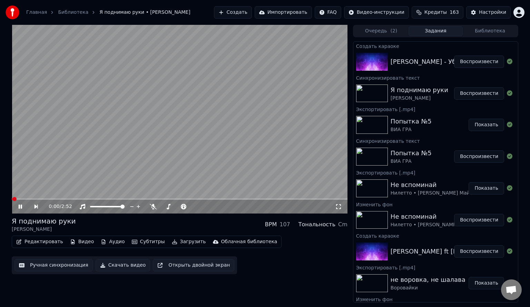
click at [21, 208] on icon at bounding box center [20, 207] width 3 height 4
click at [242, 145] on video at bounding box center [180, 119] width 336 height 189
click at [461, 95] on button "Воспроизвести" at bounding box center [480, 93] width 50 height 12
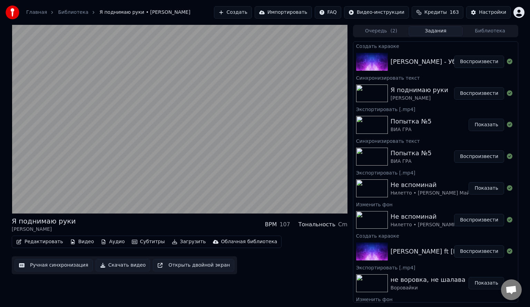
click at [460, 94] on button "Воспроизвести" at bounding box center [480, 93] width 50 height 12
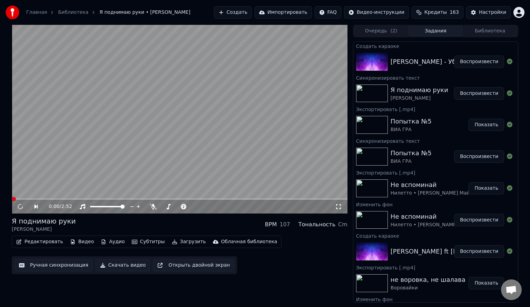
click at [489, 95] on button "Воспроизвести" at bounding box center [480, 93] width 50 height 12
click at [475, 64] on button "Воспроизвести" at bounding box center [480, 62] width 50 height 12
click at [230, 125] on video at bounding box center [180, 119] width 336 height 189
click at [463, 156] on button "Воспроизвести" at bounding box center [480, 157] width 50 height 12
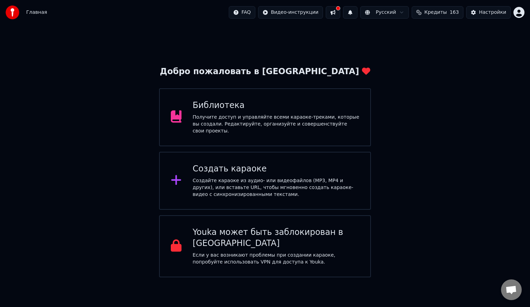
click at [240, 111] on div "Библиотека" at bounding box center [276, 105] width 167 height 11
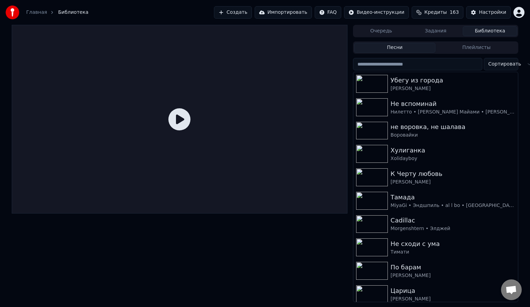
click at [447, 34] on button "Задания" at bounding box center [436, 31] width 55 height 10
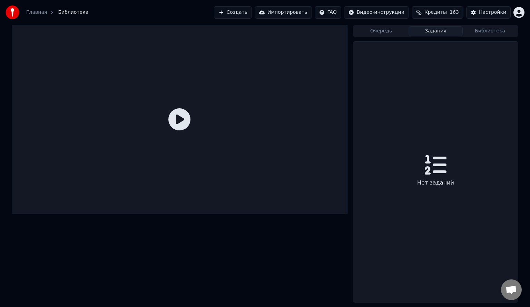
click at [467, 33] on button "Библиотека" at bounding box center [490, 31] width 55 height 10
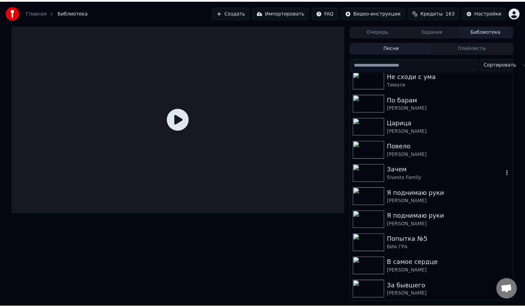
scroll to position [173, 0]
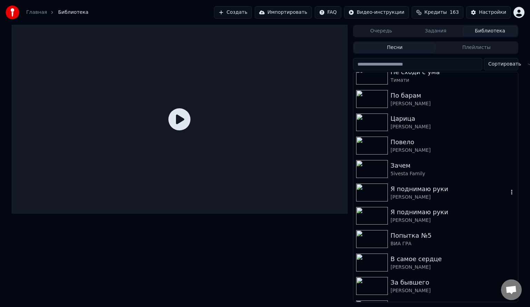
click at [427, 191] on div "Я поднимаю руки" at bounding box center [450, 189] width 118 height 10
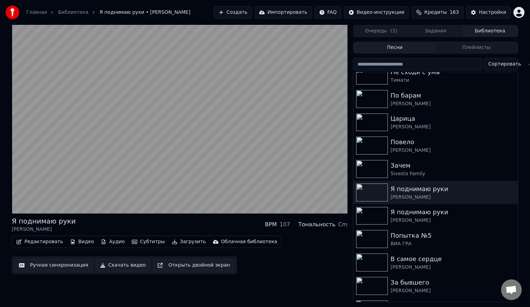
click at [400, 30] on button "Очередь ( 1 )" at bounding box center [381, 31] width 55 height 10
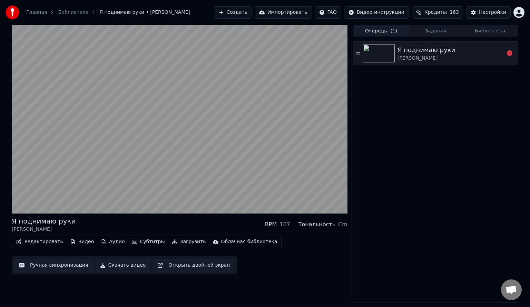
click at [436, 54] on div "Я поднимаю руки" at bounding box center [427, 50] width 58 height 10
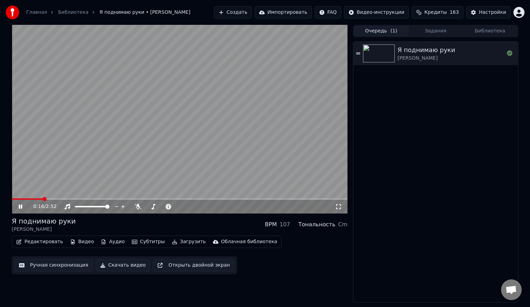
click at [43, 199] on span at bounding box center [180, 199] width 336 height 1
click at [22, 207] on icon at bounding box center [20, 207] width 3 height 4
click at [52, 244] on button "Редактировать" at bounding box center [39, 242] width 52 height 10
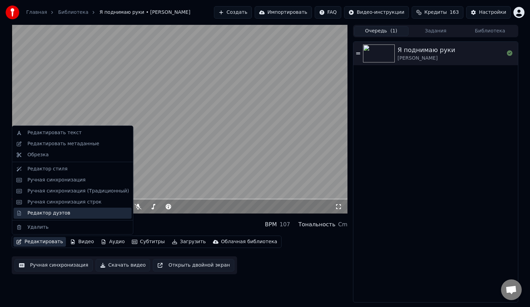
click at [59, 214] on div "Редактор дуэтов" at bounding box center [48, 213] width 43 height 7
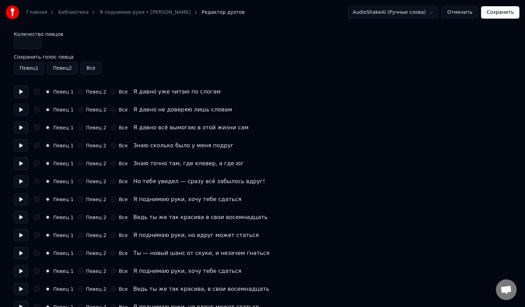
type input "*"
click at [35, 42] on input "*" at bounding box center [28, 43] width 28 height 12
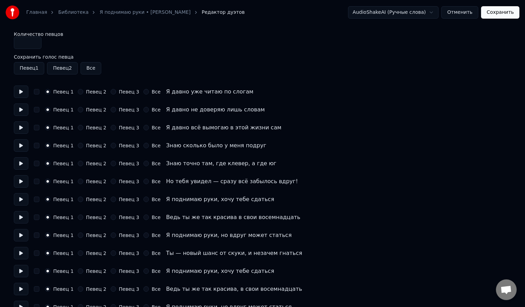
click at [111, 201] on button "Певец 3" at bounding box center [114, 200] width 6 height 6
click at [34, 202] on button "button" at bounding box center [37, 200] width 6 height 6
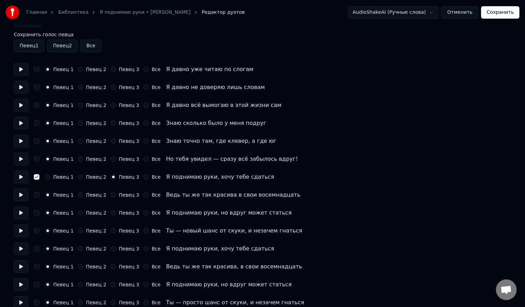
scroll to position [35, 0]
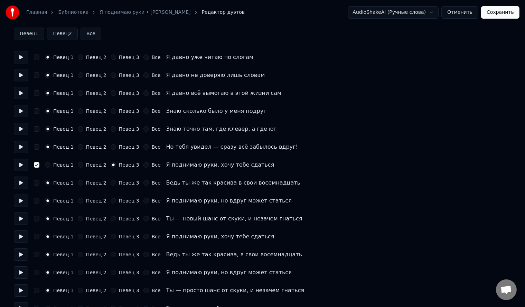
click at [111, 184] on button "Певец 3" at bounding box center [114, 183] width 6 height 6
click at [111, 200] on button "Певец 3" at bounding box center [114, 201] width 6 height 6
click at [111, 220] on button "Певец 3" at bounding box center [114, 219] width 6 height 6
click at [111, 237] on button "Певец 3" at bounding box center [114, 237] width 6 height 6
click at [111, 256] on button "Певец 3" at bounding box center [114, 255] width 6 height 6
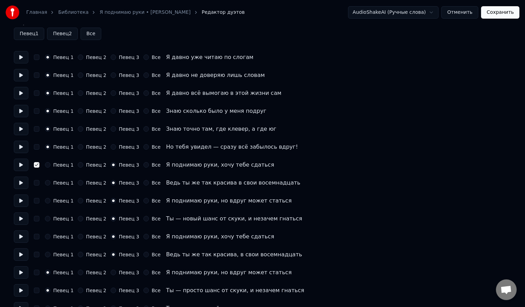
click at [111, 271] on button "Певец 3" at bounding box center [114, 273] width 6 height 6
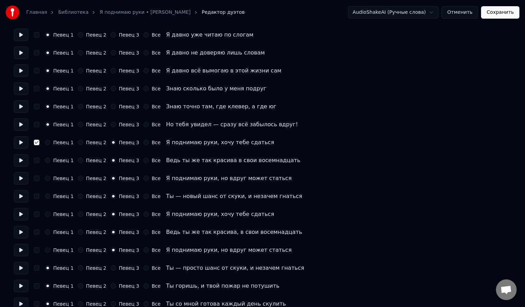
scroll to position [69, 0]
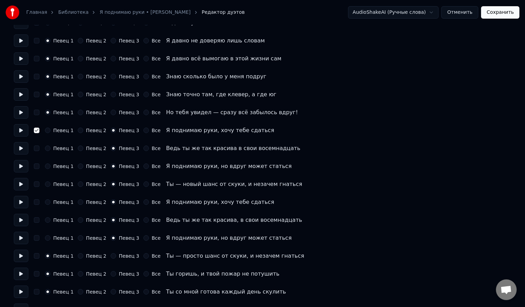
click at [111, 259] on button "Певец 3" at bounding box center [114, 256] width 6 height 6
click at [36, 255] on button "button" at bounding box center [37, 256] width 6 height 6
click at [35, 237] on button "button" at bounding box center [37, 239] width 6 height 6
click at [35, 222] on button "button" at bounding box center [37, 221] width 6 height 6
click at [37, 203] on button "button" at bounding box center [37, 203] width 6 height 6
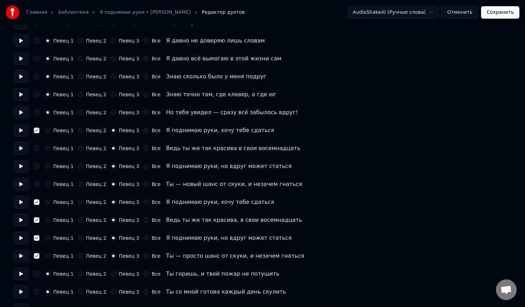
click at [37, 185] on button "button" at bounding box center [37, 185] width 6 height 6
click at [36, 169] on div "Певец 1 Певец 2 Певец 3 Все Я поднимаю руки, но вдруг может статься" at bounding box center [262, 166] width 497 height 12
click at [37, 149] on button "button" at bounding box center [37, 149] width 6 height 6
click at [37, 166] on button "button" at bounding box center [37, 167] width 6 height 6
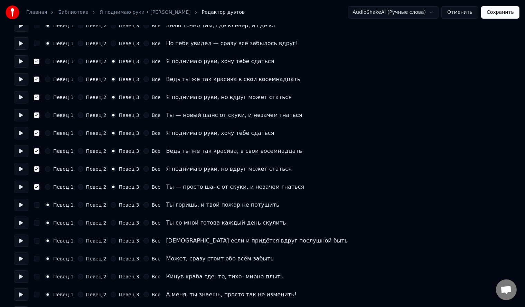
scroll to position [173, 0]
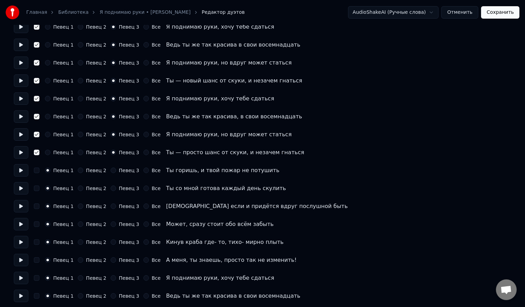
click at [79, 171] on button "Певец 2" at bounding box center [81, 171] width 6 height 6
click at [78, 190] on button "Певец 2" at bounding box center [81, 189] width 6 height 6
click at [78, 207] on button "Певец 2" at bounding box center [81, 207] width 6 height 6
click at [79, 227] on div "Певец 2" at bounding box center [92, 225] width 29 height 6
click at [78, 242] on button "Певец 2" at bounding box center [81, 243] width 6 height 6
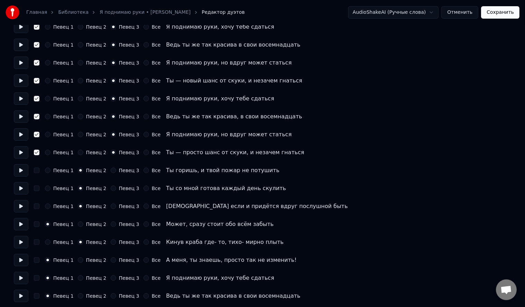
click at [78, 225] on button "Певец 2" at bounding box center [81, 225] width 6 height 6
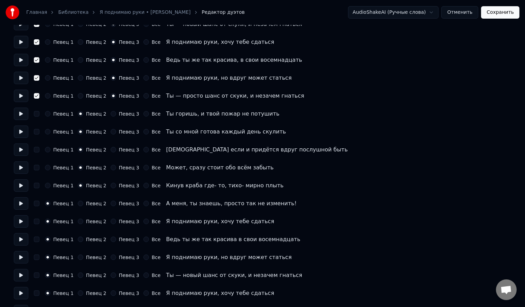
scroll to position [242, 0]
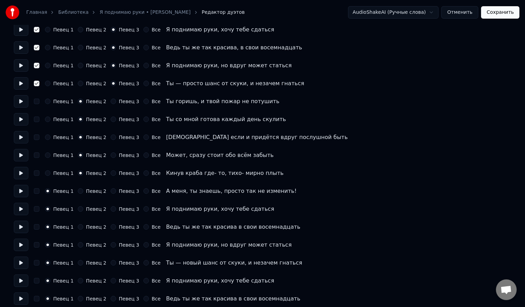
click at [78, 191] on button "Певец 2" at bounding box center [81, 192] width 6 height 6
click at [111, 210] on button "Певец 3" at bounding box center [114, 210] width 6 height 6
click at [111, 227] on button "Певец 3" at bounding box center [114, 227] width 6 height 6
click at [37, 209] on button "button" at bounding box center [37, 210] width 6 height 6
click at [37, 228] on button "button" at bounding box center [37, 227] width 6 height 6
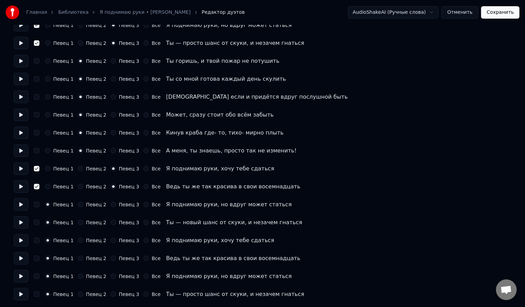
scroll to position [283, 0]
click at [111, 203] on button "Певец 3" at bounding box center [114, 205] width 6 height 6
click at [36, 204] on button "button" at bounding box center [37, 205] width 6 height 6
click at [111, 222] on button "Певец 3" at bounding box center [114, 223] width 6 height 6
click at [111, 240] on button "Певец 3" at bounding box center [114, 241] width 6 height 6
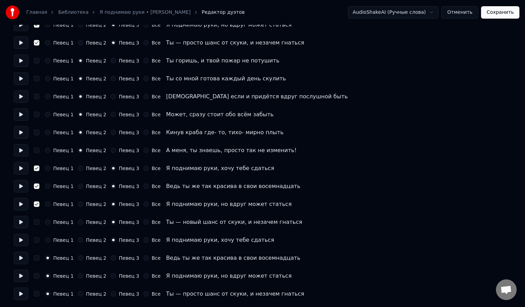
click at [111, 257] on button "Певец 3" at bounding box center [114, 259] width 6 height 6
click at [111, 276] on button "Певец 3" at bounding box center [114, 277] width 6 height 6
click at [111, 294] on button "Певец 3" at bounding box center [114, 294] width 6 height 6
click at [37, 293] on button "button" at bounding box center [37, 294] width 6 height 6
click at [36, 275] on button "button" at bounding box center [37, 277] width 6 height 6
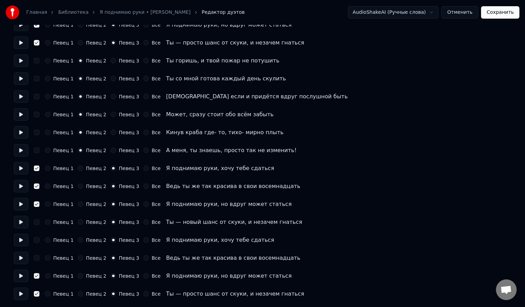
click at [35, 255] on div "Певец 1 Певец 2 Певец 3 Все Ведь ты же так красива в свои восемнадцать" at bounding box center [262, 258] width 497 height 12
click at [36, 238] on button "button" at bounding box center [37, 241] width 6 height 6
click at [37, 222] on button "button" at bounding box center [37, 223] width 6 height 6
click at [36, 258] on button "button" at bounding box center [37, 259] width 6 height 6
click at [517, 14] on button "Сохранить" at bounding box center [500, 12] width 38 height 12
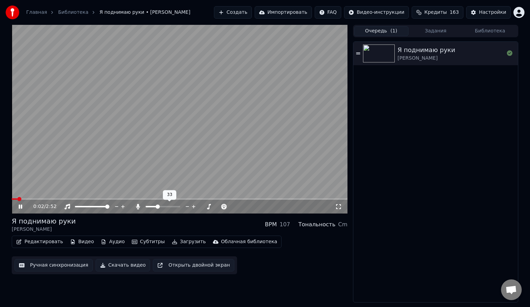
click at [157, 205] on span at bounding box center [158, 207] width 4 height 4
click at [55, 199] on span at bounding box center [180, 199] width 336 height 1
click at [41, 199] on span at bounding box center [34, 199] width 45 height 1
click at [30, 200] on span at bounding box center [26, 199] width 29 height 1
click at [42, 199] on span at bounding box center [180, 199] width 336 height 1
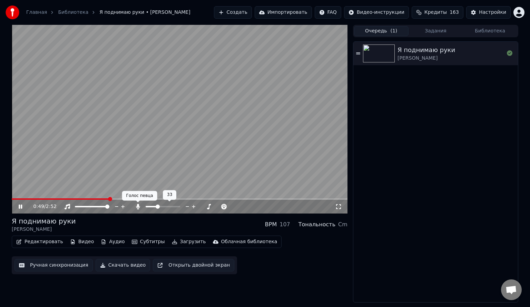
click at [138, 207] on icon at bounding box center [138, 207] width 4 height 6
click at [176, 200] on div "1:17 / 2:52" at bounding box center [180, 207] width 336 height 14
click at [178, 197] on video at bounding box center [180, 119] width 336 height 189
click at [178, 198] on video at bounding box center [180, 119] width 336 height 189
click at [179, 199] on span at bounding box center [180, 199] width 336 height 1
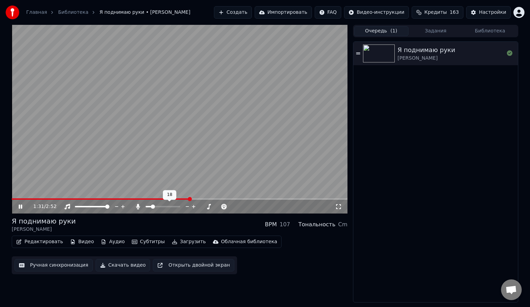
click at [152, 205] on span at bounding box center [153, 207] width 4 height 4
click at [157, 206] on span at bounding box center [158, 207] width 4 height 4
click at [166, 206] on span at bounding box center [165, 207] width 4 height 4
click at [152, 206] on icon at bounding box center [153, 207] width 7 height 6
click at [137, 207] on icon at bounding box center [138, 207] width 4 height 6
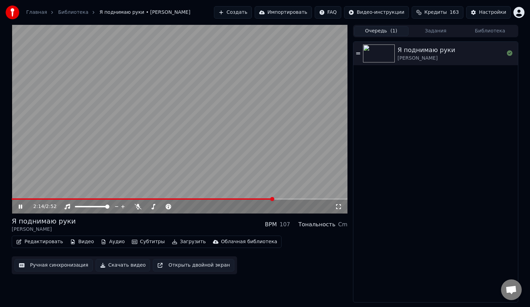
click at [19, 207] on icon at bounding box center [20, 207] width 3 height 4
click at [109, 268] on button "Скачать видео" at bounding box center [123, 265] width 55 height 12
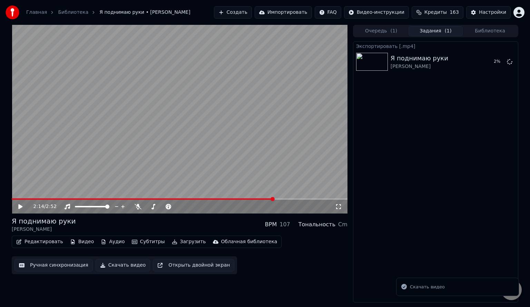
click at [22, 208] on icon at bounding box center [25, 207] width 16 height 6
click at [22, 205] on icon at bounding box center [20, 207] width 3 height 4
click at [482, 34] on button "Библиотека" at bounding box center [490, 31] width 55 height 10
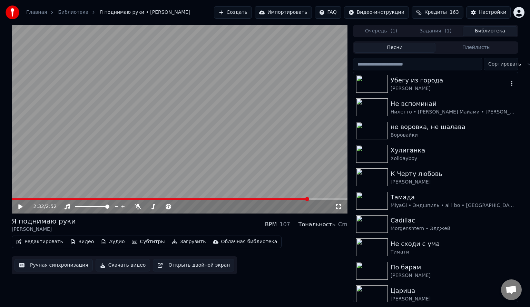
click at [440, 84] on div "Убегу из города" at bounding box center [450, 81] width 118 height 10
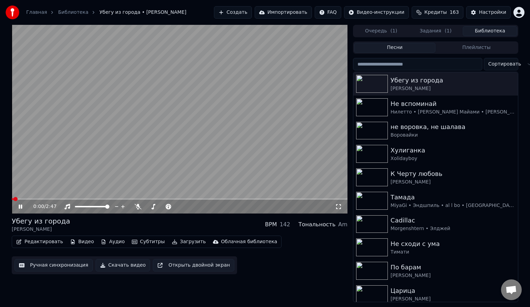
click at [22, 206] on icon at bounding box center [20, 207] width 3 height 4
click at [151, 206] on span at bounding box center [153, 207] width 4 height 4
click at [20, 206] on icon at bounding box center [20, 206] width 4 height 5
click at [19, 205] on icon at bounding box center [20, 207] width 3 height 4
click at [56, 241] on button "Редактировать" at bounding box center [39, 242] width 52 height 10
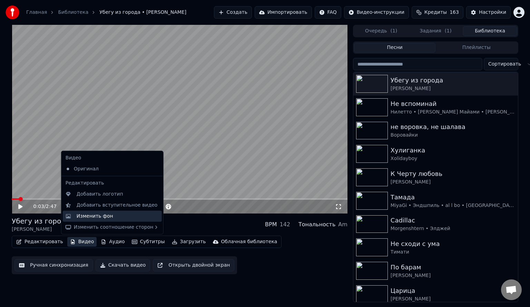
click at [91, 217] on div "Изменить фон" at bounding box center [95, 216] width 37 height 7
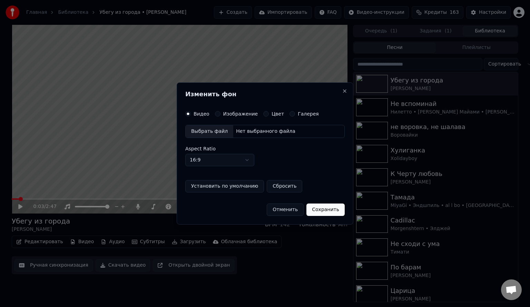
click at [224, 114] on label "Изображение" at bounding box center [240, 114] width 35 height 5
click at [221, 114] on button "Изображение" at bounding box center [218, 114] width 6 height 6
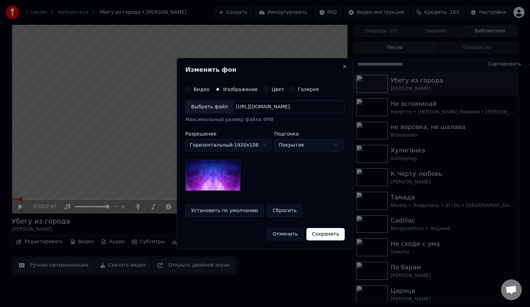
click at [217, 109] on div "Выбрать файл" at bounding box center [210, 107] width 48 height 12
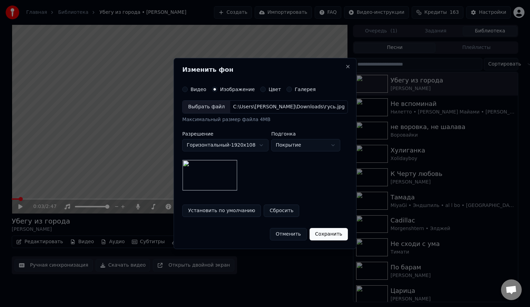
click at [321, 235] on button "Сохранить" at bounding box center [329, 234] width 38 height 12
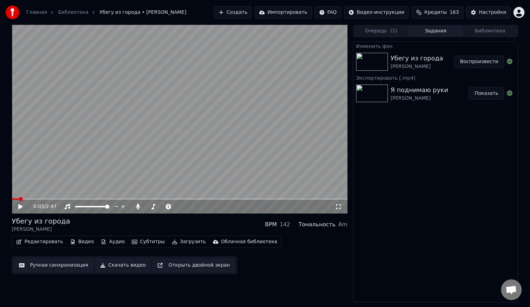
click at [475, 60] on button "Воспроизвести" at bounding box center [480, 62] width 50 height 12
click at [19, 207] on icon at bounding box center [20, 207] width 3 height 4
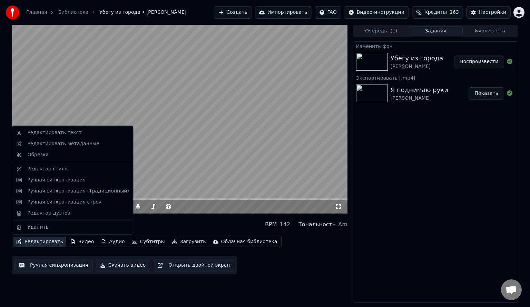
click at [37, 243] on button "Редактировать" at bounding box center [39, 242] width 52 height 10
click at [54, 218] on div "Редактор дуэтов" at bounding box center [72, 213] width 118 height 11
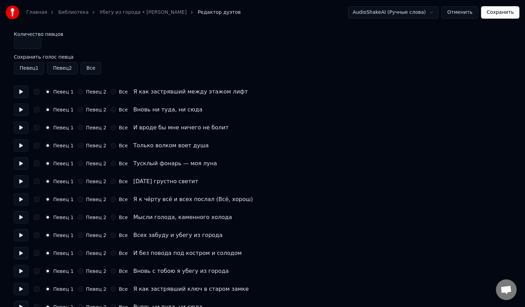
click at [461, 13] on button "Отменить" at bounding box center [459, 12] width 37 height 12
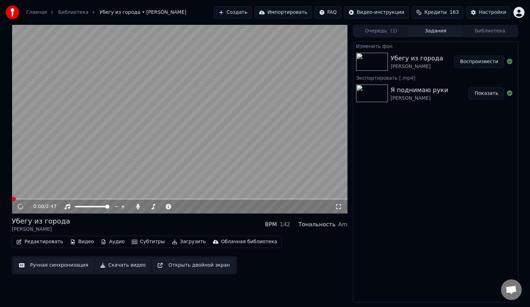
click at [36, 268] on button "Ручная синхронизация" at bounding box center [54, 265] width 78 height 12
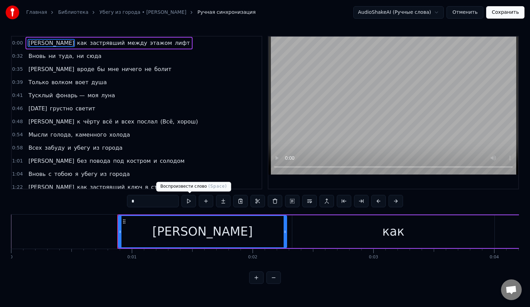
click at [188, 204] on button at bounding box center [189, 201] width 15 height 12
click at [273, 284] on button at bounding box center [274, 278] width 15 height 12
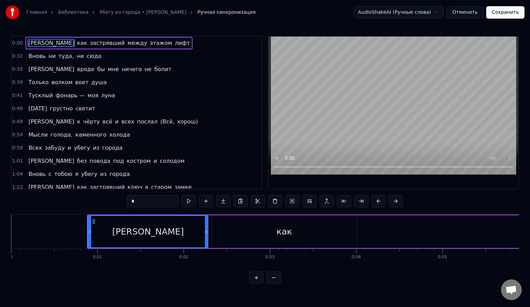
click at [273, 284] on button at bounding box center [274, 278] width 15 height 12
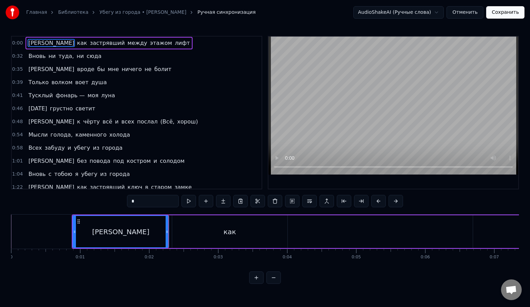
click at [273, 284] on button at bounding box center [274, 278] width 15 height 12
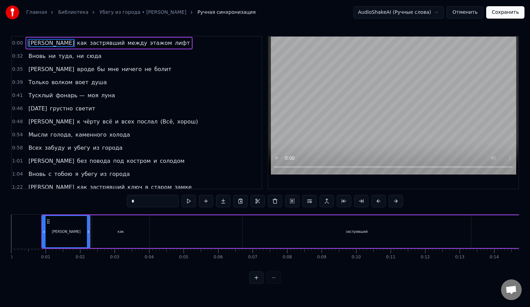
click at [273, 284] on div at bounding box center [265, 278] width 32 height 12
click at [274, 284] on div at bounding box center [265, 278] width 32 height 12
click at [191, 200] on button at bounding box center [189, 201] width 15 height 12
click at [391, 202] on button at bounding box center [396, 201] width 15 height 12
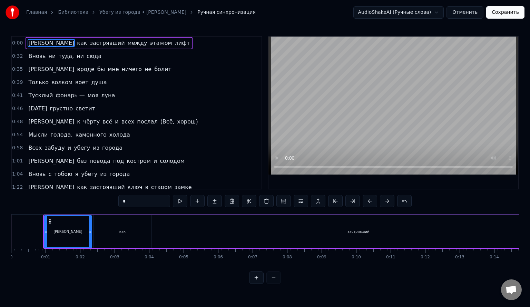
click at [391, 202] on button at bounding box center [387, 201] width 15 height 12
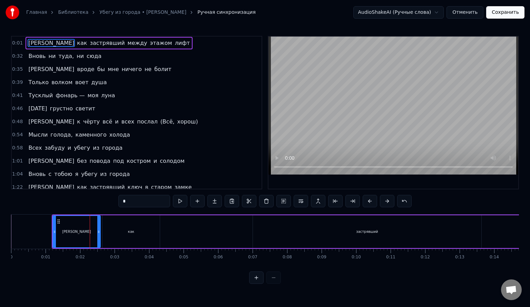
click at [391, 202] on button at bounding box center [387, 201] width 15 height 12
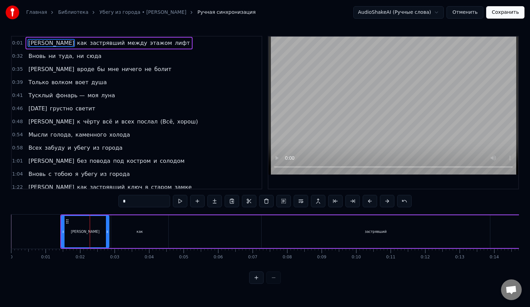
click at [391, 202] on button at bounding box center [387, 201] width 15 height 12
click at [392, 202] on button at bounding box center [387, 201] width 15 height 12
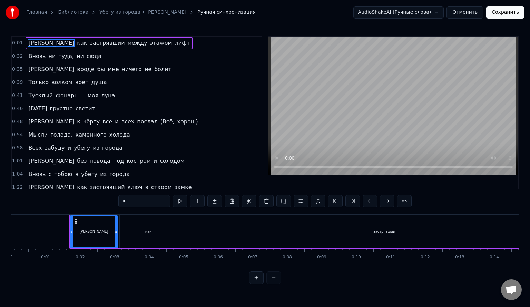
click at [392, 202] on button at bounding box center [387, 201] width 15 height 12
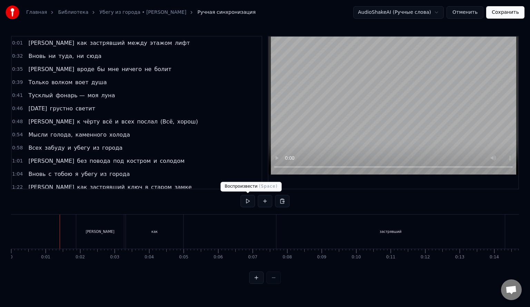
click at [253, 202] on button at bounding box center [248, 201] width 15 height 12
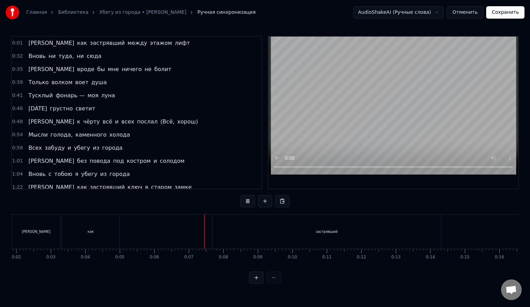
scroll to position [0, 55]
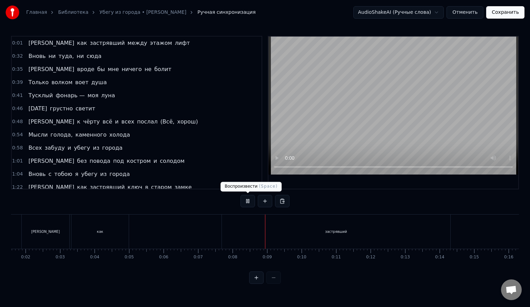
click at [251, 203] on button at bounding box center [248, 201] width 15 height 12
click at [20, 42] on span "0:01" at bounding box center [17, 43] width 11 height 7
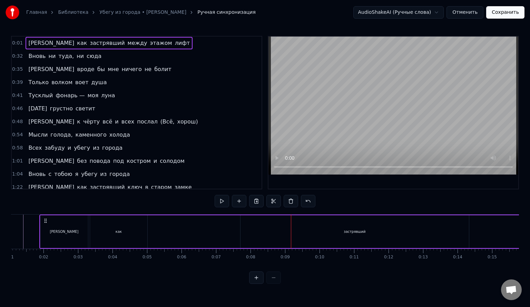
scroll to position [0, 30]
click at [30, 44] on div "Я как застрявший между этажом лифт" at bounding box center [109, 43] width 167 height 12
click at [28, 43] on span "[PERSON_NAME]" at bounding box center [51, 43] width 47 height 8
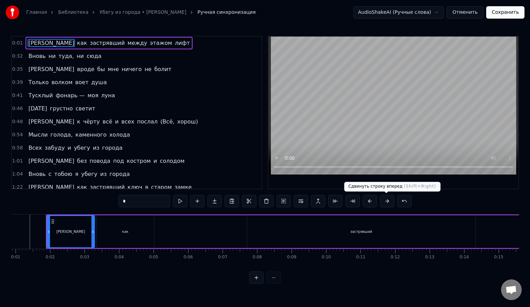
click at [384, 202] on button at bounding box center [387, 201] width 15 height 12
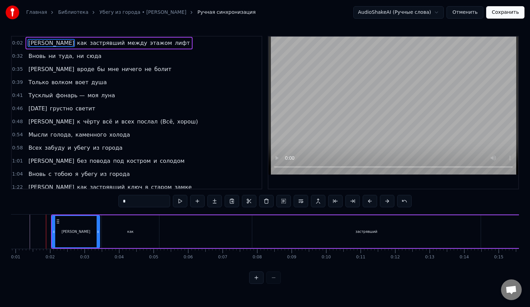
click at [384, 202] on button at bounding box center [387, 201] width 15 height 12
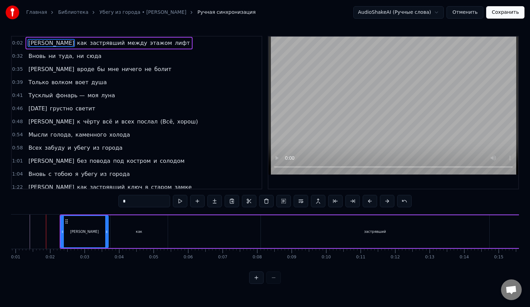
click at [384, 202] on button at bounding box center [387, 201] width 15 height 12
click at [385, 202] on button at bounding box center [387, 201] width 15 height 12
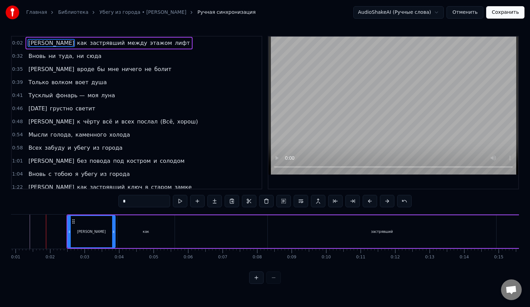
click at [385, 202] on button at bounding box center [387, 201] width 15 height 12
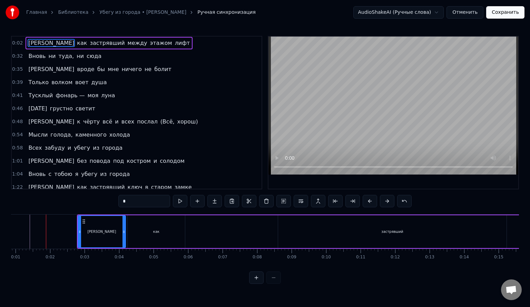
click at [385, 202] on button at bounding box center [387, 201] width 15 height 12
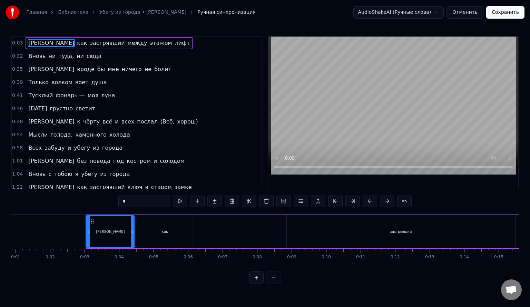
click at [385, 202] on button at bounding box center [387, 201] width 15 height 12
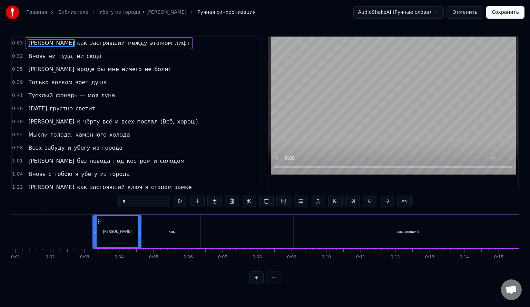
click at [385, 202] on button at bounding box center [387, 201] width 15 height 12
click at [386, 202] on button at bounding box center [387, 201] width 15 height 12
click at [386, 203] on button at bounding box center [387, 201] width 15 height 12
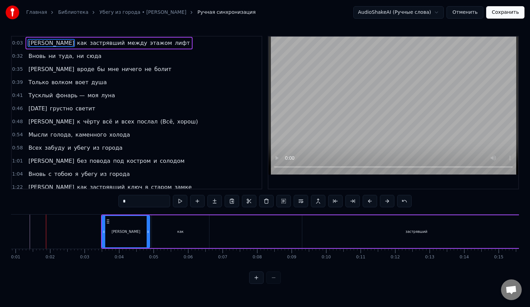
click at [386, 203] on button at bounding box center [387, 201] width 15 height 12
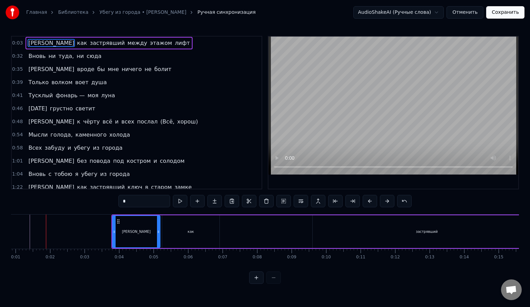
click at [384, 202] on button at bounding box center [387, 201] width 15 height 12
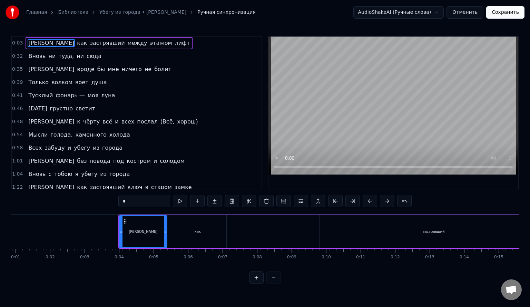
click at [384, 202] on button at bounding box center [387, 201] width 15 height 12
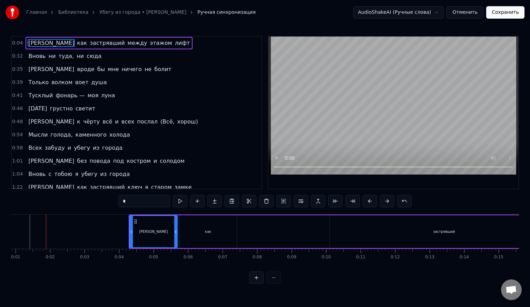
click at [384, 202] on button at bounding box center [387, 201] width 15 height 12
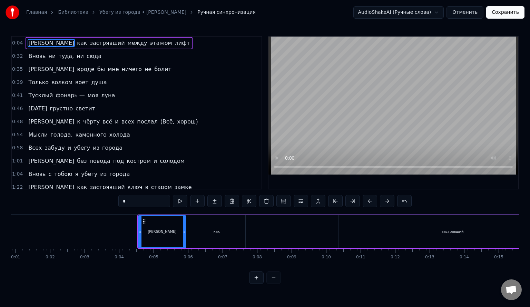
click at [384, 202] on button at bounding box center [387, 201] width 15 height 12
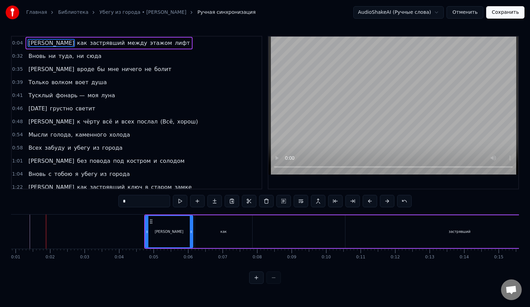
click at [384, 202] on button at bounding box center [387, 201] width 15 height 12
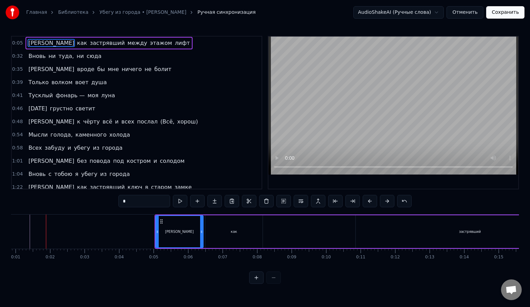
click at [384, 202] on button at bounding box center [387, 201] width 15 height 12
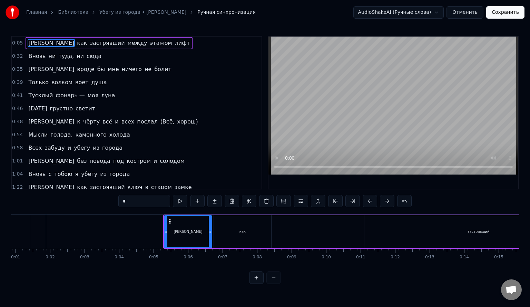
click at [384, 202] on button at bounding box center [387, 201] width 15 height 12
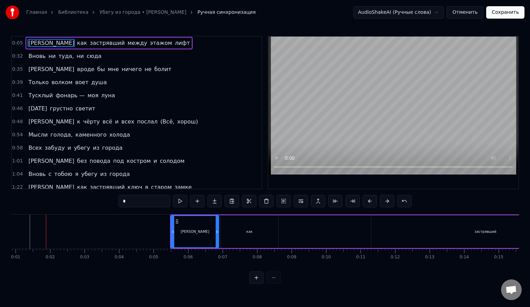
click at [384, 202] on button at bounding box center [387, 201] width 15 height 12
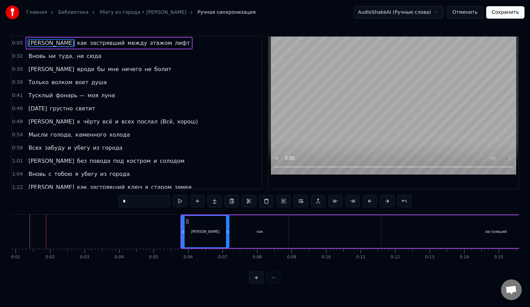
click at [384, 202] on button at bounding box center [387, 201] width 15 height 12
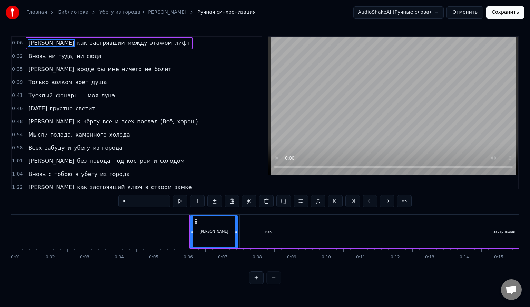
click at [384, 202] on button at bounding box center [387, 201] width 15 height 12
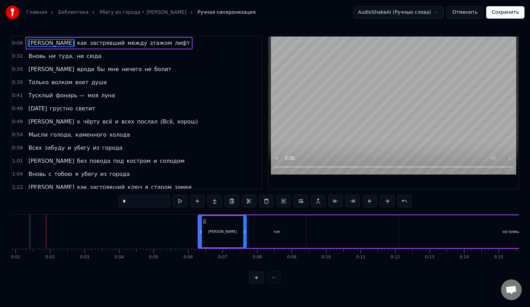
click at [384, 202] on button at bounding box center [387, 201] width 15 height 12
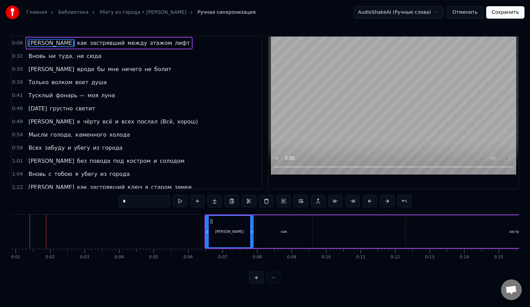
click at [384, 202] on button at bounding box center [387, 201] width 15 height 12
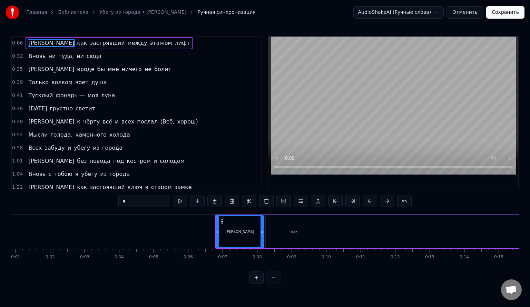
click at [384, 202] on button at bounding box center [387, 201] width 15 height 12
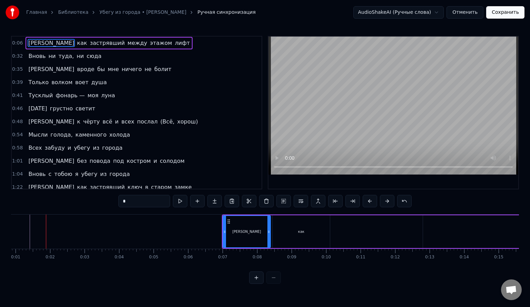
click at [384, 202] on button at bounding box center [387, 201] width 15 height 12
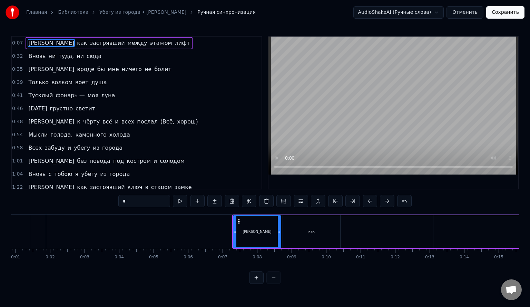
click at [384, 202] on button at bounding box center [387, 201] width 15 height 12
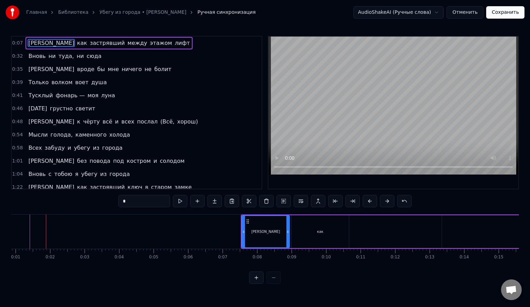
click at [384, 202] on button at bounding box center [387, 201] width 15 height 12
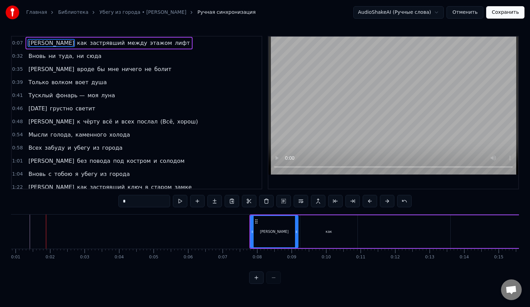
click at [384, 202] on button at bounding box center [387, 201] width 15 height 12
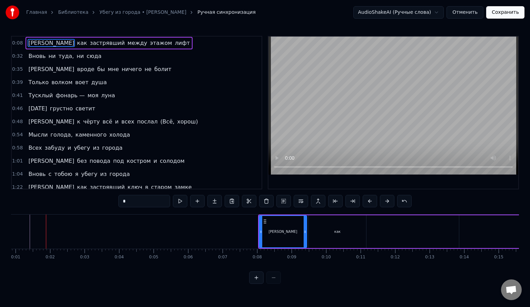
click at [384, 202] on button at bounding box center [387, 201] width 15 height 12
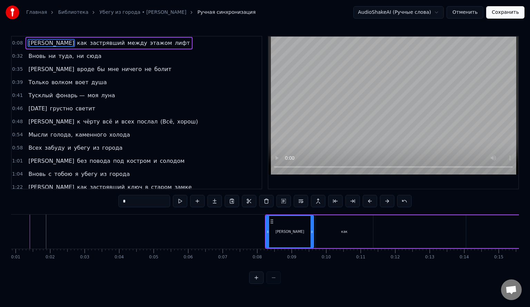
click at [384, 202] on button at bounding box center [387, 201] width 15 height 12
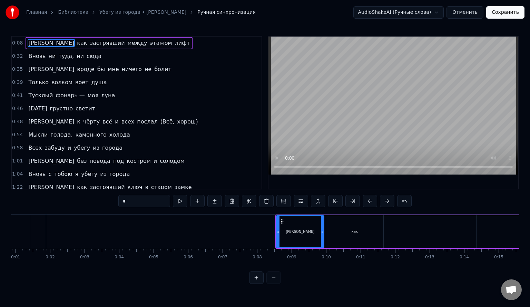
click at [384, 202] on button at bounding box center [387, 201] width 15 height 12
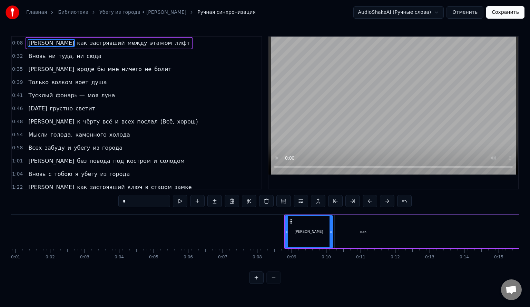
click at [384, 202] on button at bounding box center [387, 201] width 15 height 12
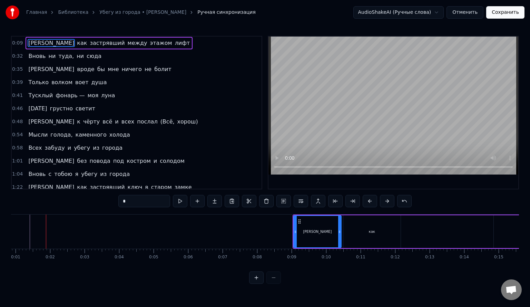
click at [384, 202] on button at bounding box center [387, 201] width 15 height 12
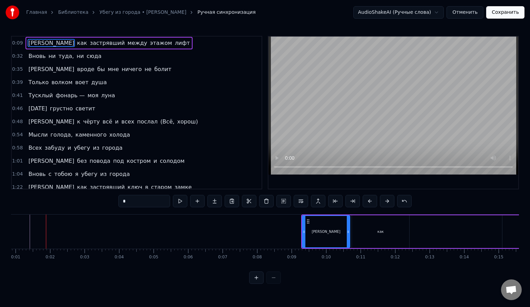
click at [384, 202] on button at bounding box center [387, 201] width 15 height 12
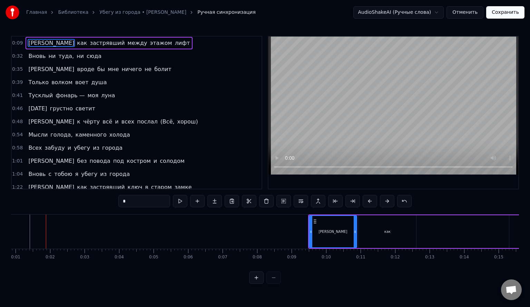
click at [384, 202] on button at bounding box center [387, 201] width 15 height 12
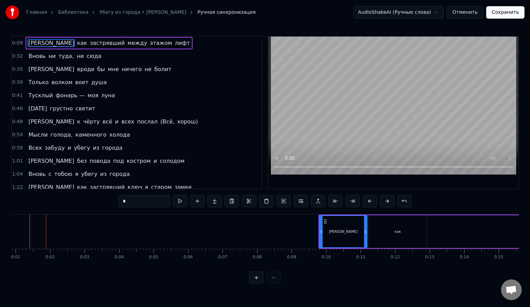
click at [384, 202] on button at bounding box center [387, 201] width 15 height 12
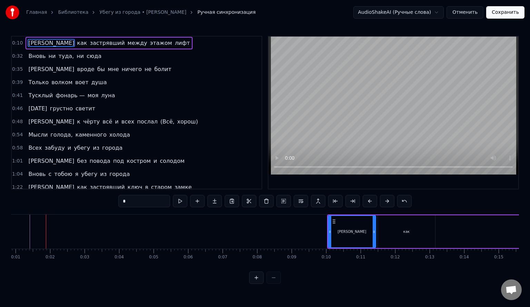
click at [384, 202] on button at bounding box center [387, 201] width 15 height 12
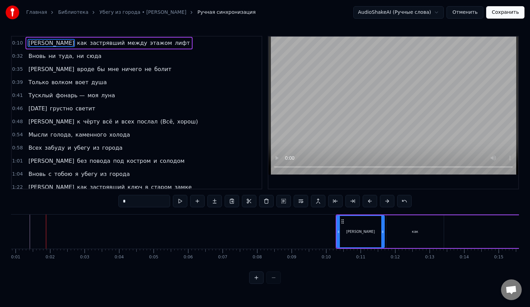
click at [384, 202] on button at bounding box center [387, 201] width 15 height 12
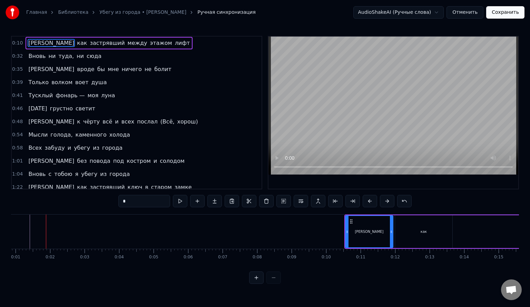
click at [384, 202] on button at bounding box center [387, 201] width 15 height 12
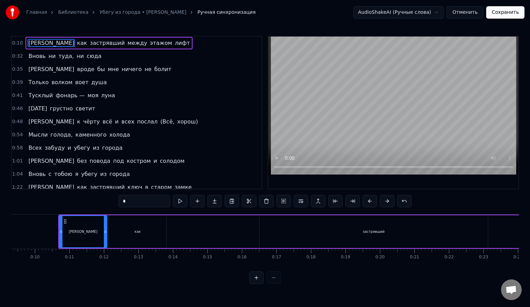
scroll to position [0, 328]
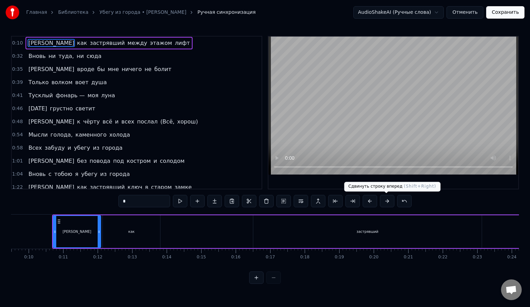
click at [387, 202] on button at bounding box center [387, 201] width 15 height 12
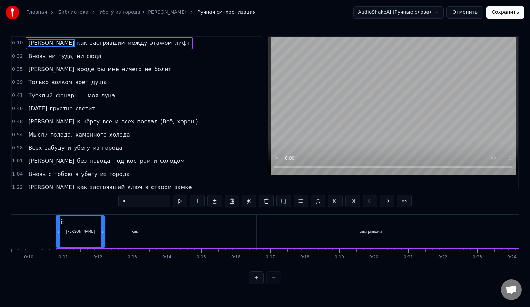
click at [387, 202] on button at bounding box center [387, 201] width 15 height 12
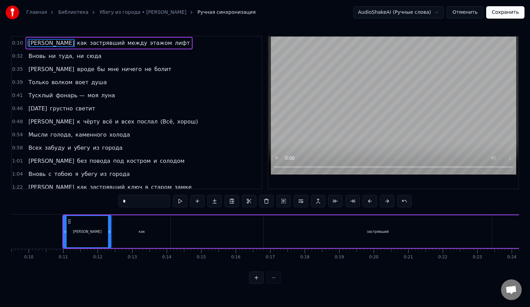
click at [387, 202] on button at bounding box center [387, 201] width 15 height 12
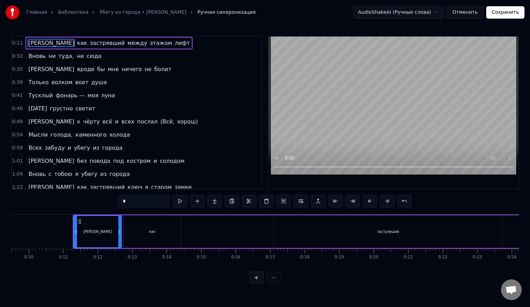
click at [387, 202] on button at bounding box center [387, 201] width 15 height 12
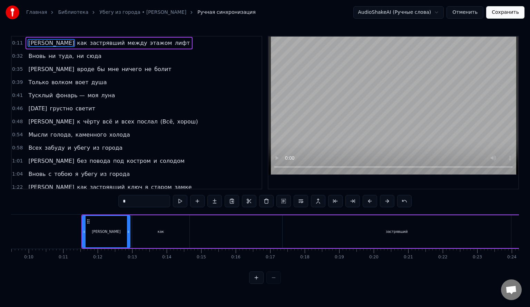
click at [387, 202] on button at bounding box center [387, 201] width 15 height 12
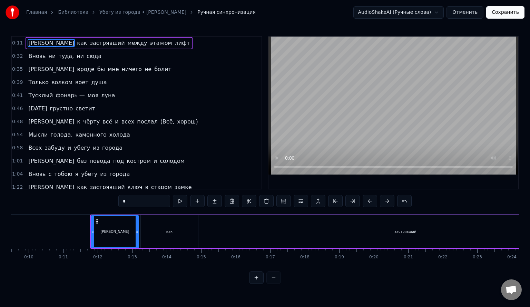
click at [387, 202] on button at bounding box center [387, 201] width 15 height 12
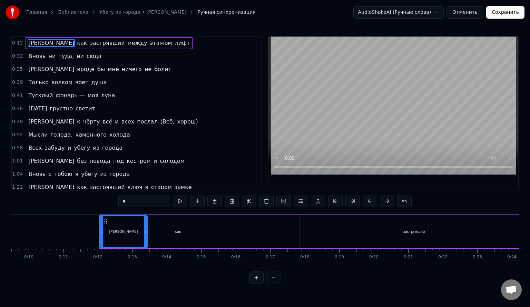
click at [387, 202] on button at bounding box center [387, 201] width 15 height 12
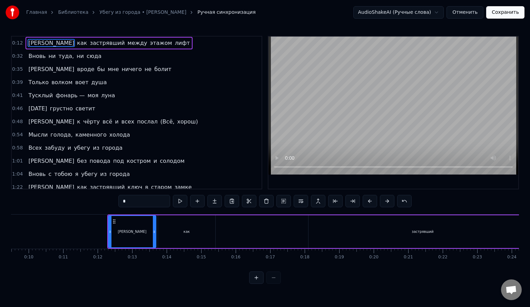
click at [388, 202] on button at bounding box center [387, 201] width 15 height 12
click at [389, 202] on button at bounding box center [387, 201] width 15 height 12
click at [390, 202] on button at bounding box center [387, 201] width 15 height 12
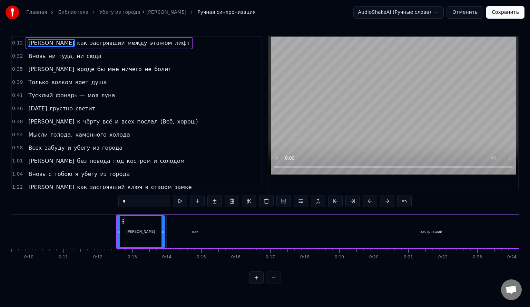
click at [390, 202] on button at bounding box center [387, 201] width 15 height 12
click at [390, 203] on button at bounding box center [387, 201] width 15 height 12
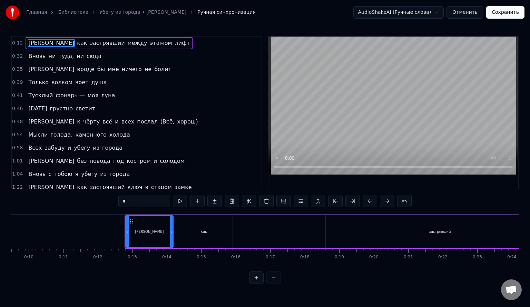
click at [390, 203] on button at bounding box center [387, 201] width 15 height 12
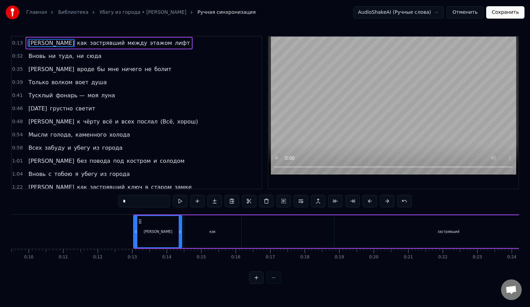
click at [390, 203] on button at bounding box center [387, 201] width 15 height 12
click at [391, 203] on button at bounding box center [387, 201] width 15 height 12
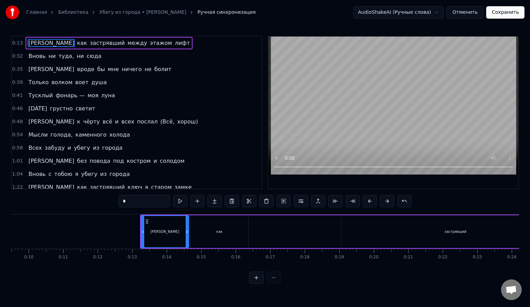
click at [391, 203] on button at bounding box center [387, 201] width 15 height 12
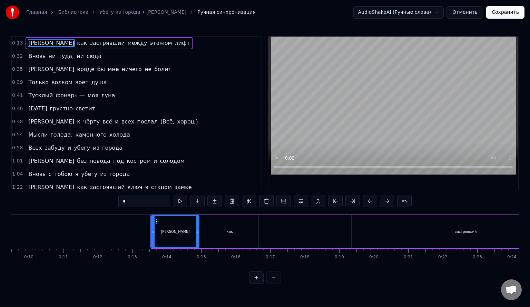
click at [391, 203] on button at bounding box center [387, 201] width 15 height 12
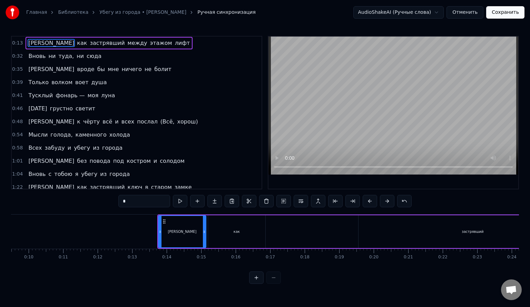
click at [391, 203] on button at bounding box center [387, 201] width 15 height 12
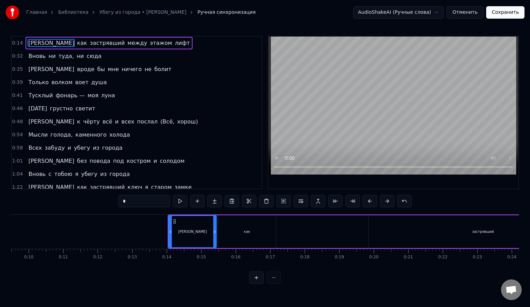
click at [391, 203] on button at bounding box center [387, 201] width 15 height 12
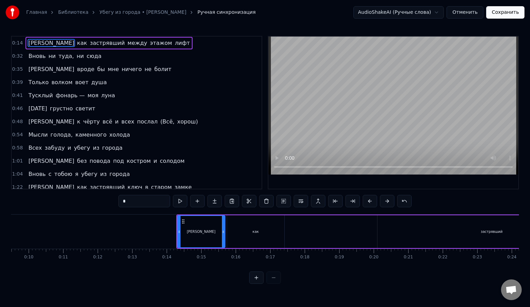
click at [391, 203] on button at bounding box center [387, 201] width 15 height 12
click at [185, 222] on icon at bounding box center [185, 222] width 6 height 6
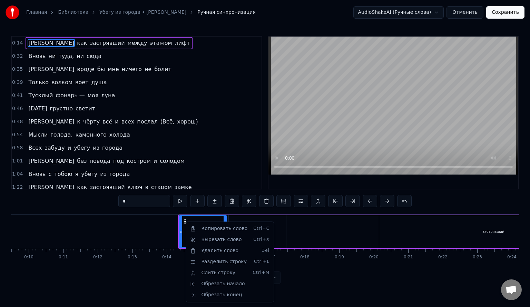
click at [382, 203] on html "Главная Библиотека Убегу из города • [PERSON_NAME] Ручная синхронизация AudioSh…" at bounding box center [265, 147] width 530 height 295
click at [382, 203] on button at bounding box center [387, 201] width 15 height 12
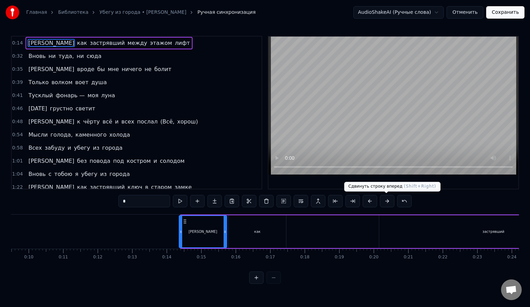
click at [382, 203] on button at bounding box center [387, 201] width 15 height 12
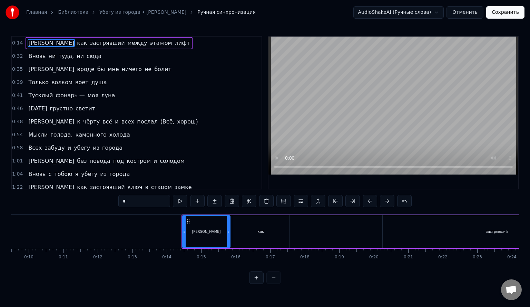
click at [383, 203] on button at bounding box center [387, 201] width 15 height 12
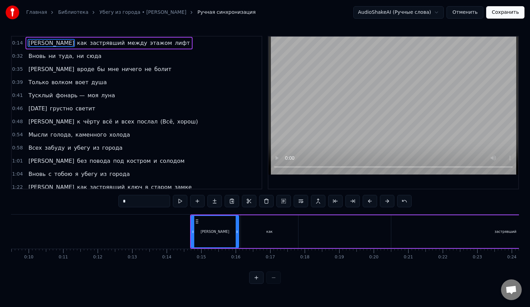
click at [383, 203] on button at bounding box center [387, 201] width 15 height 12
click at [287, 204] on button at bounding box center [284, 201] width 15 height 12
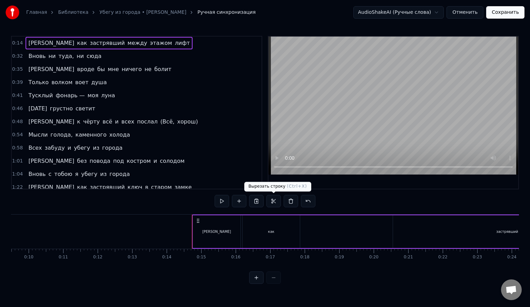
click at [271, 202] on button at bounding box center [274, 201] width 15 height 12
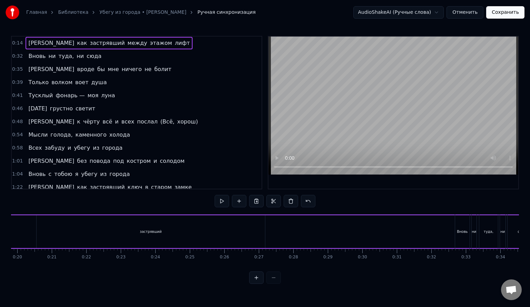
scroll to position [0, 704]
click at [252, 232] on div "Я как застрявший между этажом лифт" at bounding box center [352, 232] width 1073 height 34
click at [19, 43] on span "0:14" at bounding box center [17, 43] width 11 height 7
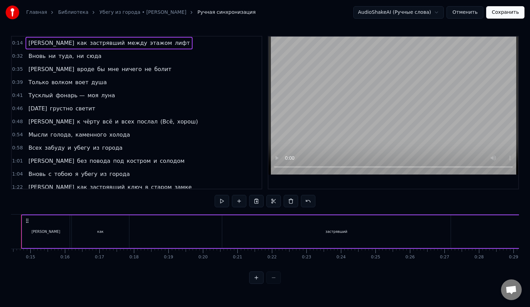
scroll to position [0, 474]
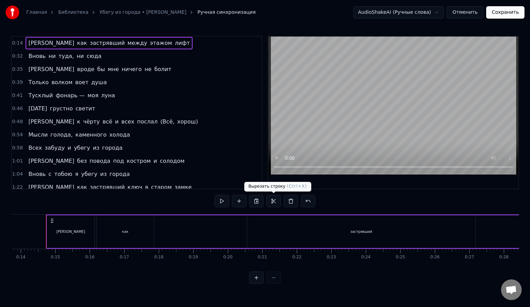
click at [277, 202] on button at bounding box center [274, 201] width 15 height 12
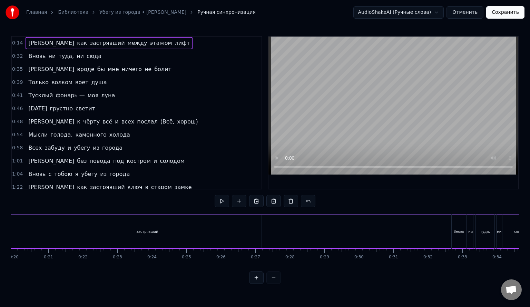
scroll to position [0, 768]
click at [233, 231] on div "Я как застрявший между этажом лифт" at bounding box center [288, 232] width 1073 height 34
click at [240, 232] on div "Я как застрявший между этажом лифт" at bounding box center [288, 232] width 1073 height 34
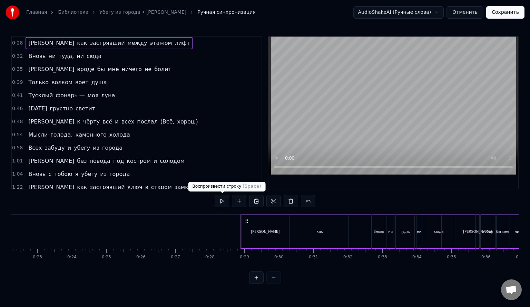
click at [224, 204] on button at bounding box center [222, 201] width 15 height 12
click at [252, 235] on div "[PERSON_NAME]" at bounding box center [266, 232] width 48 height 33
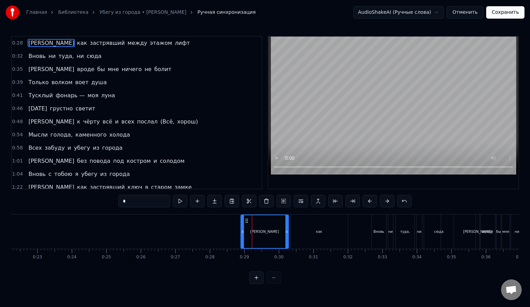
click at [256, 282] on button at bounding box center [256, 278] width 15 height 12
click at [255, 282] on button at bounding box center [256, 278] width 15 height 12
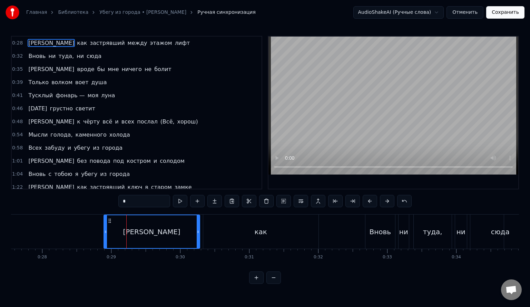
scroll to position [0, 1877]
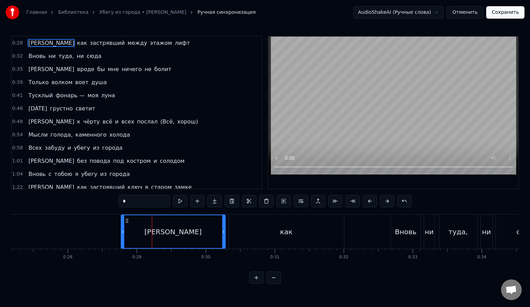
drag, startPoint x: 132, startPoint y: 231, endPoint x: 124, endPoint y: 232, distance: 8.4
click at [124, 232] on icon at bounding box center [123, 232] width 3 height 6
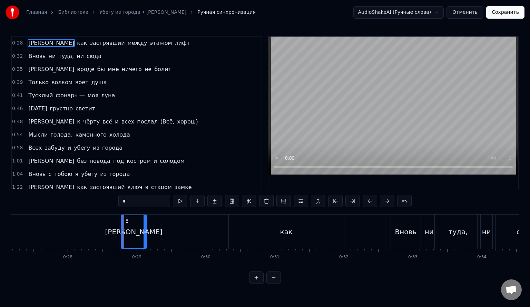
drag, startPoint x: 224, startPoint y: 231, endPoint x: 145, endPoint y: 232, distance: 78.8
click at [145, 232] on icon at bounding box center [145, 232] width 3 height 6
click at [251, 231] on div "как" at bounding box center [286, 232] width 115 height 34
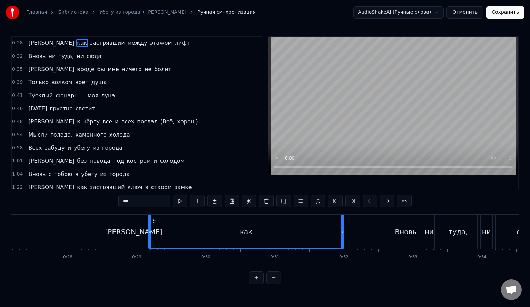
drag, startPoint x: 230, startPoint y: 230, endPoint x: 149, endPoint y: 232, distance: 80.5
click at [149, 232] on icon at bounding box center [150, 232] width 3 height 6
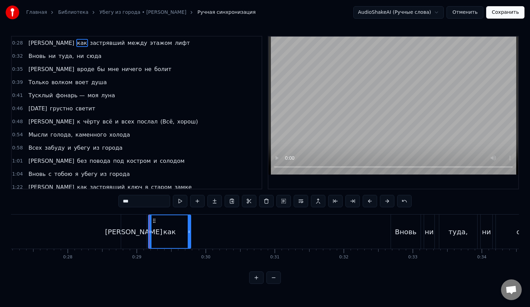
drag, startPoint x: 343, startPoint y: 232, endPoint x: 189, endPoint y: 236, distance: 153.4
click at [189, 236] on div at bounding box center [189, 232] width 3 height 33
click at [89, 45] on span "застрявший" at bounding box center [107, 43] width 36 height 8
type input "**********"
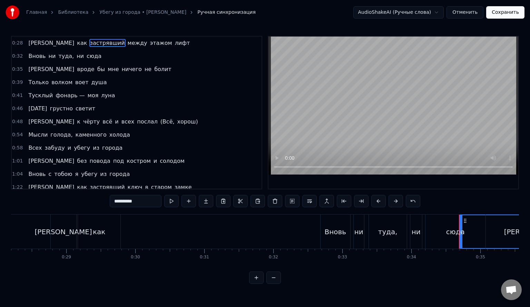
scroll to position [0, 1890]
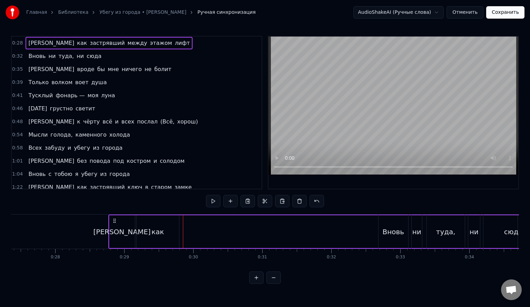
click at [89, 42] on span "застрявший" at bounding box center [107, 43] width 36 height 8
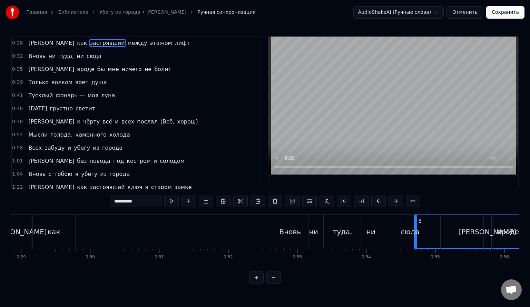
scroll to position [0, 1948]
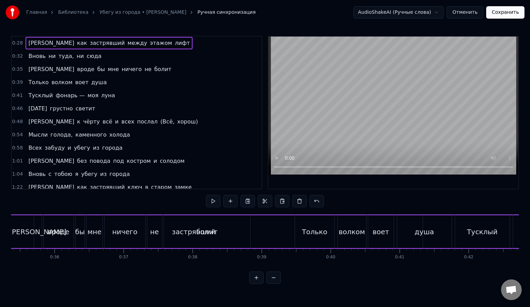
scroll to position [0, 2514]
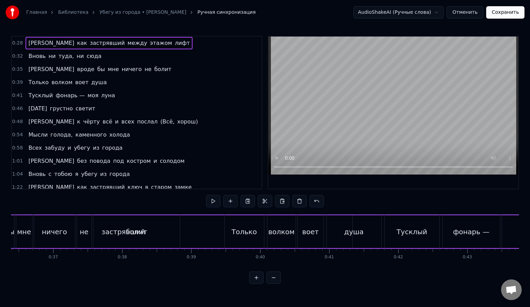
click at [89, 43] on span "застрявший" at bounding box center [107, 43] width 36 height 8
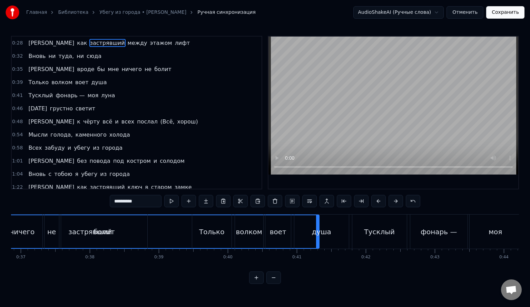
scroll to position [0, 2572]
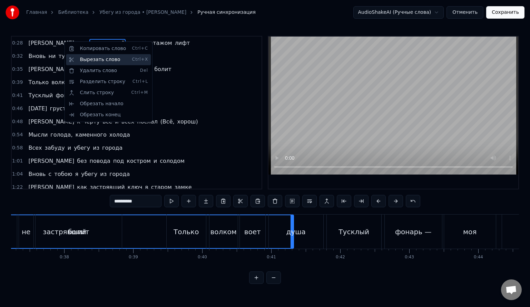
click at [88, 61] on div "Вырезать слово Ctrl+X" at bounding box center [108, 59] width 85 height 11
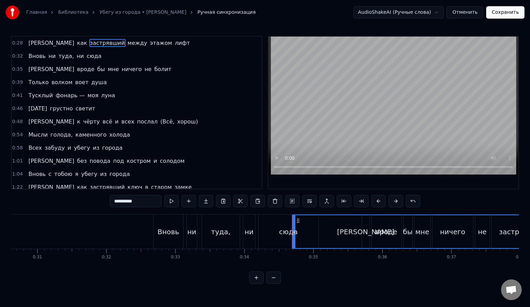
scroll to position [0, 1961]
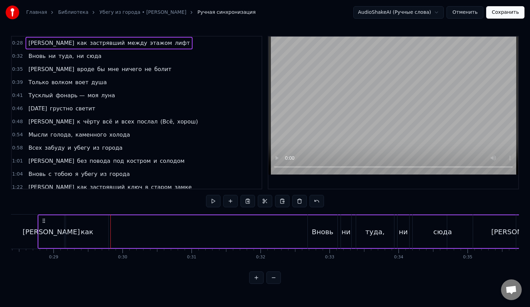
click at [89, 45] on span "застрявший" at bounding box center [107, 43] width 36 height 8
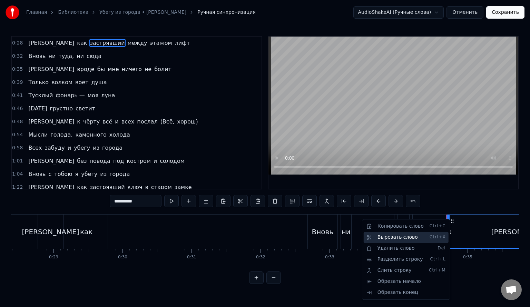
click at [415, 236] on div "Вырезать слово Ctrl+X" at bounding box center [406, 237] width 85 height 11
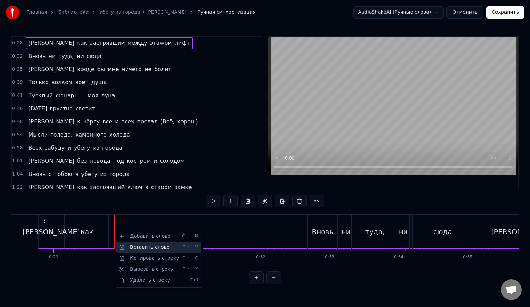
click at [142, 247] on div "Вставить слово Ctrl+V" at bounding box center [158, 247] width 85 height 11
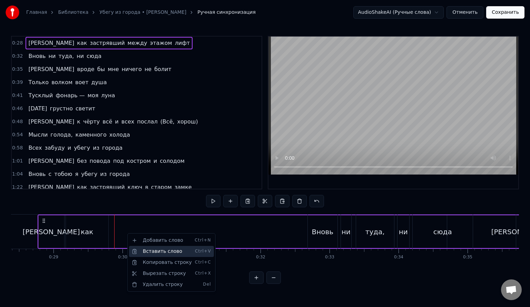
click at [149, 251] on div "Вставить слово Ctrl+V" at bounding box center [171, 251] width 85 height 11
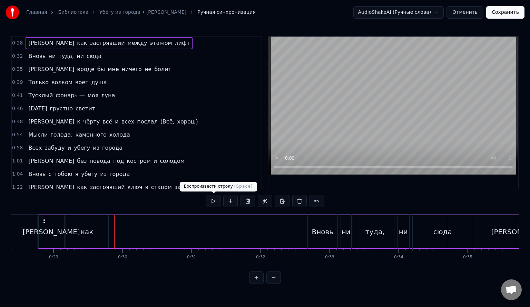
click at [212, 201] on button at bounding box center [213, 201] width 15 height 12
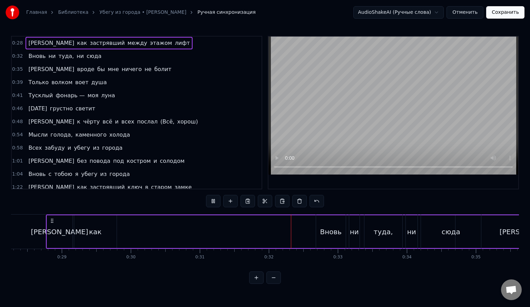
click at [212, 201] on button at bounding box center [213, 201] width 15 height 12
click at [89, 42] on span "застрявший" at bounding box center [107, 43] width 36 height 8
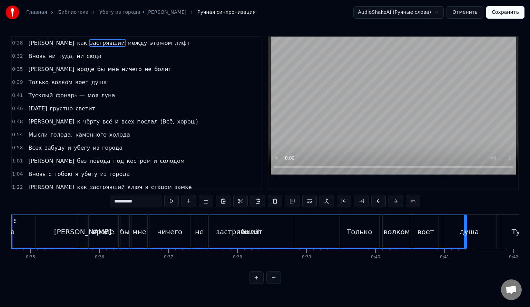
scroll to position [0, 2289]
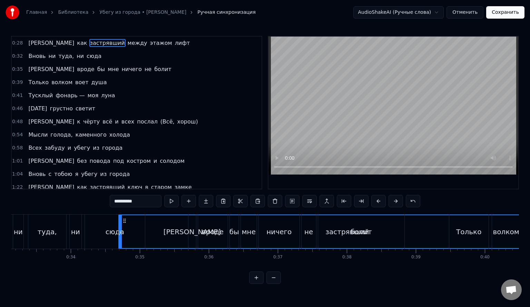
click at [341, 232] on div "болит" at bounding box center [361, 232] width 86 height 34
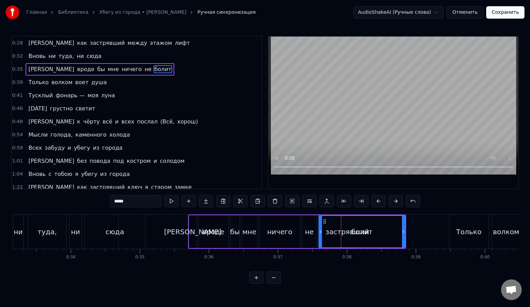
click at [89, 43] on span "застрявший" at bounding box center [107, 43] width 36 height 8
type input "**********"
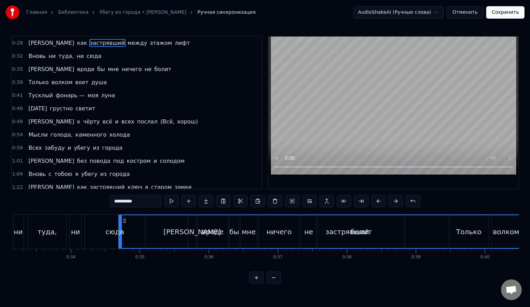
click at [89, 44] on span "застрявший" at bounding box center [107, 43] width 36 height 8
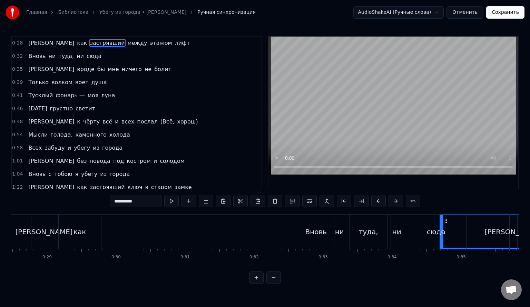
scroll to position [0, 1961]
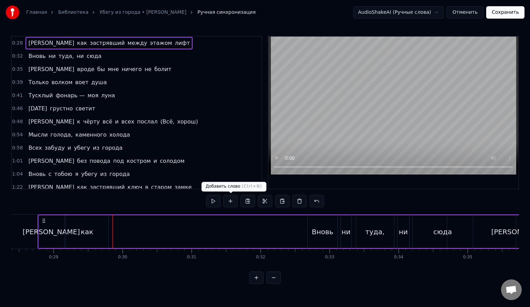
click at [234, 202] on button at bounding box center [230, 201] width 15 height 12
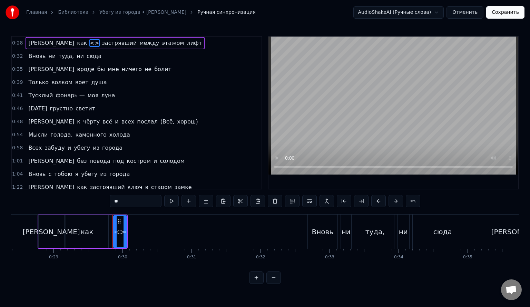
drag, startPoint x: 123, startPoint y: 200, endPoint x: 105, endPoint y: 199, distance: 18.7
click at [105, 199] on div "0:28 Я как <> застрявший между этажом лифт 0:32 Вновь ни туда, ни сюда 0:35 И в…" at bounding box center [265, 160] width 508 height 248
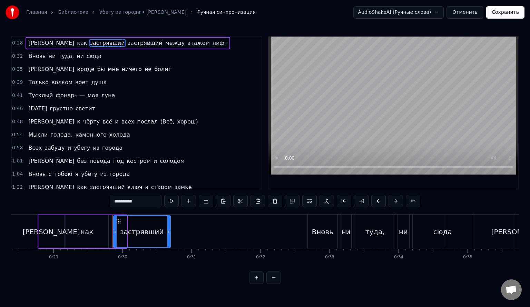
drag, startPoint x: 124, startPoint y: 231, endPoint x: 168, endPoint y: 233, distance: 43.9
click at [168, 233] on icon at bounding box center [169, 232] width 3 height 6
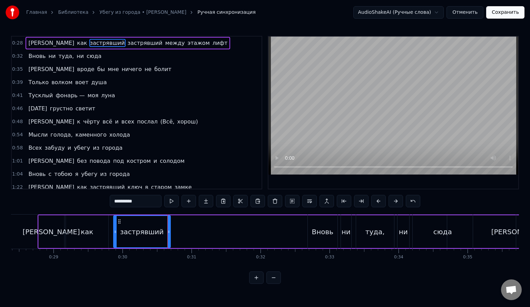
type input "**********"
click at [127, 44] on span "застрявший" at bounding box center [145, 43] width 36 height 8
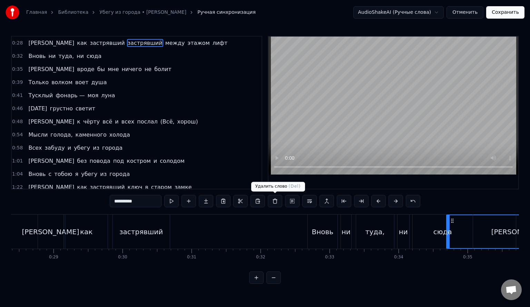
click at [272, 202] on button at bounding box center [275, 201] width 15 height 12
click at [89, 46] on span "застрявший" at bounding box center [107, 43] width 36 height 8
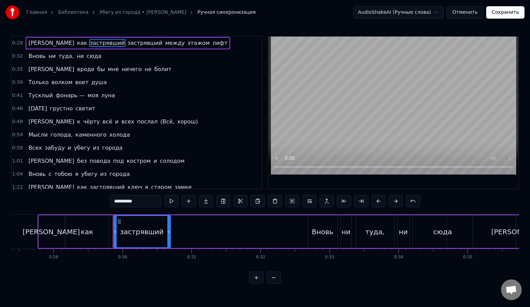
click at [127, 45] on span "застрявший" at bounding box center [145, 43] width 36 height 8
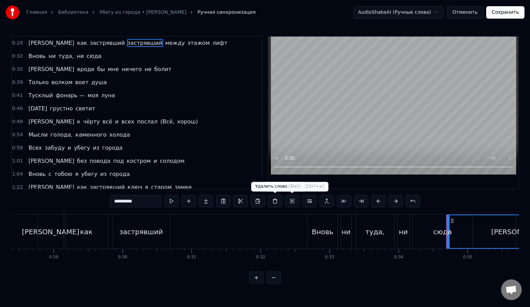
click at [277, 204] on button at bounding box center [275, 201] width 15 height 12
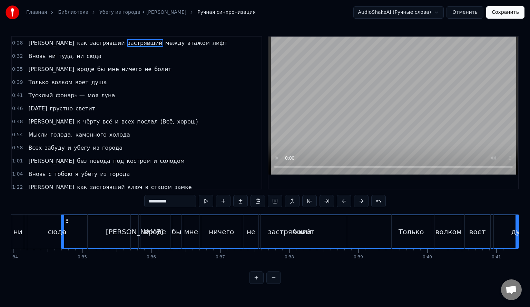
scroll to position [0, 2353]
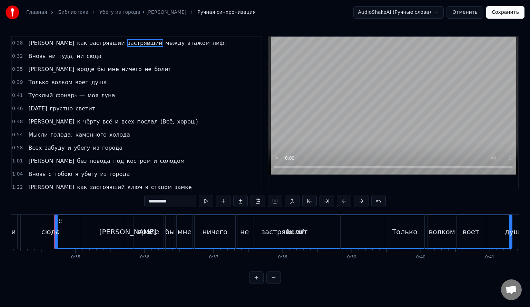
click at [459, 11] on button "Отменить" at bounding box center [465, 12] width 37 height 12
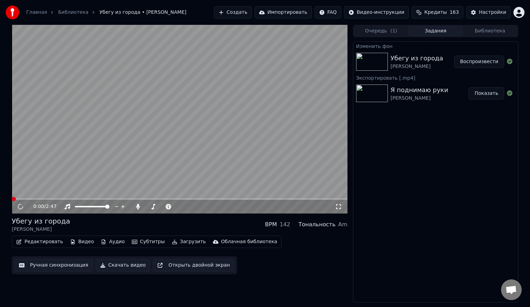
click at [432, 58] on div "Убегу из города" at bounding box center [417, 59] width 52 height 10
click at [45, 269] on button "Ручная синхронизация" at bounding box center [54, 265] width 78 height 12
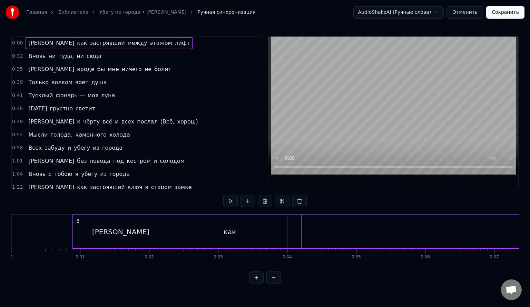
click at [201, 236] on div "как" at bounding box center [229, 232] width 115 height 33
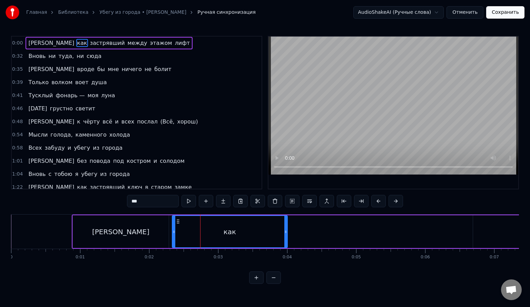
click at [114, 228] on div "[PERSON_NAME]" at bounding box center [121, 232] width 96 height 33
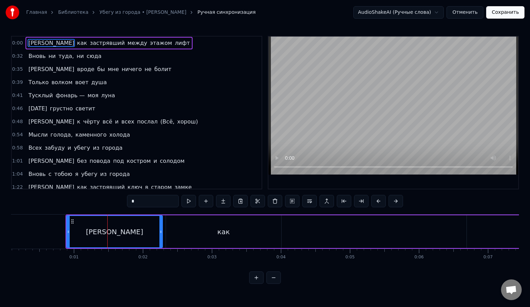
scroll to position [0, 366]
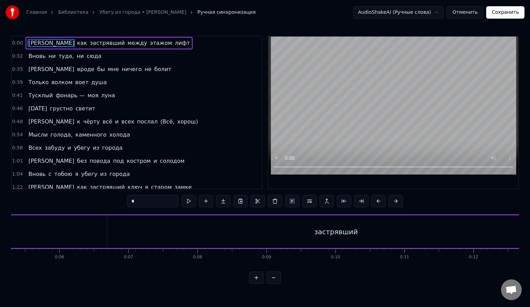
click at [155, 233] on div "застрявший" at bounding box center [336, 232] width 458 height 33
type input "**********"
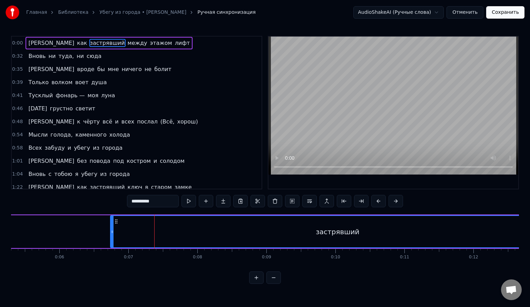
click at [111, 235] on div at bounding box center [112, 231] width 3 height 31
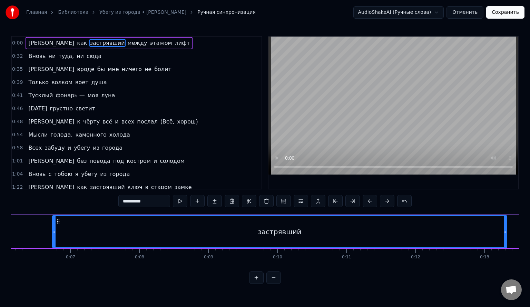
click at [474, 15] on button "Отменить" at bounding box center [465, 12] width 37 height 12
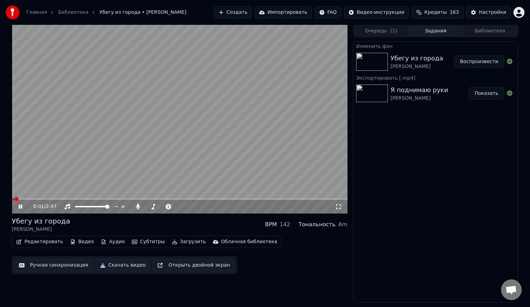
click at [21, 206] on icon at bounding box center [25, 207] width 16 height 6
click at [21, 210] on div "0:01 / 2:47" at bounding box center [180, 207] width 336 height 14
click at [20, 207] on icon at bounding box center [25, 207] width 16 height 6
click at [58, 268] on button "Ручная синхронизация" at bounding box center [54, 265] width 78 height 12
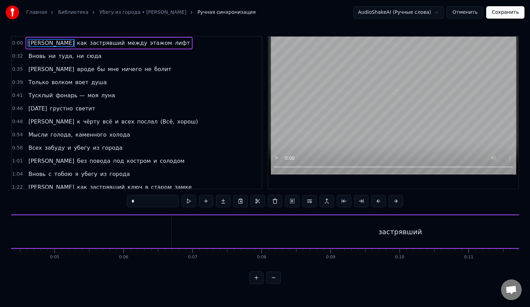
scroll to position [0, 476]
click at [185, 240] on div "застрявший" at bounding box center [227, 232] width 458 height 33
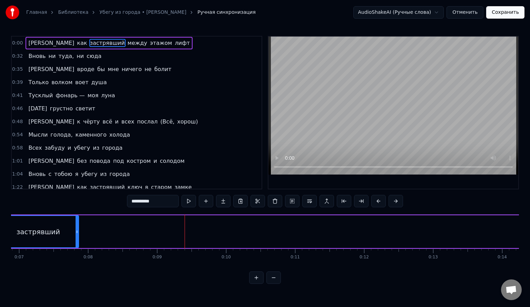
drag, startPoint x: 455, startPoint y: 230, endPoint x: 77, endPoint y: 246, distance: 378.2
click at [76, 234] on icon at bounding box center [77, 232] width 3 height 6
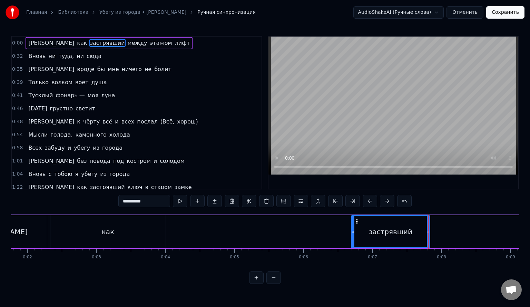
scroll to position [0, 96]
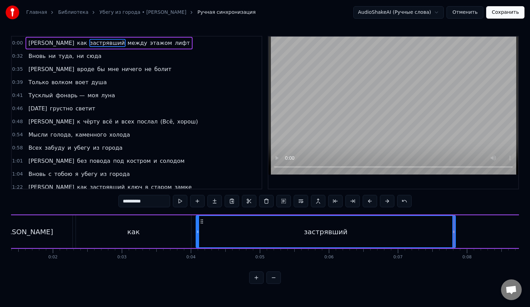
drag, startPoint x: 379, startPoint y: 234, endPoint x: 198, endPoint y: 236, distance: 181.0
click at [198, 236] on div at bounding box center [198, 231] width 3 height 31
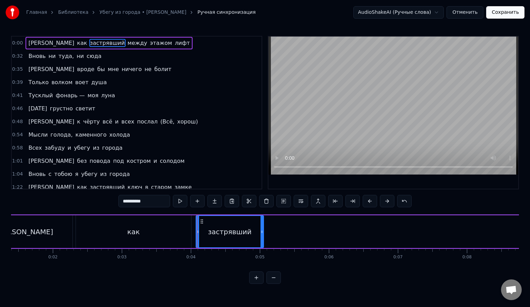
drag, startPoint x: 454, startPoint y: 235, endPoint x: 262, endPoint y: 238, distance: 192.0
click at [262, 238] on div at bounding box center [262, 231] width 3 height 31
click at [127, 45] on span "между" at bounding box center [137, 43] width 21 height 8
type input "*****"
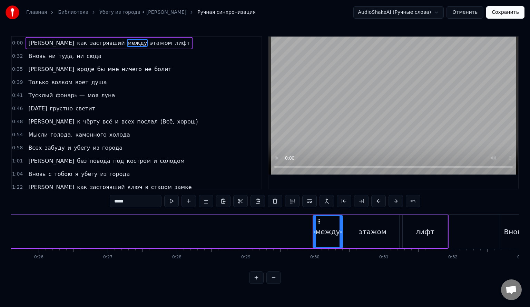
scroll to position [0, 1800]
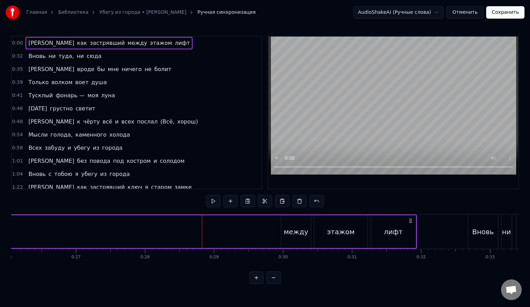
click at [214, 198] on button at bounding box center [213, 201] width 15 height 12
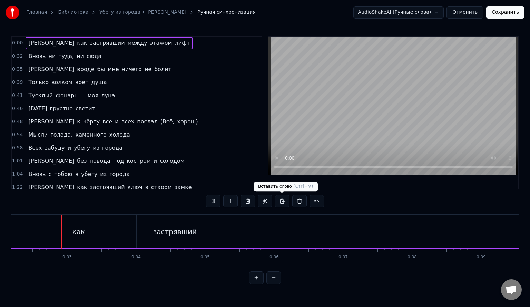
scroll to position [0, 151]
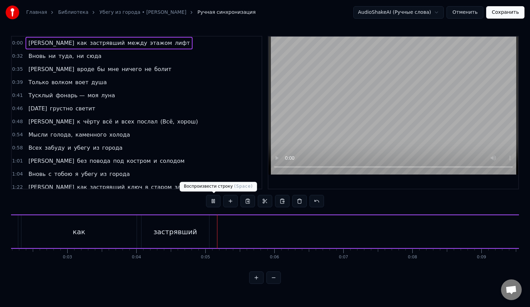
click at [216, 203] on button at bounding box center [213, 201] width 15 height 12
click at [270, 284] on button at bounding box center [274, 278] width 15 height 12
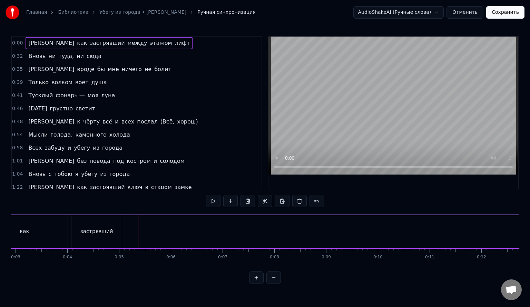
click at [270, 284] on button at bounding box center [274, 278] width 15 height 12
click at [270, 284] on div at bounding box center [265, 278] width 32 height 12
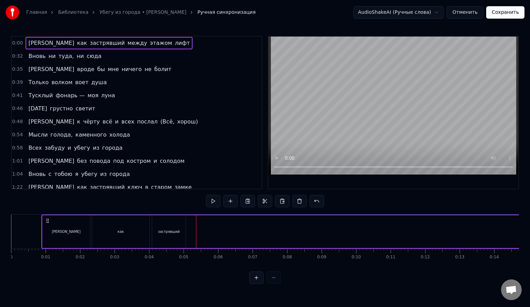
click at [64, 236] on div "[PERSON_NAME]" at bounding box center [66, 232] width 48 height 33
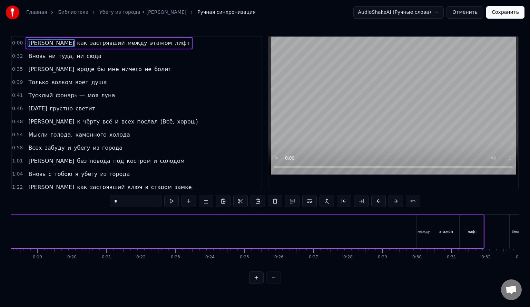
scroll to position [0, 717]
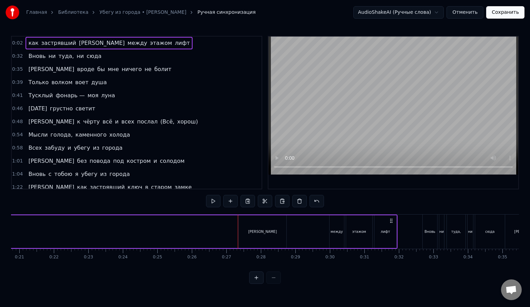
click at [270, 230] on div "[PERSON_NAME]" at bounding box center [263, 232] width 48 height 33
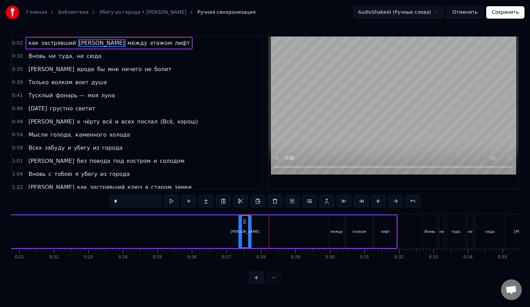
drag, startPoint x: 285, startPoint y: 231, endPoint x: 250, endPoint y: 230, distance: 35.2
click at [250, 230] on icon at bounding box center [249, 232] width 3 height 6
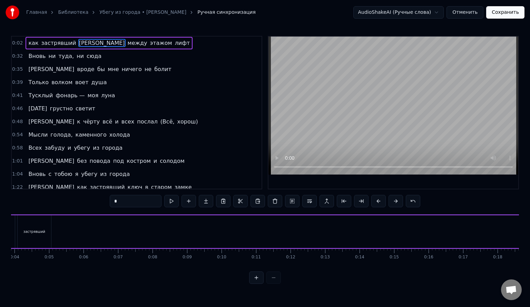
scroll to position [0, 0]
click at [102, 240] on div "как" at bounding box center [120, 232] width 57 height 33
type input "***"
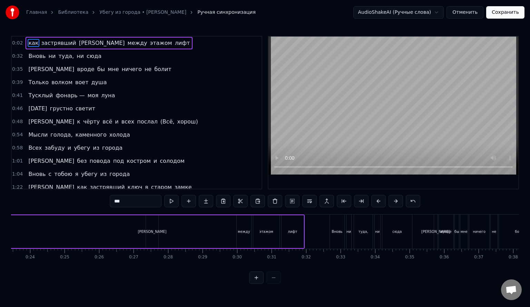
scroll to position [0, 775]
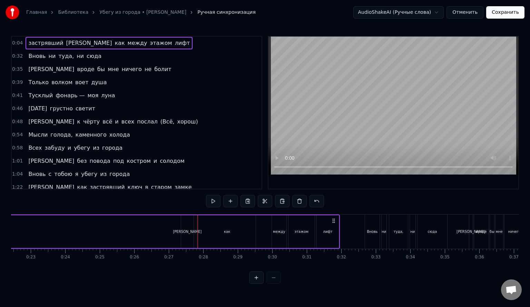
click at [241, 231] on div "как" at bounding box center [227, 232] width 57 height 33
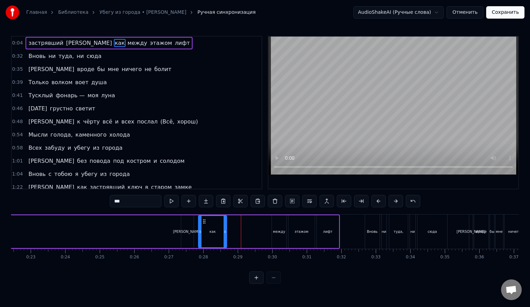
drag, startPoint x: 254, startPoint y: 232, endPoint x: 225, endPoint y: 233, distance: 29.4
click at [225, 233] on icon at bounding box center [225, 232] width 3 height 6
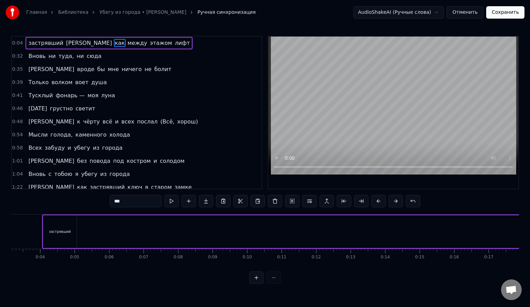
scroll to position [0, 80]
click at [94, 233] on div "застрявший" at bounding box center [89, 231] width 22 height 5
type input "**********"
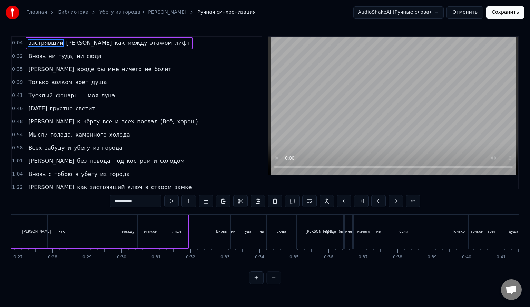
scroll to position [0, 922]
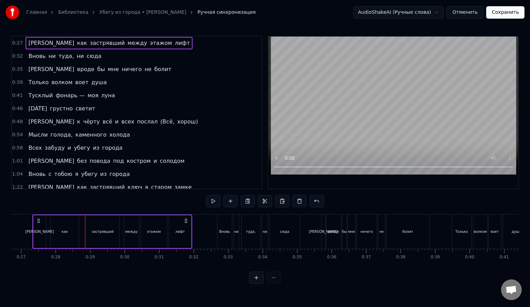
click at [257, 283] on button at bounding box center [256, 278] width 15 height 12
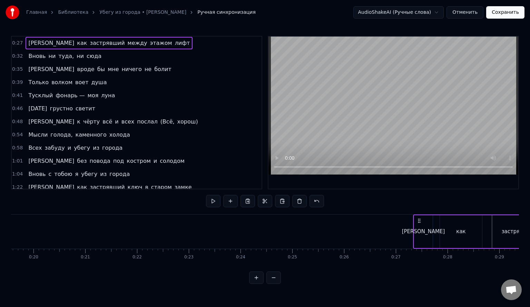
click at [257, 283] on button at bounding box center [256, 278] width 15 height 12
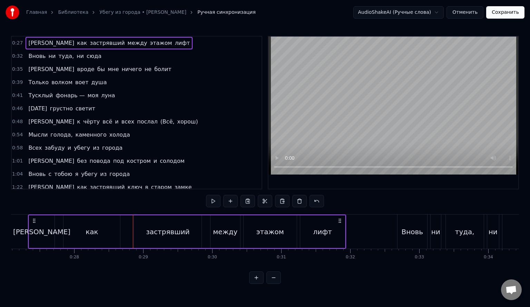
scroll to position [0, 1864]
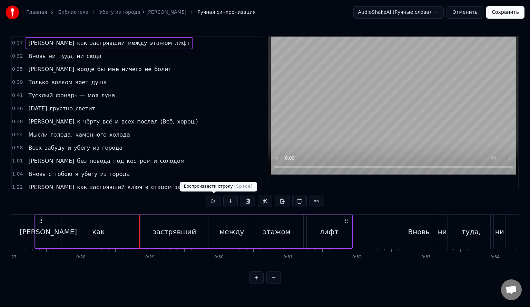
click at [210, 203] on button at bounding box center [213, 201] width 15 height 12
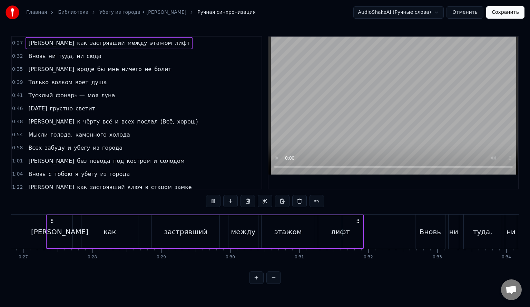
click at [210, 203] on button at bounding box center [213, 201] width 15 height 12
click at [207, 234] on div "застрявший" at bounding box center [186, 232] width 68 height 33
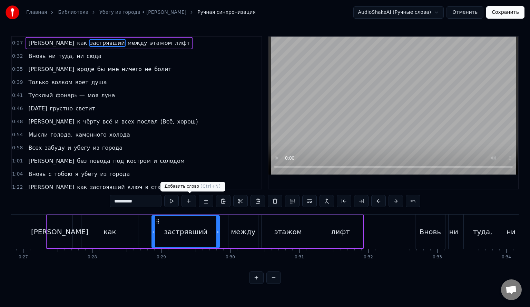
click at [175, 201] on button at bounding box center [171, 201] width 15 height 12
drag, startPoint x: 218, startPoint y: 233, endPoint x: 222, endPoint y: 233, distance: 3.8
click at [222, 233] on icon at bounding box center [221, 232] width 3 height 6
click at [152, 230] on div "застрявший" at bounding box center [188, 232] width 72 height 33
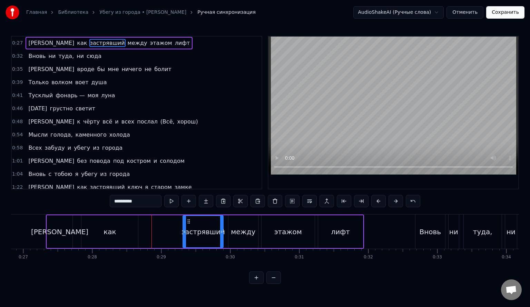
drag, startPoint x: 153, startPoint y: 231, endPoint x: 185, endPoint y: 233, distance: 31.5
click at [185, 233] on icon at bounding box center [184, 232] width 3 height 6
click at [175, 204] on button at bounding box center [171, 201] width 15 height 12
click at [103, 239] on div "как" at bounding box center [110, 232] width 57 height 33
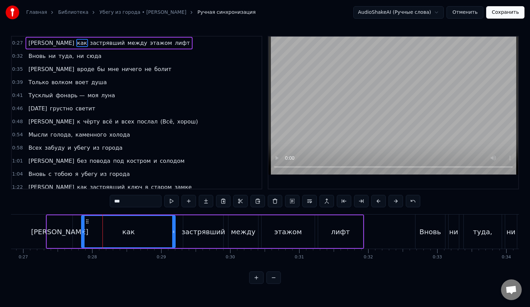
drag, startPoint x: 136, startPoint y: 232, endPoint x: 181, endPoint y: 237, distance: 45.2
click at [175, 234] on icon at bounding box center [173, 232] width 3 height 6
click at [250, 282] on button at bounding box center [256, 278] width 15 height 12
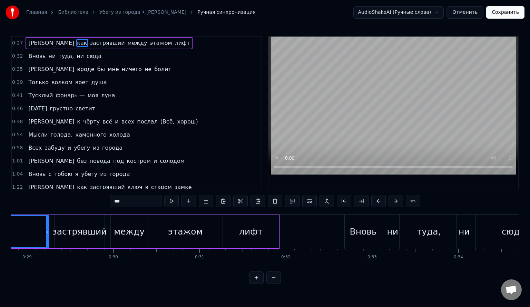
click at [251, 282] on button at bounding box center [256, 278] width 15 height 12
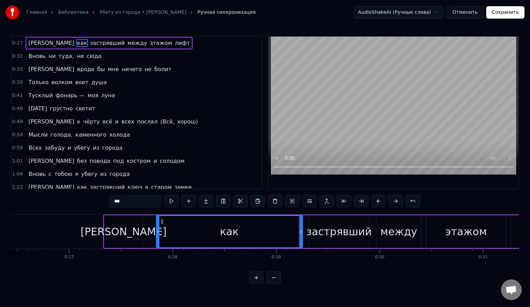
scroll to position [0, 2759]
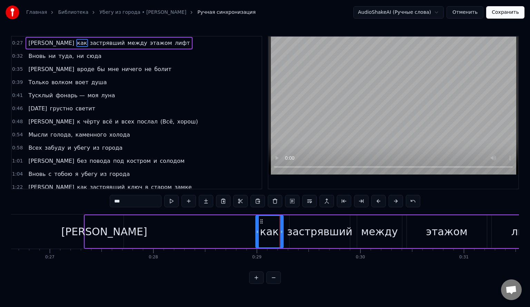
drag, startPoint x: 139, startPoint y: 232, endPoint x: 258, endPoint y: 236, distance: 118.9
click at [258, 236] on div at bounding box center [257, 231] width 3 height 31
click at [171, 201] on button at bounding box center [171, 201] width 15 height 12
click at [115, 234] on div "[PERSON_NAME]" at bounding box center [104, 232] width 39 height 33
type input "*"
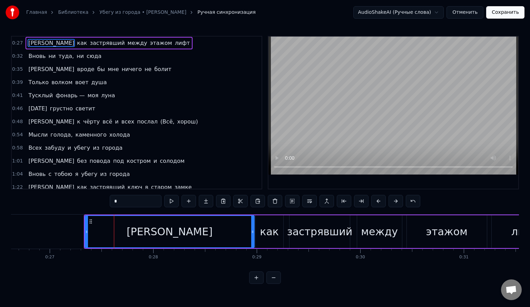
drag, startPoint x: 123, startPoint y: 234, endPoint x: 253, endPoint y: 239, distance: 131.0
click at [253, 239] on div at bounding box center [252, 231] width 3 height 31
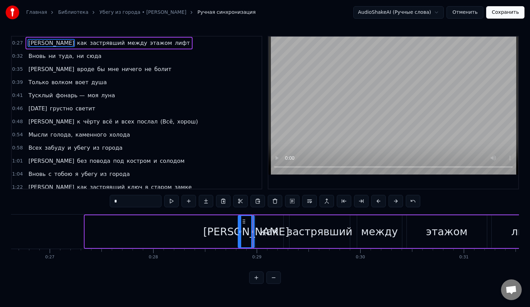
drag, startPoint x: 86, startPoint y: 234, endPoint x: 239, endPoint y: 239, distance: 153.4
click at [239, 239] on div at bounding box center [240, 231] width 3 height 31
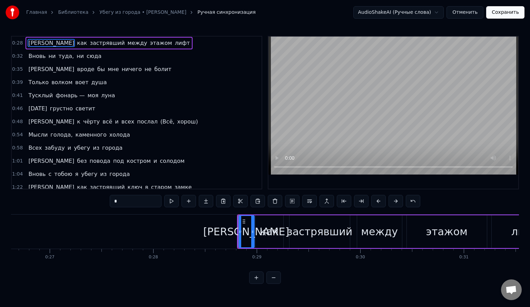
click at [254, 284] on button at bounding box center [256, 278] width 15 height 12
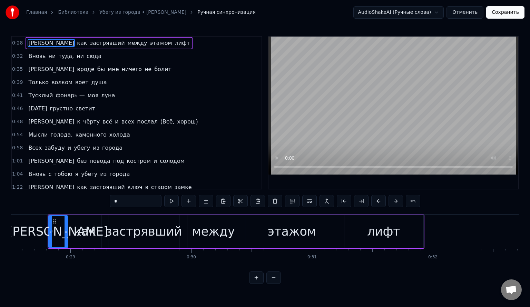
scroll to position [0, 3449]
click at [15, 43] on span "0:28" at bounding box center [17, 43] width 11 height 7
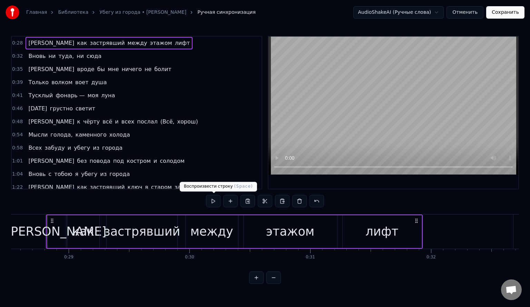
click at [215, 202] on button at bounding box center [213, 201] width 15 height 12
click at [58, 238] on div "[PERSON_NAME]" at bounding box center [56, 232] width 101 height 18
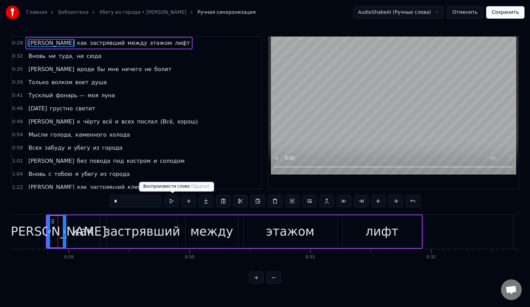
click at [174, 204] on button at bounding box center [171, 201] width 15 height 12
click at [256, 284] on button at bounding box center [256, 278] width 15 height 12
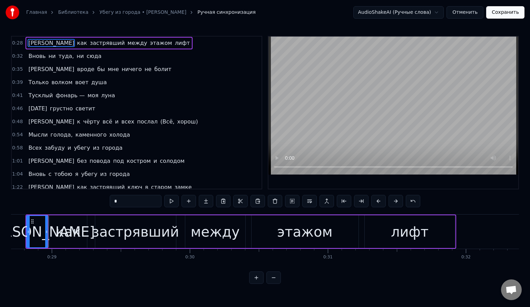
scroll to position [0, 3968]
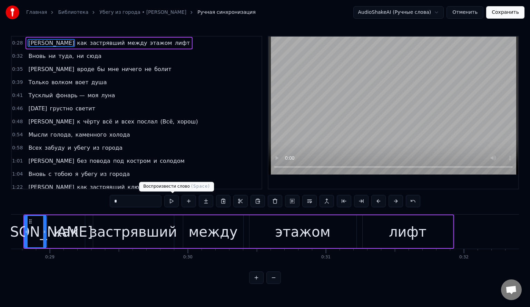
click at [174, 202] on button at bounding box center [171, 201] width 15 height 12
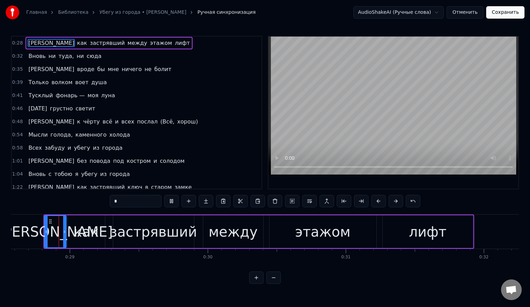
scroll to position [0, 3945]
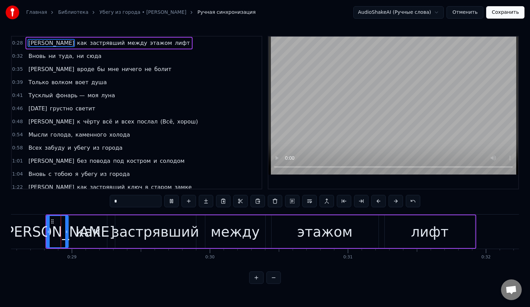
click at [62, 236] on div "[PERSON_NAME]" at bounding box center [57, 231] width 21 height 31
click at [80, 235] on div "как" at bounding box center [88, 232] width 25 height 21
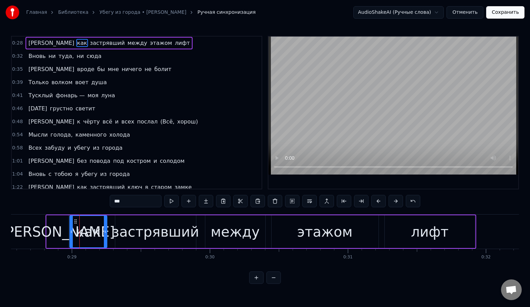
click at [178, 202] on button at bounding box center [171, 201] width 15 height 12
click at [58, 231] on div "[PERSON_NAME]" at bounding box center [57, 232] width 115 height 21
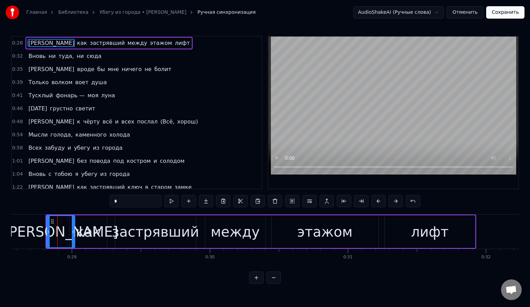
drag, startPoint x: 66, startPoint y: 231, endPoint x: 73, endPoint y: 232, distance: 6.3
click at [73, 232] on icon at bounding box center [73, 232] width 3 height 6
click at [176, 202] on button at bounding box center [171, 201] width 15 height 12
click at [82, 222] on div "как" at bounding box center [88, 232] width 25 height 21
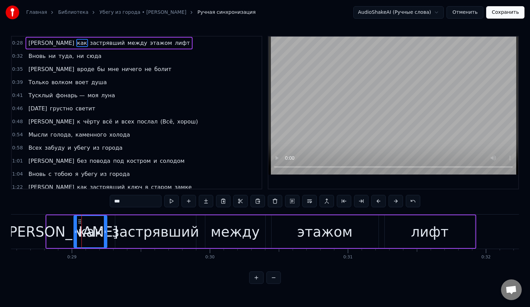
drag, startPoint x: 71, startPoint y: 232, endPoint x: 75, endPoint y: 231, distance: 4.2
click at [75, 231] on icon at bounding box center [75, 232] width 3 height 6
click at [176, 200] on button at bounding box center [171, 201] width 15 height 12
drag, startPoint x: 105, startPoint y: 235, endPoint x: 109, endPoint y: 235, distance: 3.8
click at [109, 235] on div at bounding box center [109, 231] width 3 height 31
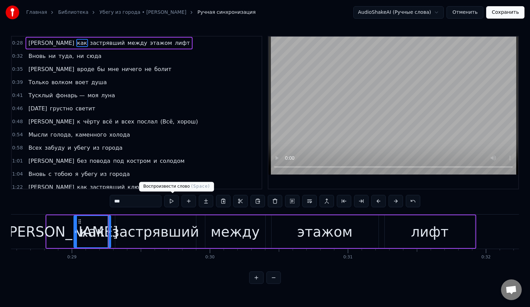
click at [172, 201] on button at bounding box center [171, 201] width 15 height 12
click at [123, 232] on div "застрявший" at bounding box center [155, 232] width 87 height 21
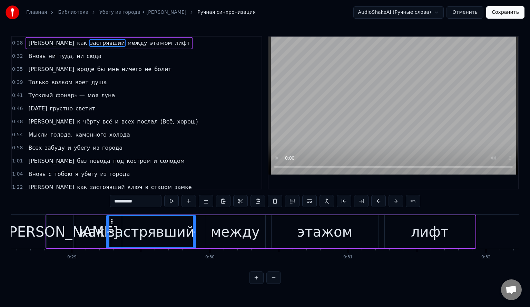
drag, startPoint x: 116, startPoint y: 232, endPoint x: 107, endPoint y: 232, distance: 9.0
click at [107, 232] on icon at bounding box center [108, 232] width 3 height 6
click at [173, 202] on button at bounding box center [171, 201] width 15 height 12
click at [214, 232] on div "между" at bounding box center [235, 232] width 60 height 33
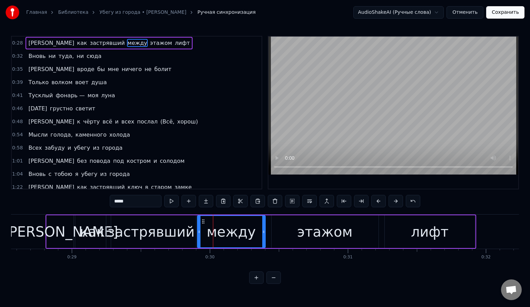
drag, startPoint x: 205, startPoint y: 233, endPoint x: 197, endPoint y: 235, distance: 8.0
click at [198, 235] on div at bounding box center [199, 231] width 3 height 31
click at [171, 201] on button at bounding box center [171, 201] width 15 height 12
click at [282, 238] on div "этажом" at bounding box center [325, 232] width 107 height 33
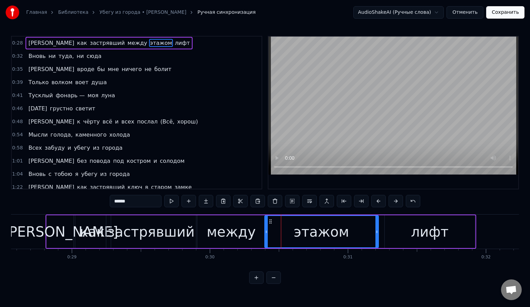
drag, startPoint x: 272, startPoint y: 235, endPoint x: 265, endPoint y: 236, distance: 7.0
click at [265, 236] on div at bounding box center [266, 231] width 3 height 31
click at [174, 201] on button at bounding box center [171, 201] width 15 height 12
click at [392, 229] on div "лифт" at bounding box center [430, 232] width 90 height 33
type input "****"
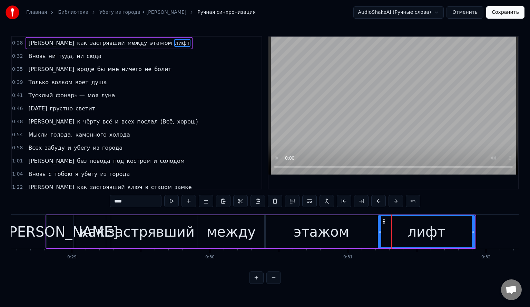
drag, startPoint x: 385, startPoint y: 230, endPoint x: 379, endPoint y: 231, distance: 6.6
click at [379, 231] on icon at bounding box center [380, 232] width 3 height 6
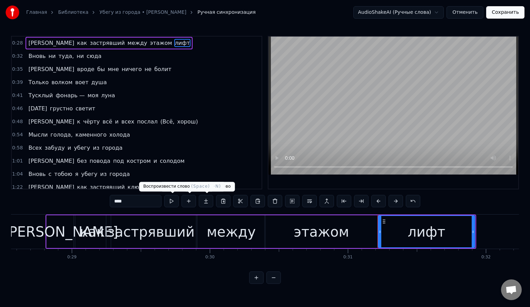
click at [172, 201] on button at bounding box center [171, 201] width 15 height 12
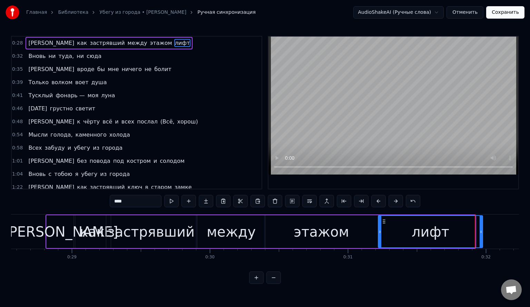
drag, startPoint x: 473, startPoint y: 232, endPoint x: 482, endPoint y: 232, distance: 9.0
click at [482, 232] on icon at bounding box center [481, 232] width 3 height 6
click at [17, 41] on span "0:28" at bounding box center [17, 43] width 11 height 7
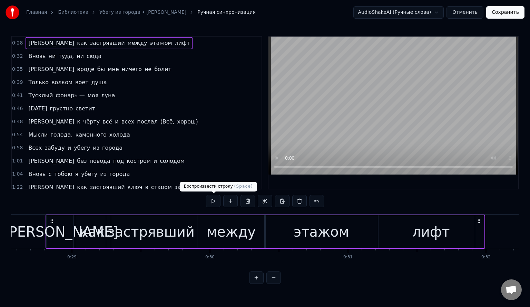
click at [209, 201] on button at bounding box center [213, 201] width 15 height 12
click at [449, 227] on div "лифт" at bounding box center [432, 232] width 106 height 33
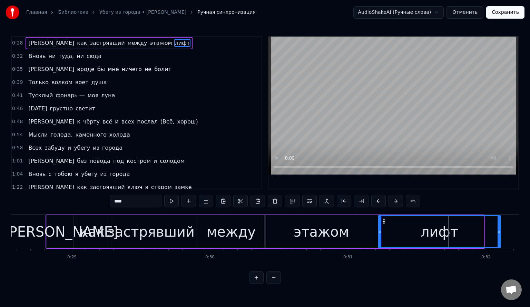
drag, startPoint x: 483, startPoint y: 231, endPoint x: 500, endPoint y: 231, distance: 17.3
click at [500, 231] on icon at bounding box center [499, 232] width 3 height 6
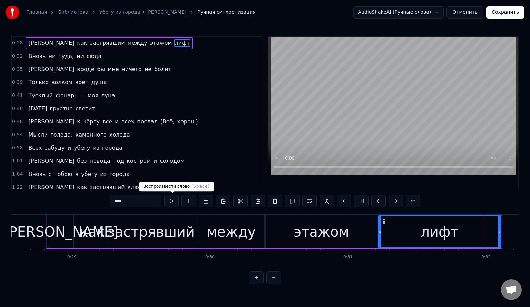
click at [172, 204] on button at bounding box center [171, 201] width 15 height 12
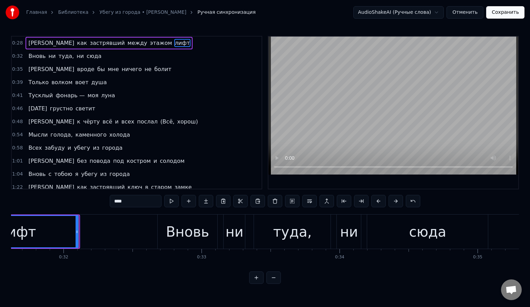
scroll to position [0, 4401]
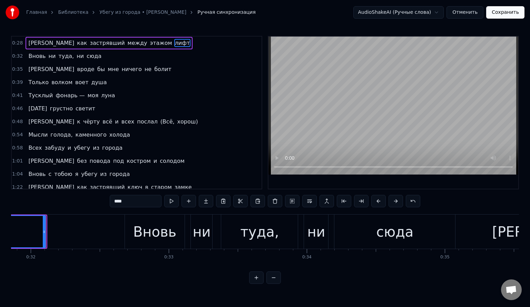
click at [17, 56] on span "0:32" at bounding box center [17, 56] width 11 height 7
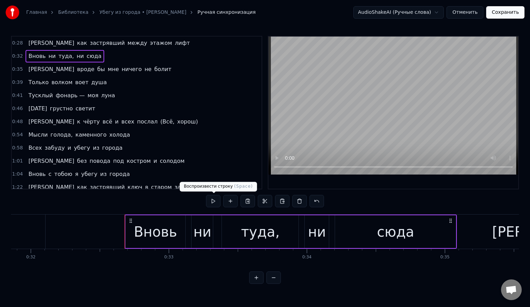
click at [213, 200] on button at bounding box center [213, 201] width 15 height 12
click at [18, 70] on span "0:35" at bounding box center [17, 69] width 11 height 7
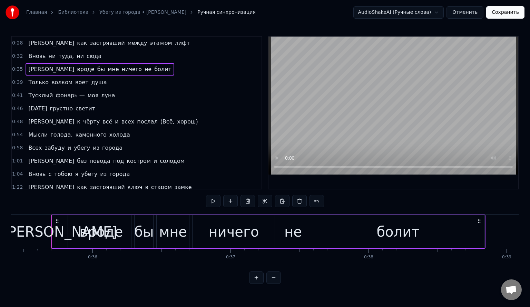
scroll to position [0, 4897]
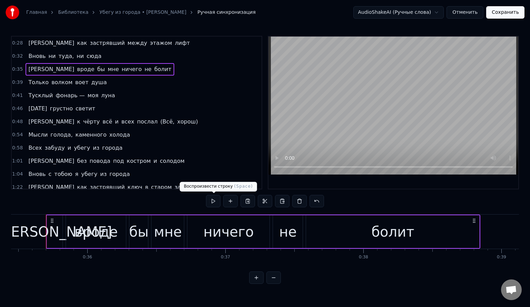
click at [214, 204] on button at bounding box center [213, 201] width 15 height 12
click at [17, 82] on span "0:39" at bounding box center [17, 82] width 11 height 7
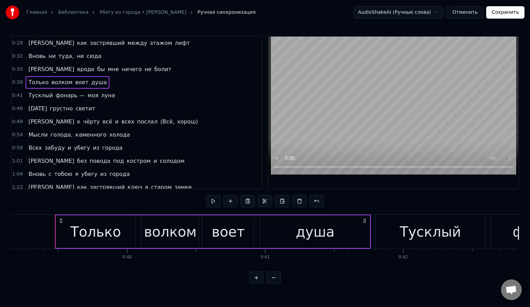
scroll to position [0, 5419]
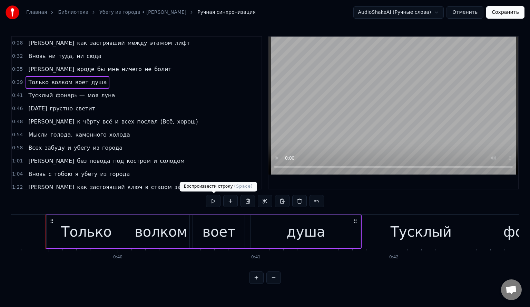
click at [217, 200] on button at bounding box center [213, 201] width 15 height 12
click at [16, 94] on span "0:41" at bounding box center [17, 95] width 11 height 7
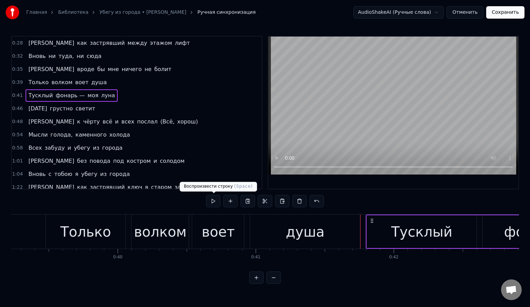
click at [213, 200] on button at bounding box center [213, 201] width 15 height 12
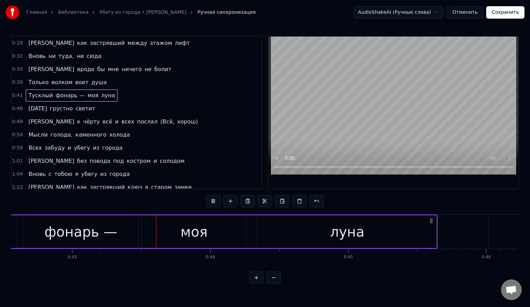
scroll to position [0, 5880]
click at [18, 105] on span "0:46" at bounding box center [17, 108] width 11 height 7
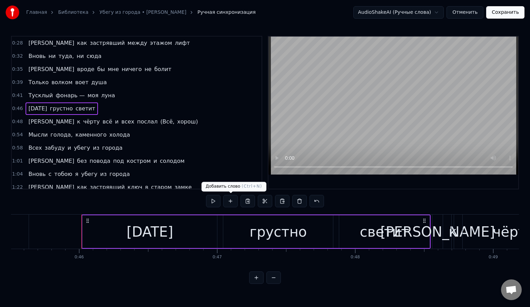
scroll to position [0, 6323]
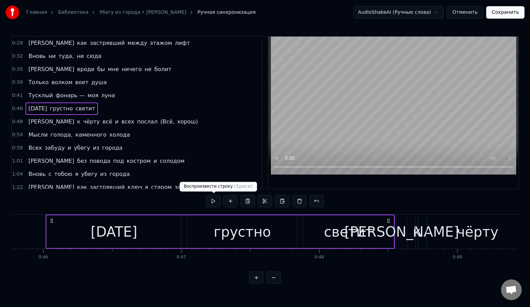
click at [216, 203] on button at bounding box center [213, 201] width 15 height 12
click at [17, 118] on span "0:48" at bounding box center [17, 121] width 11 height 7
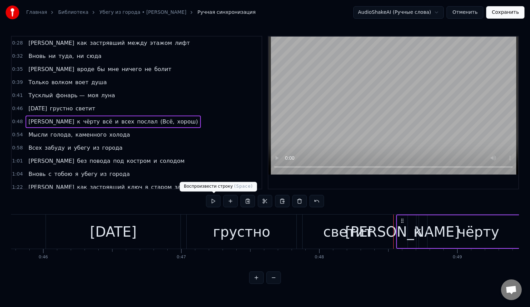
click at [212, 203] on button at bounding box center [213, 201] width 15 height 12
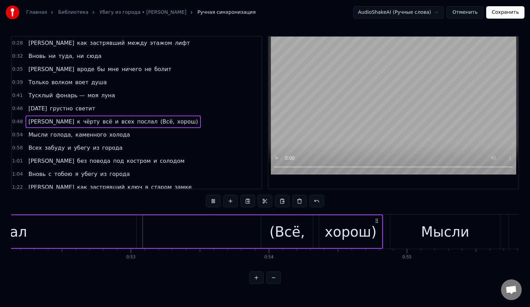
scroll to position [0, 7215]
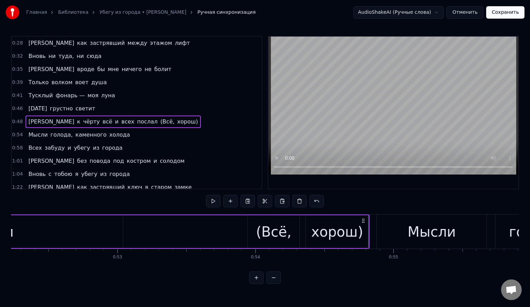
click at [15, 132] on span "0:54" at bounding box center [17, 135] width 11 height 7
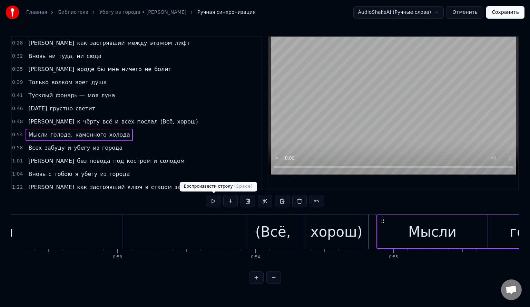
click at [210, 202] on button at bounding box center [213, 201] width 15 height 12
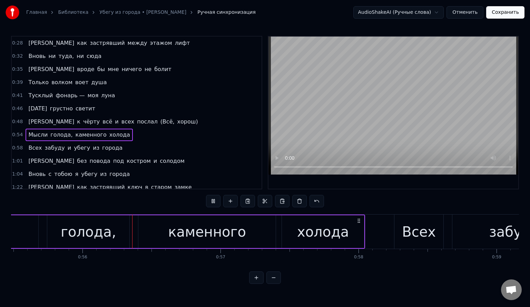
scroll to position [0, 7687]
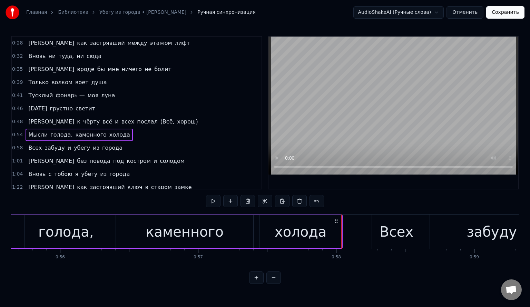
click at [38, 131] on span "Мысли" at bounding box center [38, 135] width 21 height 8
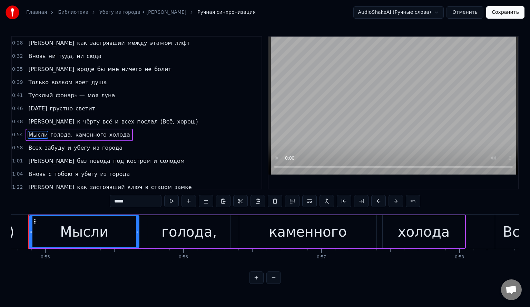
scroll to position [0, 7547]
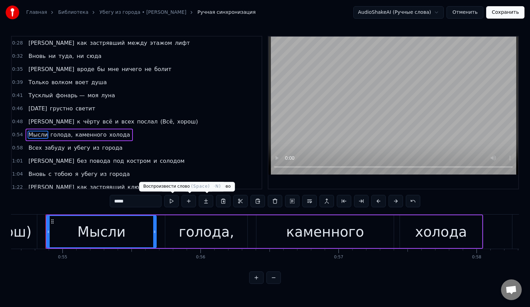
click at [173, 200] on button at bounding box center [171, 201] width 15 height 12
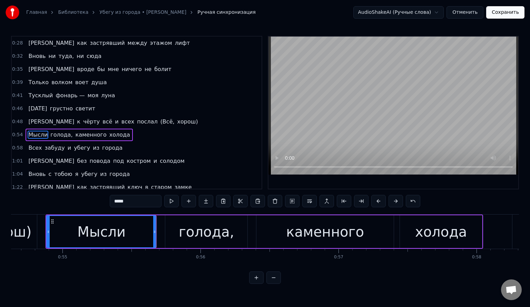
click at [17, 145] on span "0:58" at bounding box center [17, 148] width 11 height 7
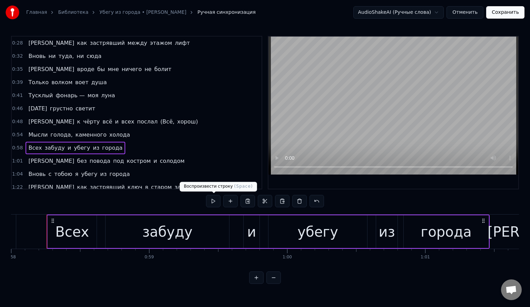
scroll to position [0, 8013]
click at [214, 200] on button at bounding box center [213, 201] width 15 height 12
click at [214, 202] on button at bounding box center [213, 201] width 15 height 12
click at [17, 158] on span "1:01" at bounding box center [17, 161] width 11 height 7
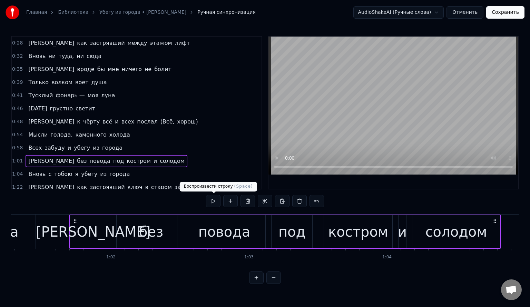
scroll to position [0, 8488]
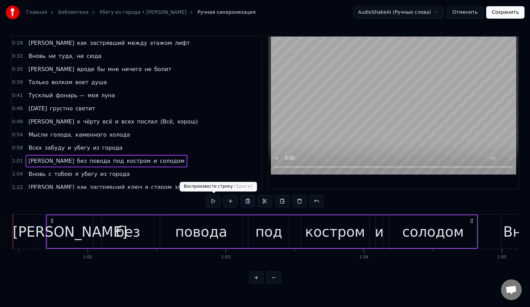
click at [213, 199] on button at bounding box center [213, 201] width 15 height 12
click at [213, 203] on button at bounding box center [213, 201] width 15 height 12
click at [18, 145] on span "0:58" at bounding box center [17, 148] width 11 height 7
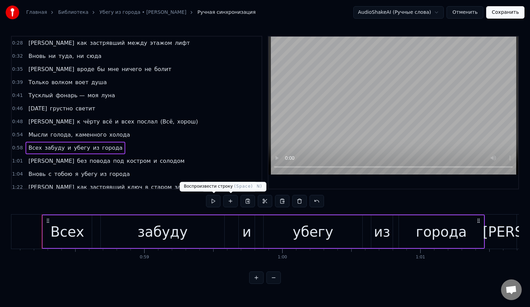
scroll to position [0, 8013]
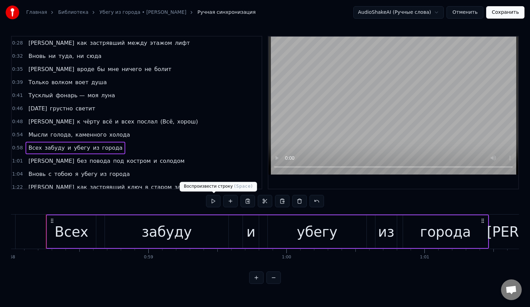
click at [216, 200] on button at bounding box center [213, 201] width 15 height 12
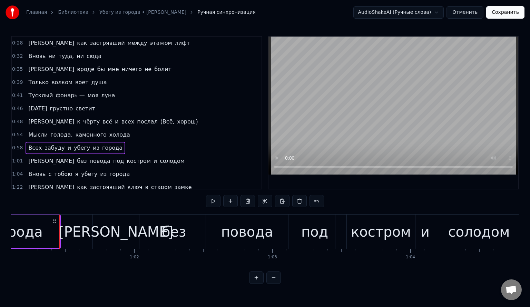
scroll to position [0, 8455]
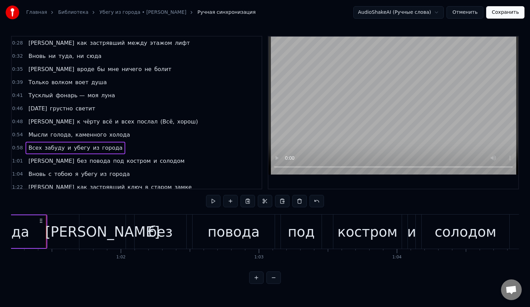
click at [18, 158] on span "1:01" at bounding box center [17, 161] width 11 height 7
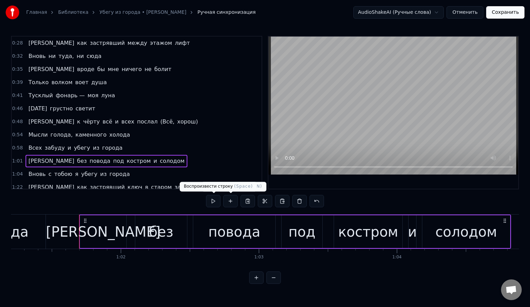
click at [212, 203] on button at bounding box center [213, 201] width 15 height 12
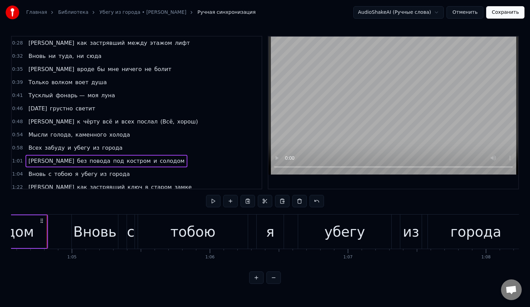
scroll to position [0, 8919]
click at [18, 171] on span "1:04" at bounding box center [17, 174] width 11 height 7
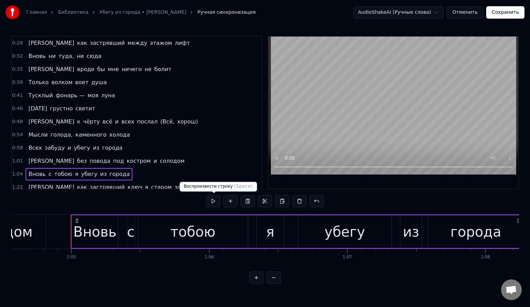
click at [213, 200] on button at bounding box center [213, 201] width 15 height 12
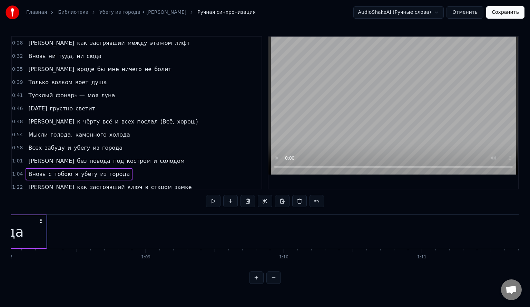
click at [19, 184] on span "1:22" at bounding box center [17, 187] width 11 height 7
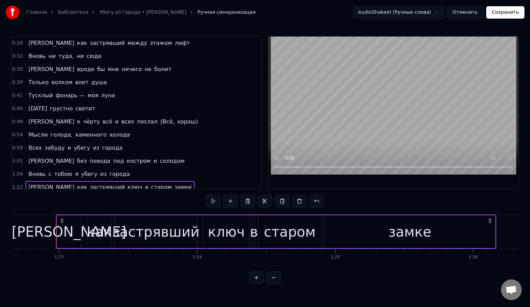
scroll to position [0, 11428]
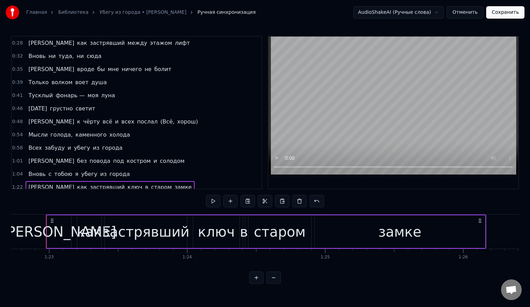
click at [217, 200] on button at bounding box center [213, 201] width 15 height 12
click at [54, 233] on div "[PERSON_NAME]" at bounding box center [59, 232] width 24 height 33
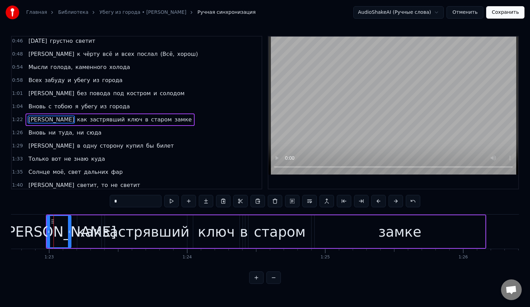
scroll to position [70, 0]
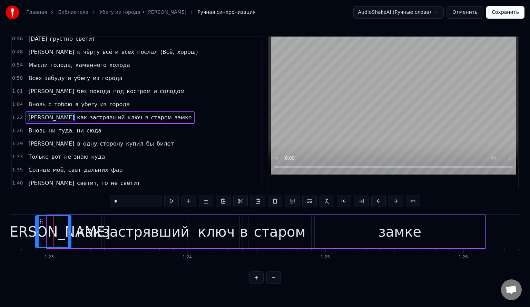
drag, startPoint x: 47, startPoint y: 231, endPoint x: 35, endPoint y: 233, distance: 12.3
click at [36, 233] on icon at bounding box center [37, 232] width 3 height 6
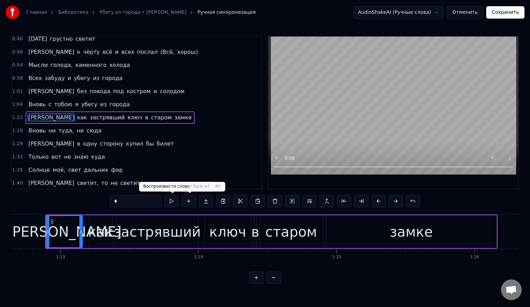
click at [175, 203] on button at bounding box center [171, 201] width 15 height 12
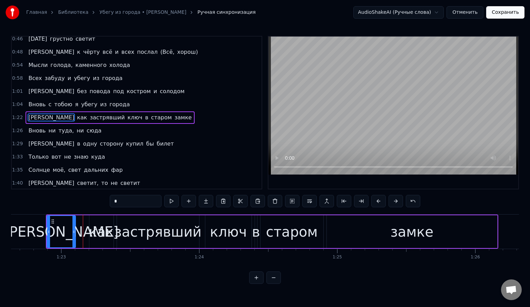
drag, startPoint x: 82, startPoint y: 231, endPoint x: 74, endPoint y: 231, distance: 7.6
click at [74, 231] on icon at bounding box center [74, 232] width 3 height 6
click at [104, 231] on div "как" at bounding box center [101, 232] width 25 height 21
type input "***"
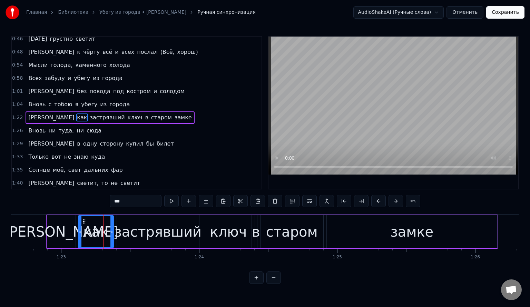
drag, startPoint x: 90, startPoint y: 232, endPoint x: 79, endPoint y: 232, distance: 11.1
click at [79, 232] on icon at bounding box center [80, 232] width 3 height 6
click at [174, 200] on button at bounding box center [171, 201] width 15 height 12
click at [16, 114] on span "1:22" at bounding box center [17, 117] width 11 height 7
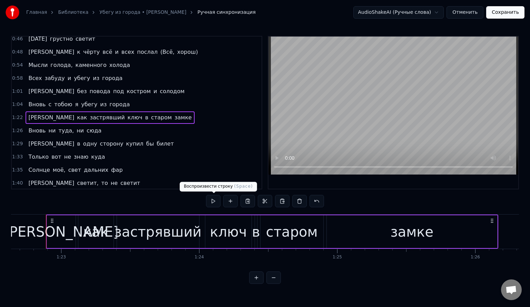
click at [213, 205] on button at bounding box center [213, 201] width 15 height 12
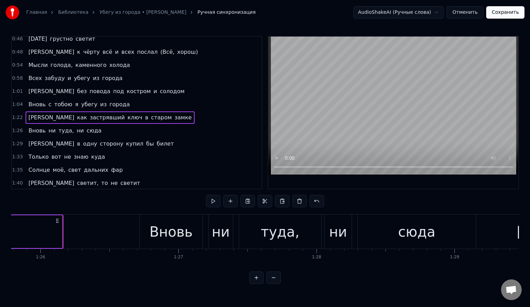
scroll to position [0, 11867]
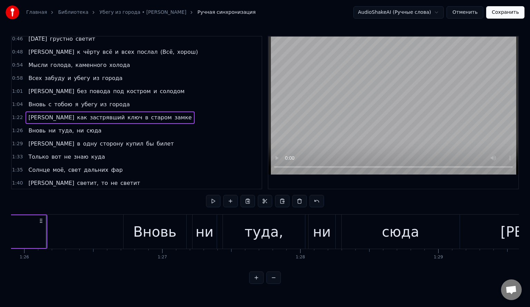
click at [17, 127] on span "1:26" at bounding box center [17, 130] width 11 height 7
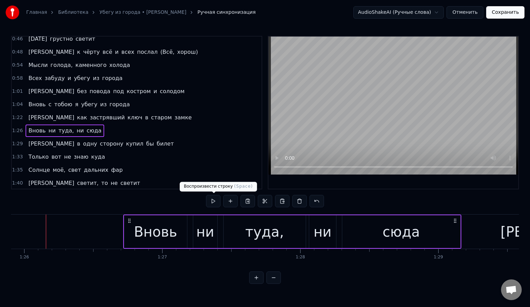
click at [211, 203] on button at bounding box center [213, 201] width 15 height 12
click at [19, 141] on span "1:29" at bounding box center [17, 144] width 11 height 7
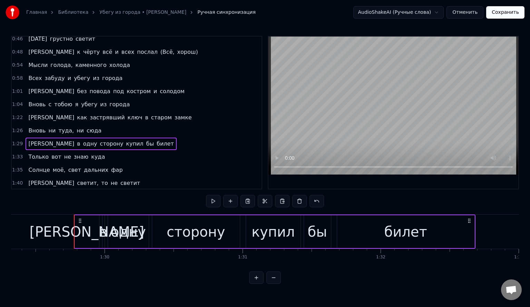
scroll to position [0, 12368]
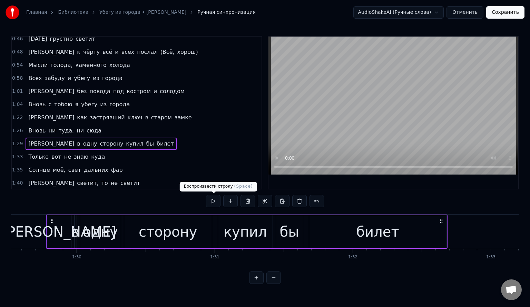
click at [210, 203] on button at bounding box center [213, 201] width 15 height 12
click at [15, 154] on span "1:33" at bounding box center [17, 157] width 11 height 7
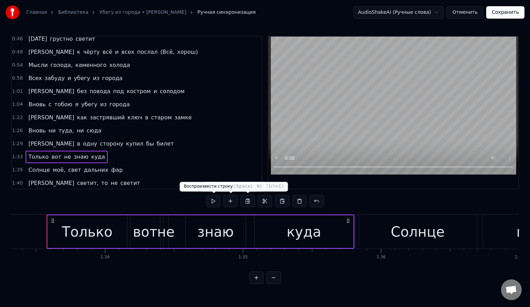
scroll to position [0, 12893]
click at [215, 202] on button at bounding box center [213, 201] width 15 height 12
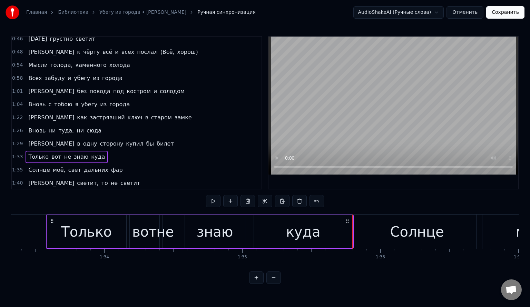
click at [19, 167] on span "1:35" at bounding box center [17, 170] width 11 height 7
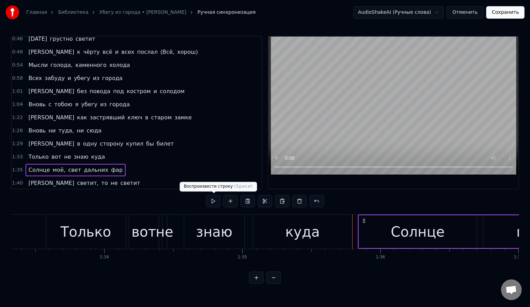
click at [216, 203] on button at bounding box center [213, 201] width 15 height 12
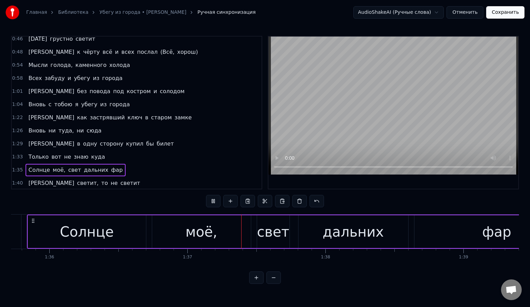
scroll to position [0, 13342]
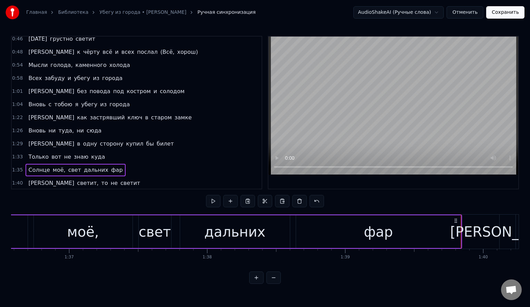
click at [16, 180] on span "1:40" at bounding box center [17, 183] width 11 height 7
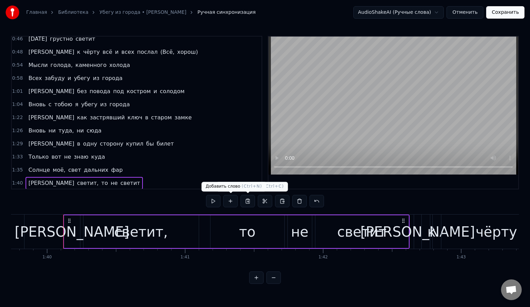
scroll to position [0, 13796]
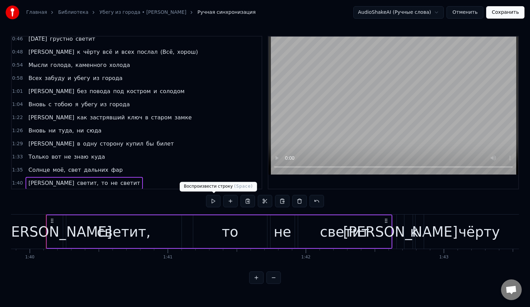
click at [216, 200] on button at bounding box center [213, 201] width 15 height 12
click at [18, 190] on div "1:42 Я к чёрту всё и всех послал ([GEOGRAPHIC_DATA], [PERSON_NAME])" at bounding box center [137, 196] width 250 height 13
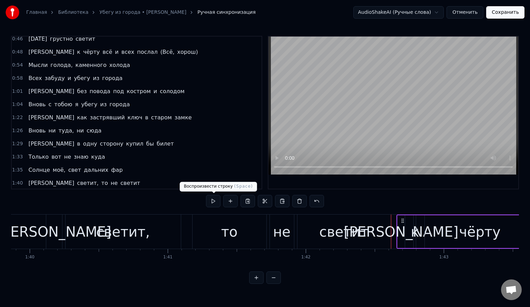
click at [216, 202] on button at bounding box center [213, 201] width 15 height 12
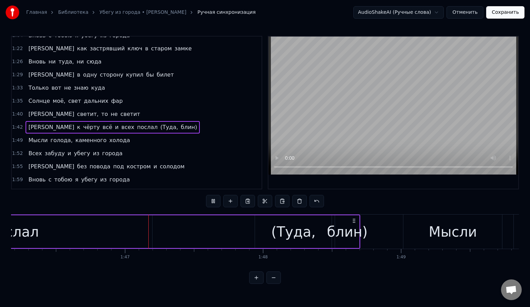
scroll to position [0, 14687]
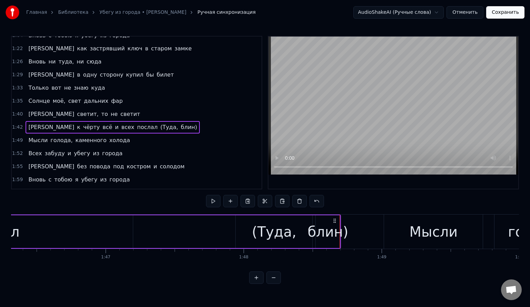
click at [18, 137] on span "1:49" at bounding box center [17, 140] width 11 height 7
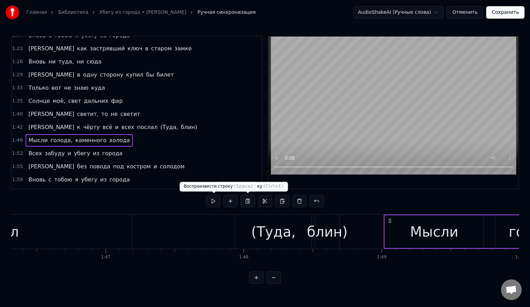
click at [214, 201] on button at bounding box center [213, 201] width 15 height 12
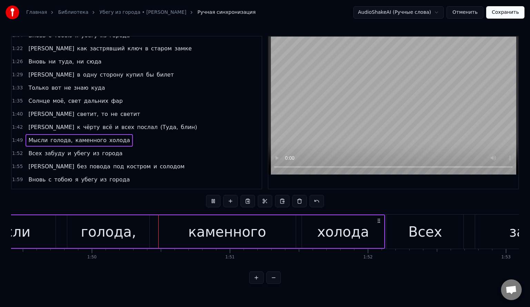
scroll to position [0, 15129]
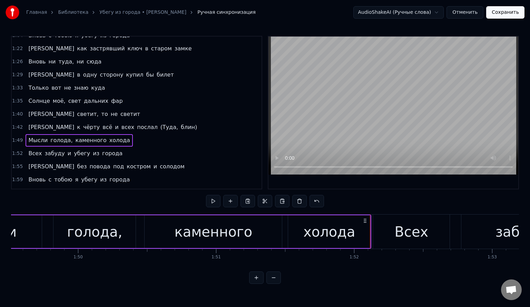
click at [20, 150] on span "1:52" at bounding box center [17, 153] width 11 height 7
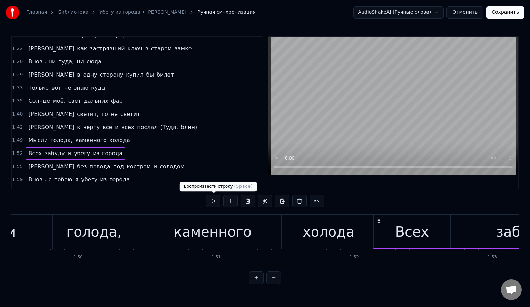
click at [213, 199] on button at bounding box center [213, 201] width 15 height 12
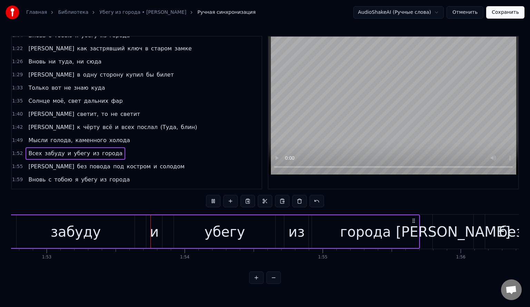
scroll to position [0, 15596]
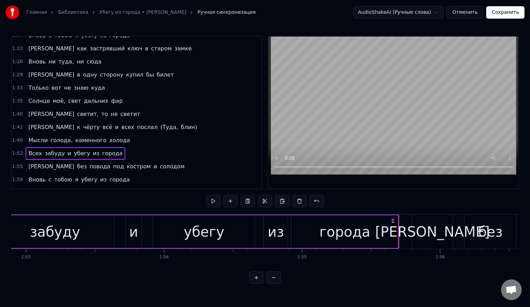
click at [17, 163] on span "1:55" at bounding box center [17, 166] width 11 height 7
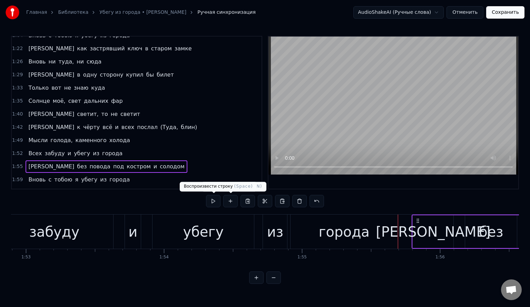
click at [216, 201] on button at bounding box center [213, 201] width 15 height 12
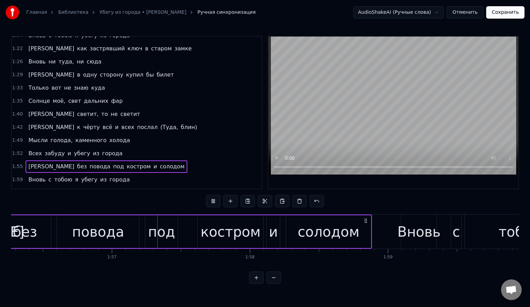
scroll to position [0, 16063]
click at [17, 176] on span "1:59" at bounding box center [17, 179] width 11 height 7
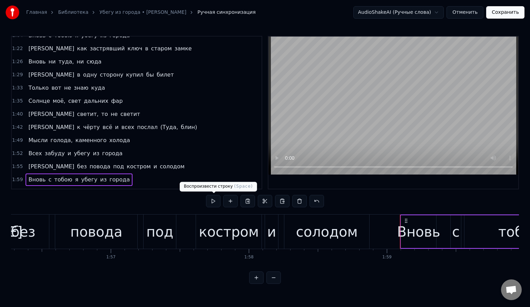
click at [215, 201] on button at bounding box center [213, 201] width 15 height 12
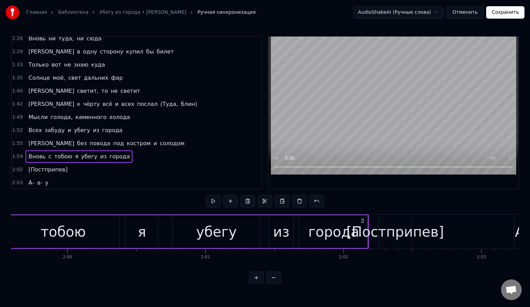
scroll to position [173, 0]
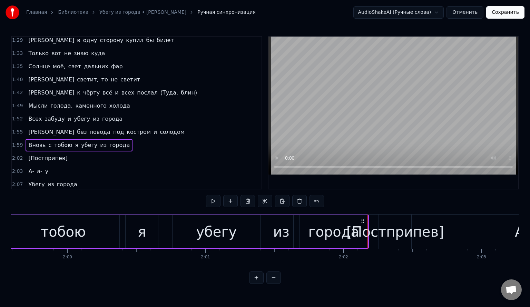
click at [505, 15] on button "Сохранить" at bounding box center [506, 12] width 38 height 12
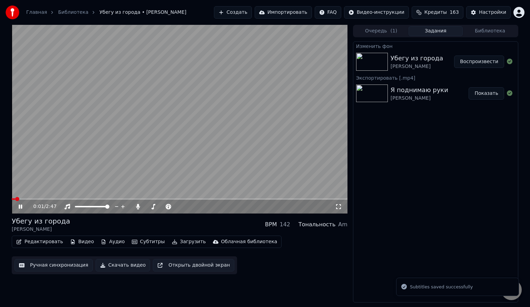
click at [21, 207] on icon at bounding box center [20, 207] width 3 height 4
click at [41, 242] on button "Редактировать" at bounding box center [39, 242] width 52 height 10
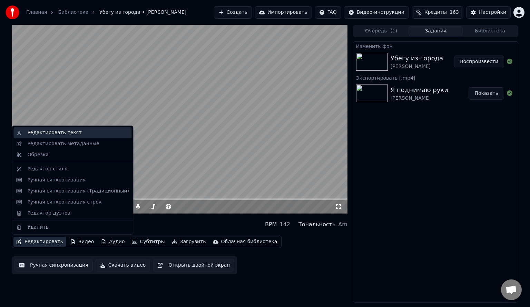
click at [52, 137] on div "Редактировать текст" at bounding box center [72, 132] width 118 height 11
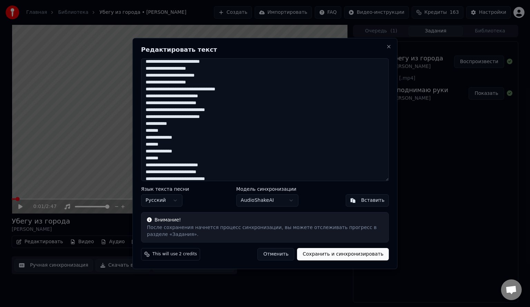
scroll to position [104, 0]
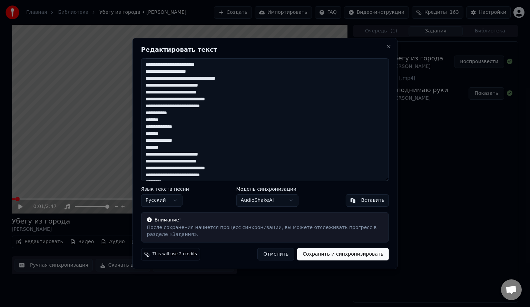
drag, startPoint x: 145, startPoint y: 112, endPoint x: 188, endPoint y: 140, distance: 51.0
click at [188, 140] on textarea "**********" at bounding box center [265, 119] width 248 height 123
click at [158, 134] on textarea "**********" at bounding box center [265, 119] width 248 height 123
drag, startPoint x: 185, startPoint y: 141, endPoint x: 144, endPoint y: 115, distance: 48.4
click at [144, 115] on textarea "**********" at bounding box center [265, 119] width 248 height 123
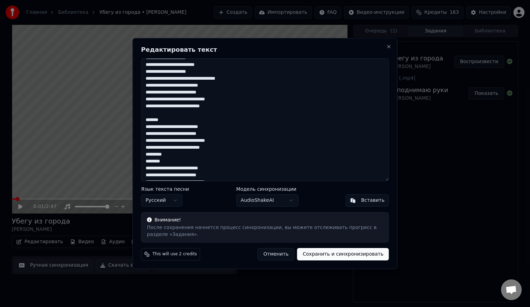
drag, startPoint x: 165, startPoint y: 121, endPoint x: 142, endPoint y: 122, distance: 23.8
click at [142, 122] on textarea "**********" at bounding box center [265, 119] width 248 height 123
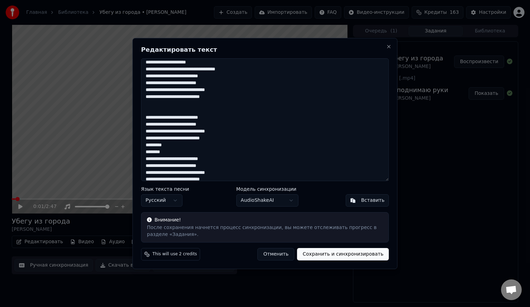
scroll to position [117, 0]
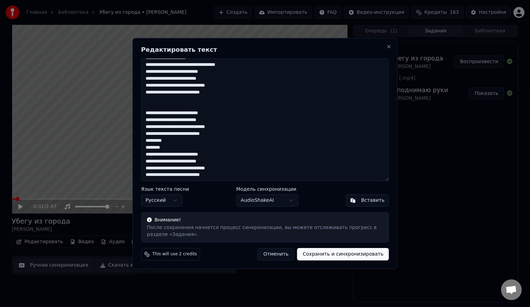
drag, startPoint x: 168, startPoint y: 148, endPoint x: 141, endPoint y: 144, distance: 26.9
click at [141, 144] on div "**********" at bounding box center [265, 153] width 265 height 231
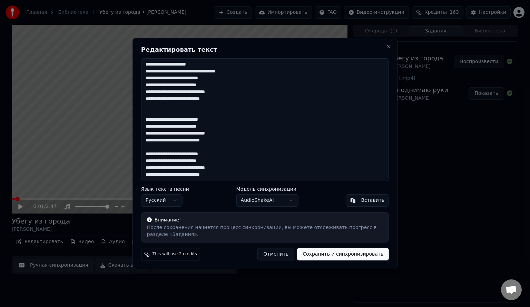
scroll to position [111, 0]
type textarea "**********"
click at [325, 251] on button "Сохранить и синхронизировать" at bounding box center [343, 254] width 92 height 12
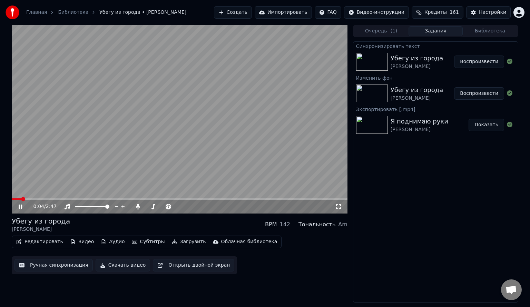
click at [137, 131] on video at bounding box center [180, 119] width 336 height 189
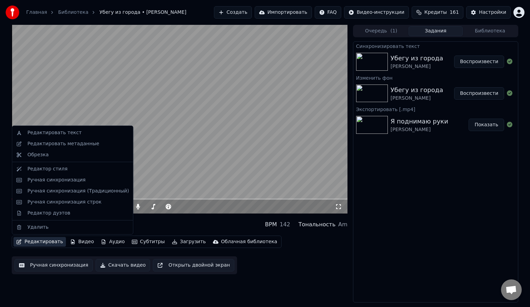
click at [45, 243] on button "Редактировать" at bounding box center [39, 242] width 52 height 10
click at [56, 265] on button "Ручная синхронизация" at bounding box center [54, 265] width 78 height 12
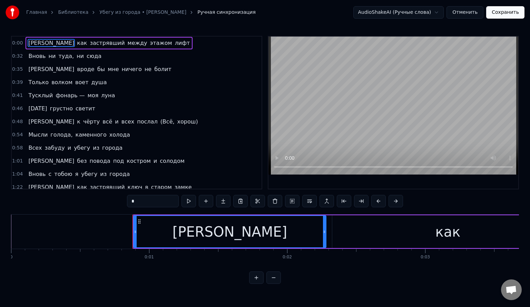
click at [276, 283] on button at bounding box center [274, 278] width 15 height 12
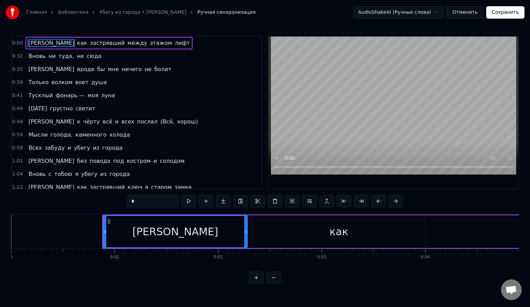
click at [276, 283] on button at bounding box center [274, 278] width 15 height 12
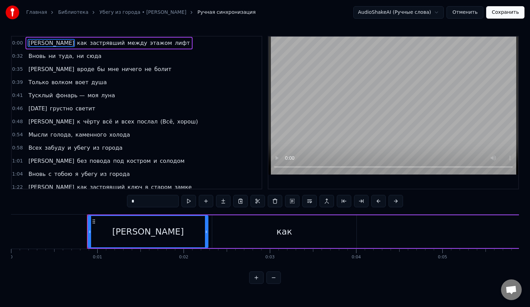
click at [276, 283] on button at bounding box center [274, 278] width 15 height 12
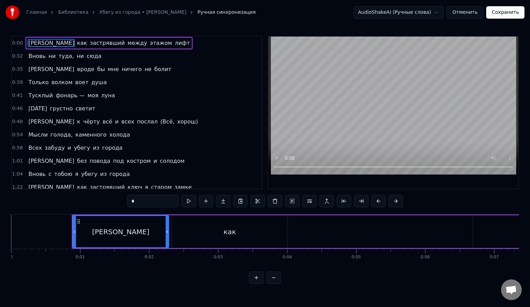
click at [276, 283] on button at bounding box center [274, 278] width 15 height 12
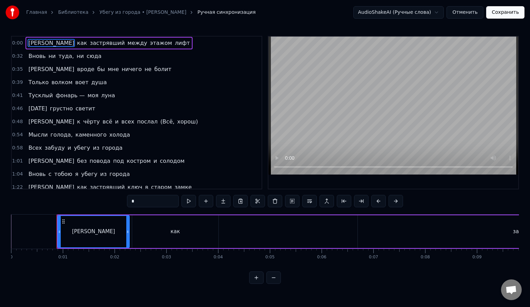
click at [276, 283] on button at bounding box center [274, 278] width 15 height 12
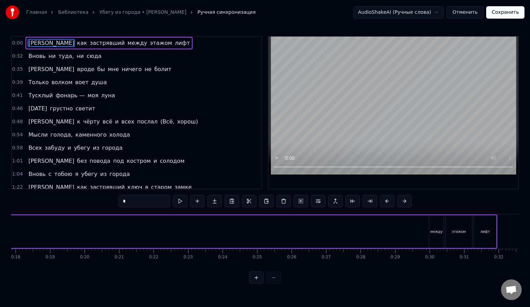
scroll to position [0, 691]
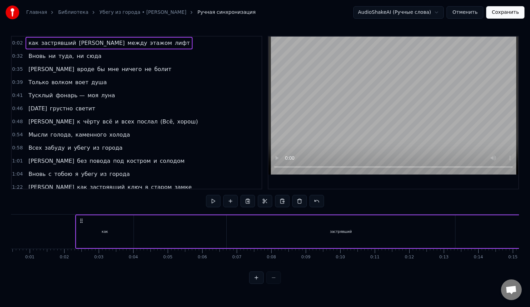
scroll to position [0, 0]
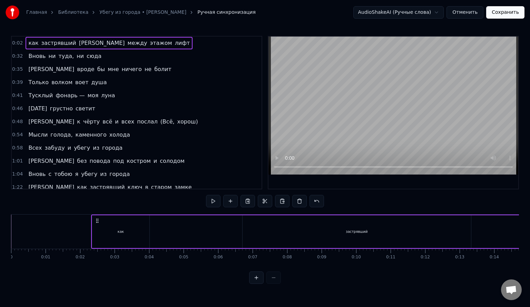
click at [102, 238] on div "как" at bounding box center [120, 232] width 57 height 33
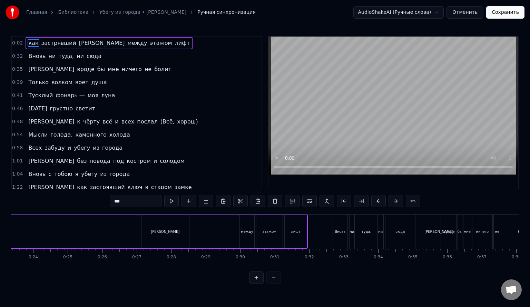
scroll to position [0, 800]
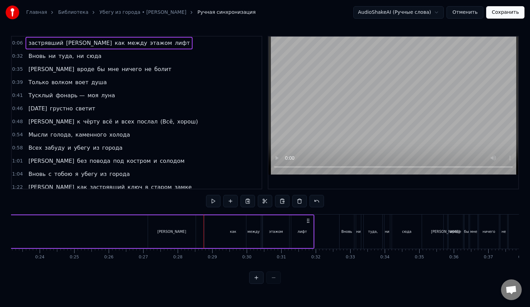
click at [182, 233] on div "[PERSON_NAME]" at bounding box center [172, 232] width 48 height 33
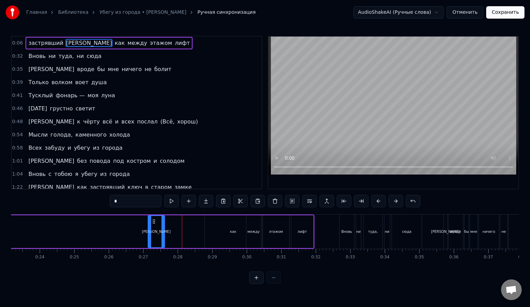
drag, startPoint x: 195, startPoint y: 232, endPoint x: 164, endPoint y: 232, distance: 31.1
click at [164, 232] on icon at bounding box center [163, 232] width 3 height 6
click at [208, 233] on div "как" at bounding box center [233, 232] width 57 height 33
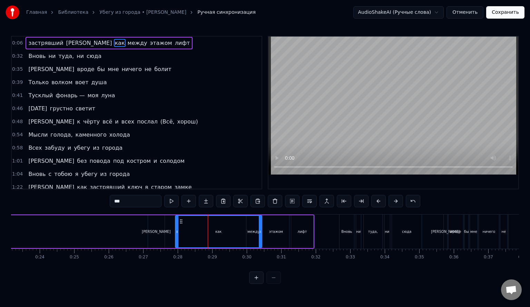
drag, startPoint x: 204, startPoint y: 232, endPoint x: 180, endPoint y: 230, distance: 23.9
click at [176, 231] on icon at bounding box center [177, 232] width 3 height 6
drag, startPoint x: 259, startPoint y: 234, endPoint x: 161, endPoint y: 251, distance: 99.3
click at [203, 232] on icon at bounding box center [204, 232] width 3 height 6
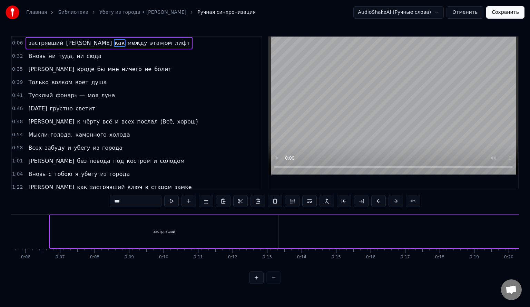
scroll to position [0, 183]
click at [175, 238] on div "застрявший" at bounding box center [174, 232] width 229 height 33
type input "**********"
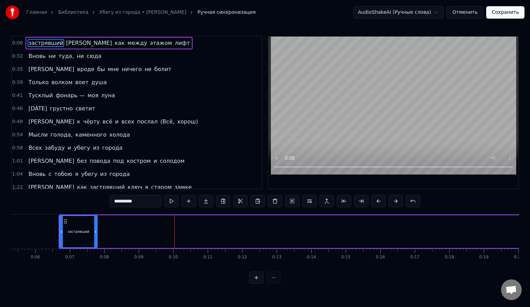
drag, startPoint x: 286, startPoint y: 234, endPoint x: 93, endPoint y: 233, distance: 193.4
click at [94, 233] on icon at bounding box center [95, 232] width 3 height 6
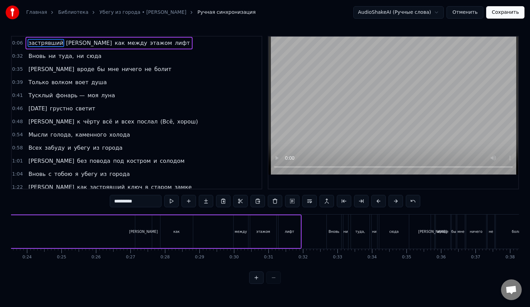
scroll to position [0, 823]
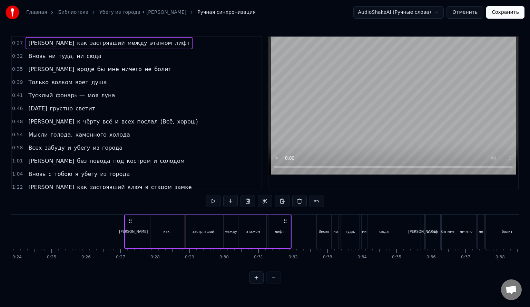
click at [256, 281] on button at bounding box center [256, 278] width 15 height 12
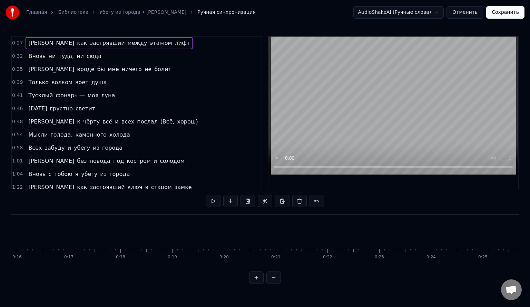
click at [256, 281] on button at bounding box center [256, 278] width 15 height 12
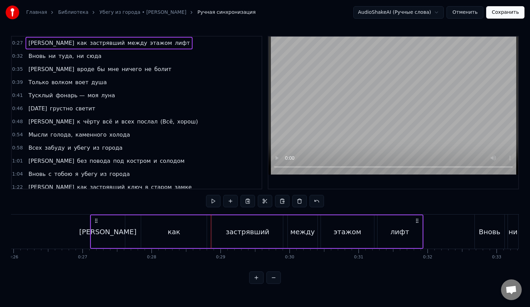
scroll to position [0, 1761]
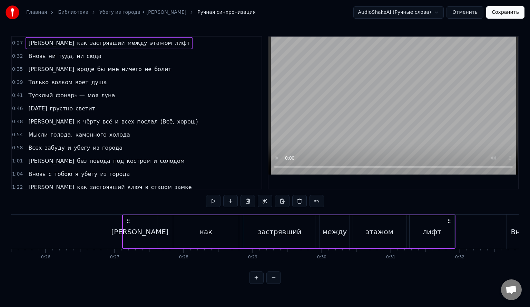
click at [263, 233] on div "застрявший" at bounding box center [280, 232] width 44 height 10
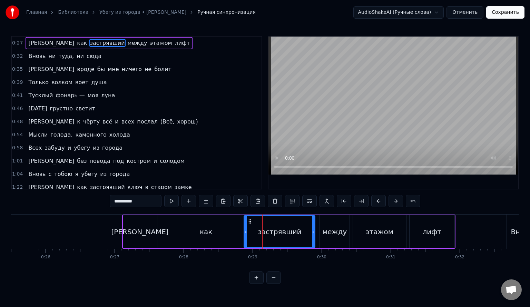
click at [244, 232] on div "застрявший" at bounding box center [280, 232] width 72 height 33
drag, startPoint x: 245, startPoint y: 232, endPoint x: 267, endPoint y: 233, distance: 22.8
click at [267, 233] on icon at bounding box center [268, 232] width 3 height 6
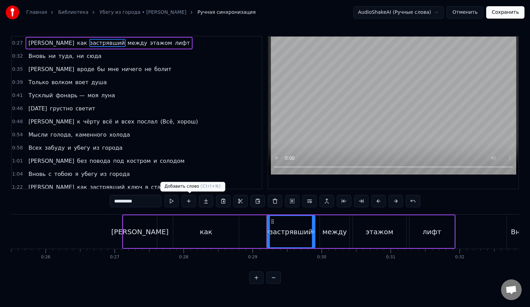
click at [175, 202] on button at bounding box center [171, 201] width 15 height 12
click at [218, 238] on div "как" at bounding box center [206, 232] width 66 height 33
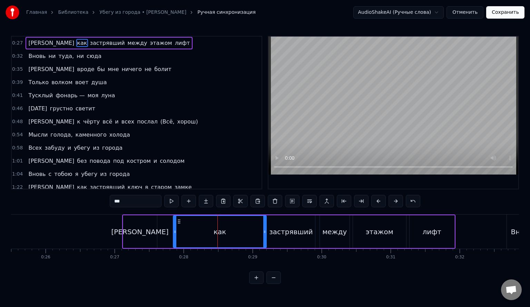
drag, startPoint x: 236, startPoint y: 232, endPoint x: 264, endPoint y: 239, distance: 28.5
click at [264, 239] on div at bounding box center [265, 231] width 3 height 31
click at [254, 282] on button at bounding box center [256, 278] width 15 height 12
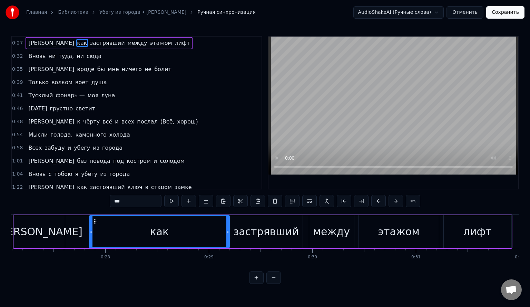
scroll to position [0, 2749]
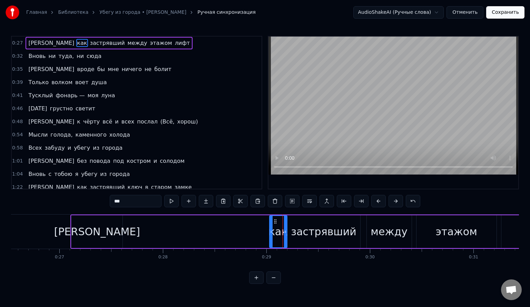
drag, startPoint x: 148, startPoint y: 233, endPoint x: 271, endPoint y: 239, distance: 122.8
click at [271, 239] on div at bounding box center [271, 231] width 3 height 31
click at [110, 233] on div "[PERSON_NAME]" at bounding box center [96, 232] width 51 height 33
type input "*"
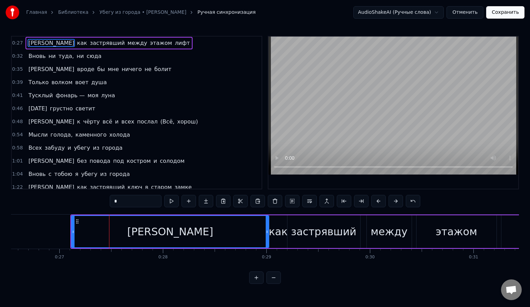
drag, startPoint x: 122, startPoint y: 233, endPoint x: 268, endPoint y: 238, distance: 146.5
click at [268, 238] on div at bounding box center [267, 231] width 3 height 31
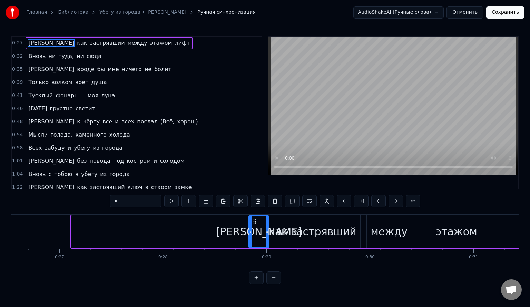
drag, startPoint x: 71, startPoint y: 232, endPoint x: 249, endPoint y: 238, distance: 177.6
click at [249, 238] on div at bounding box center [250, 231] width 3 height 31
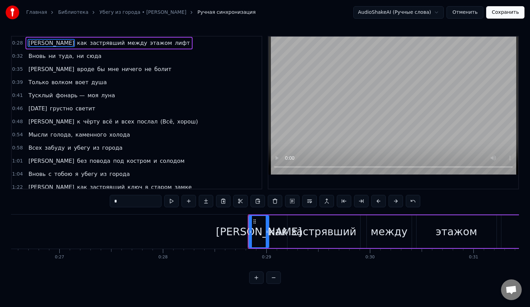
click at [255, 284] on button at bounding box center [256, 278] width 15 height 12
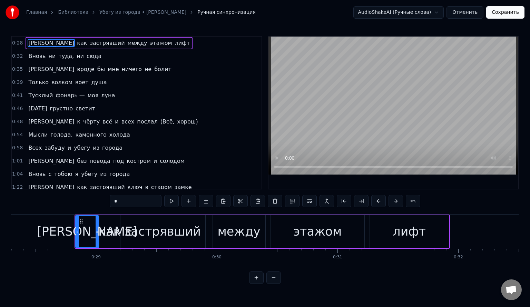
scroll to position [0, 3450]
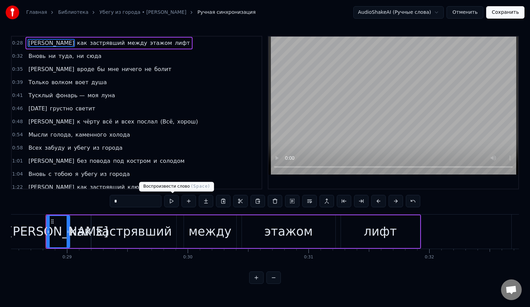
click at [173, 203] on button at bounding box center [171, 201] width 15 height 12
click at [18, 43] on span "0:28" at bounding box center [17, 43] width 11 height 7
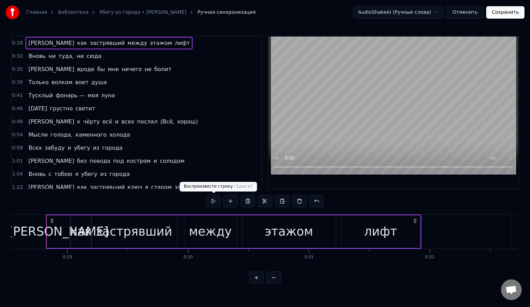
click at [213, 203] on button at bounding box center [213, 201] width 15 height 12
click at [15, 54] on span "0:32" at bounding box center [17, 56] width 11 height 7
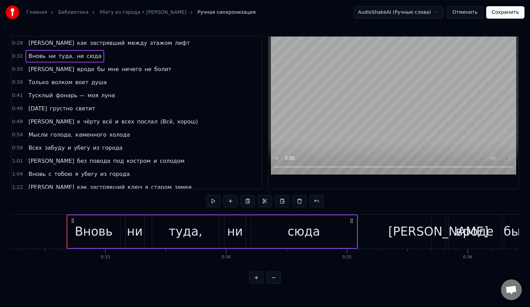
scroll to position [0, 3915]
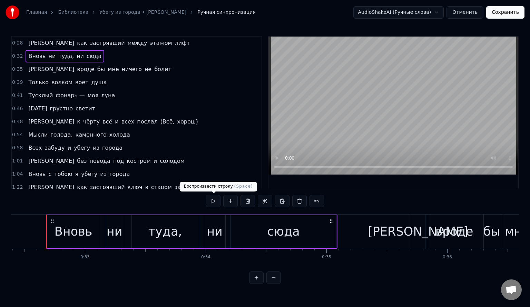
click at [217, 202] on button at bounding box center [213, 201] width 15 height 12
click at [16, 68] on span "0:35" at bounding box center [17, 69] width 11 height 7
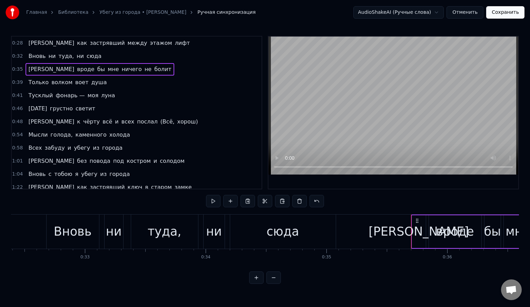
click at [218, 203] on button at bounding box center [213, 201] width 15 height 12
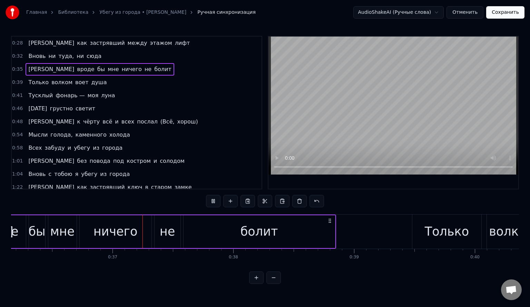
scroll to position [0, 4371]
click at [17, 80] on span "0:39" at bounding box center [17, 82] width 11 height 7
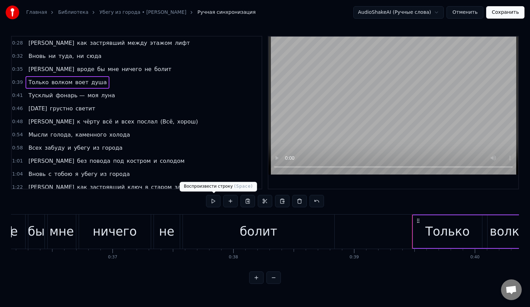
click at [210, 201] on button at bounding box center [213, 201] width 15 height 12
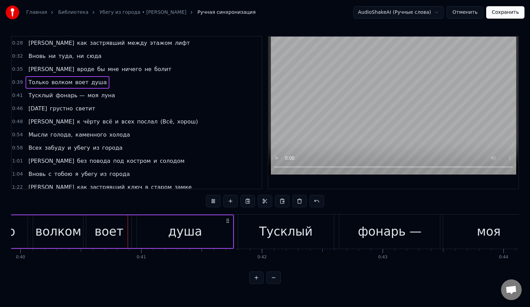
scroll to position [0, 4826]
click at [19, 94] on span "0:41" at bounding box center [17, 95] width 11 height 7
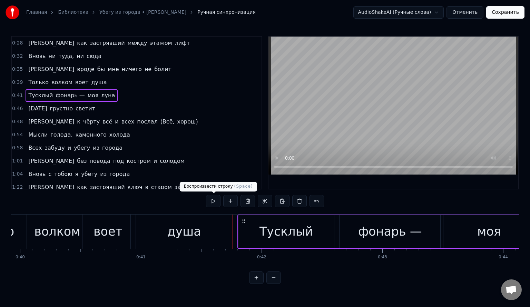
click at [218, 202] on button at bounding box center [213, 201] width 15 height 12
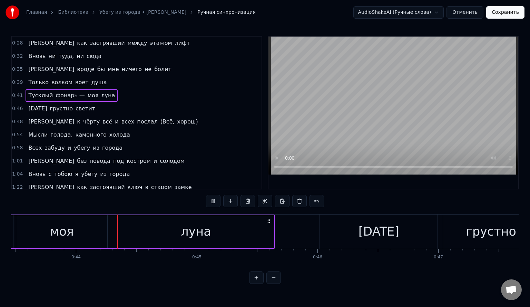
scroll to position [0, 5267]
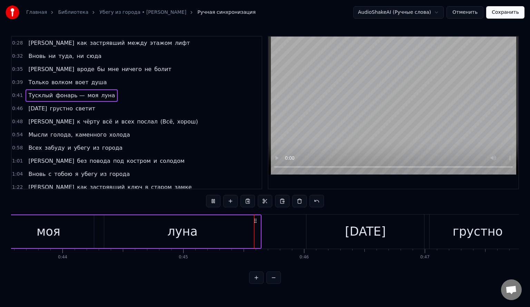
click at [19, 106] on span "0:46" at bounding box center [17, 108] width 11 height 7
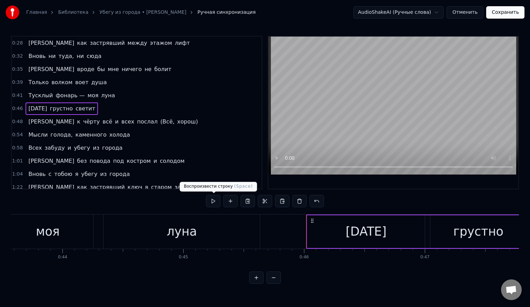
click at [219, 200] on button at bounding box center [213, 201] width 15 height 12
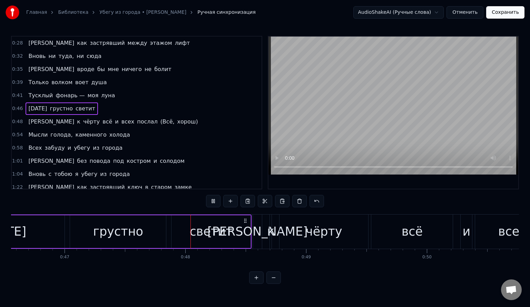
scroll to position [0, 5714]
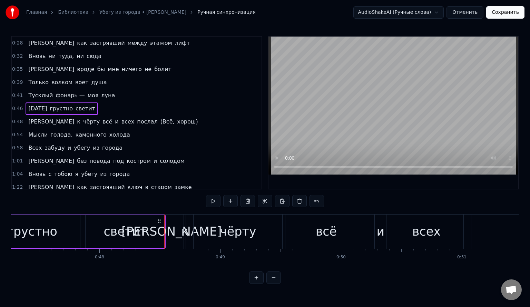
click at [18, 118] on span "0:48" at bounding box center [17, 121] width 11 height 7
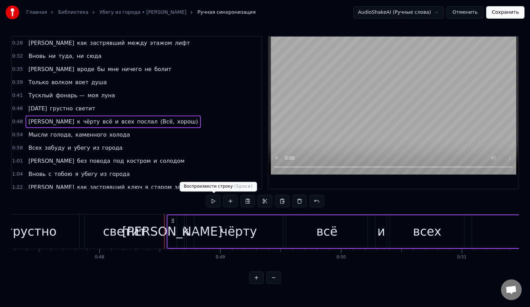
click at [210, 202] on button at bounding box center [213, 201] width 15 height 12
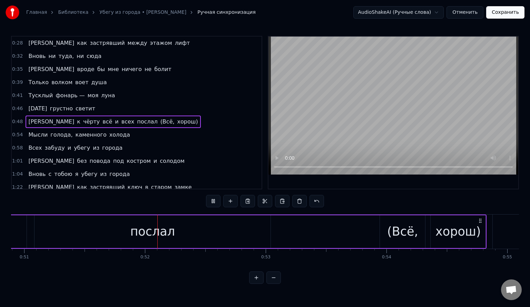
scroll to position [0, 6180]
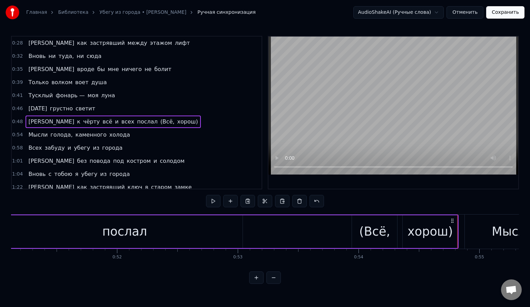
click at [21, 132] on div "0:54 Мысли голода, каменного холода" at bounding box center [137, 134] width 250 height 13
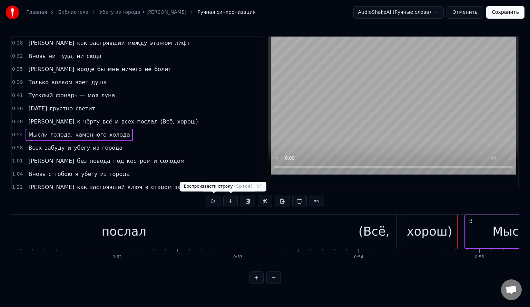
click at [214, 203] on button at bounding box center [213, 201] width 15 height 12
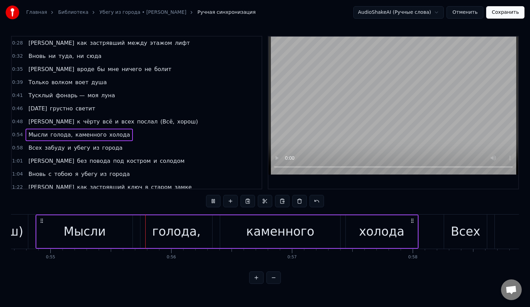
scroll to position [0, 6623]
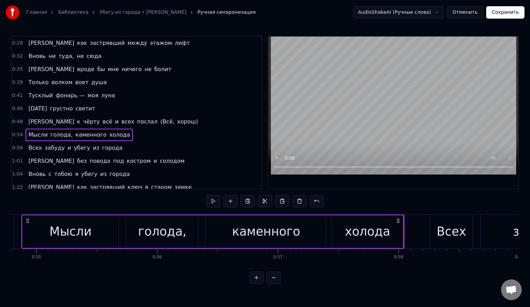
click at [18, 145] on span "0:58" at bounding box center [17, 148] width 11 height 7
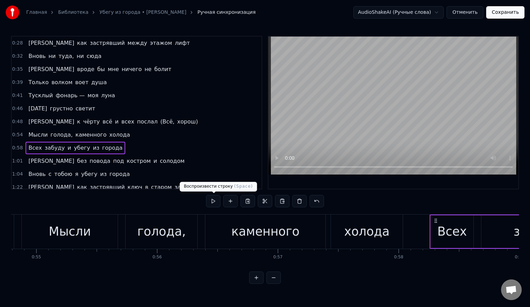
click at [218, 201] on button at bounding box center [213, 201] width 15 height 12
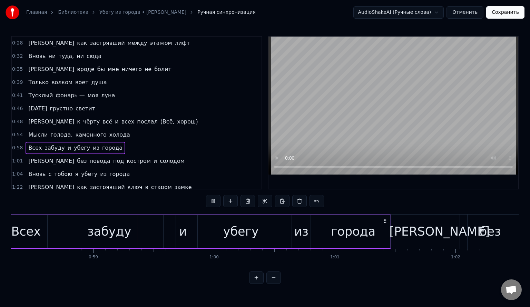
scroll to position [0, 7063]
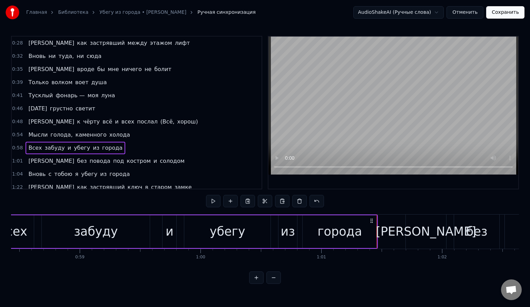
click at [16, 158] on span "1:01" at bounding box center [17, 161] width 11 height 7
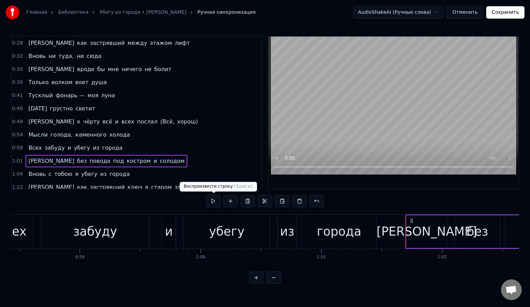
click at [210, 200] on button at bounding box center [213, 201] width 15 height 12
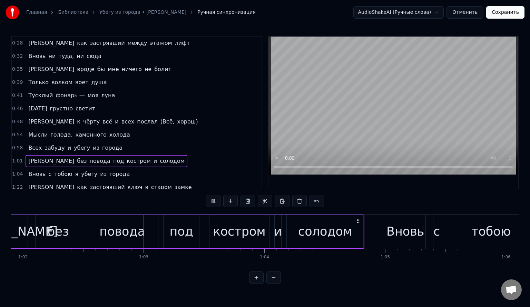
scroll to position [0, 7513]
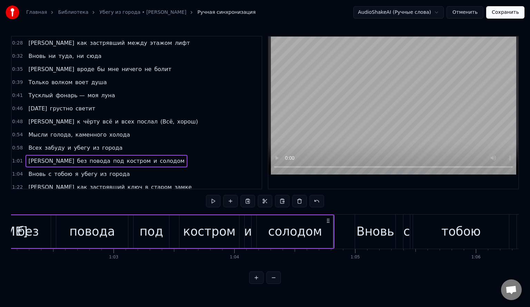
click at [20, 171] on span "1:04" at bounding box center [17, 174] width 11 height 7
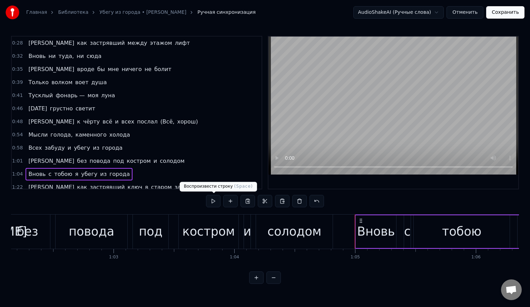
click at [211, 197] on button at bounding box center [213, 201] width 15 height 12
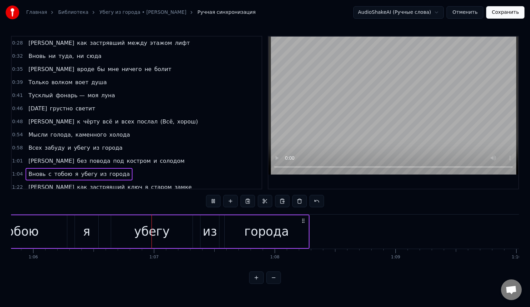
scroll to position [0, 7975]
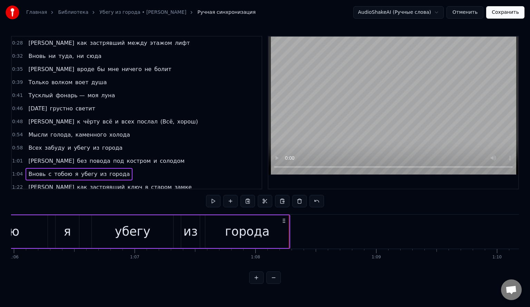
click at [17, 184] on span "1:22" at bounding box center [17, 187] width 11 height 7
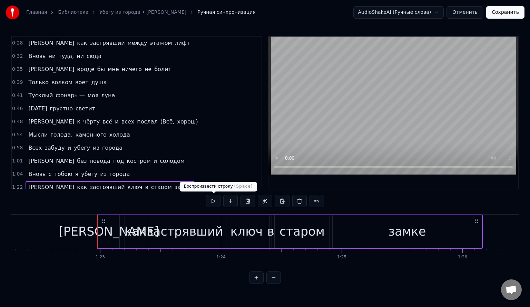
scroll to position [0, 9995]
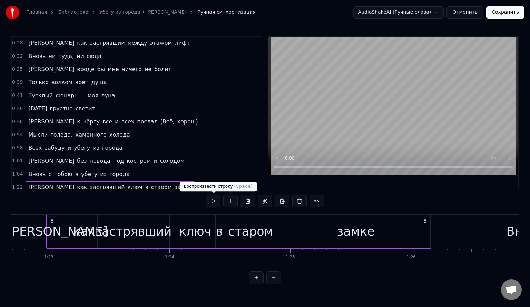
click at [213, 201] on button at bounding box center [213, 201] width 15 height 12
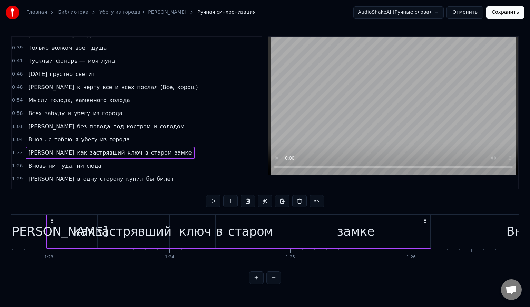
click at [21, 160] on div "1:26 Вновь ни туда, ни сюда" at bounding box center [137, 166] width 250 height 13
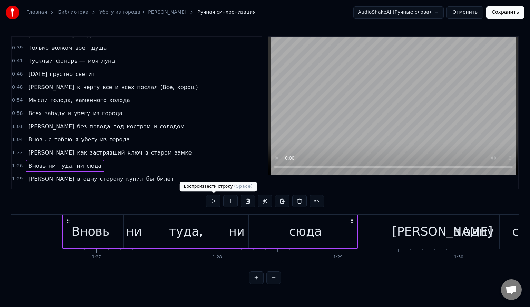
scroll to position [0, 10447]
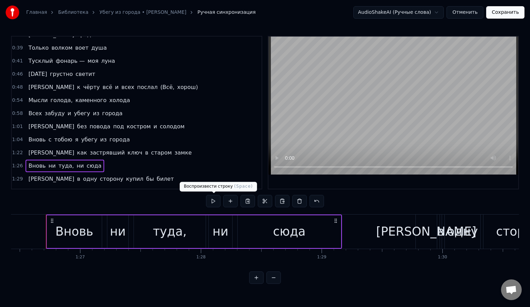
click at [213, 201] on button at bounding box center [213, 201] width 15 height 12
click at [19, 176] on span "1:29" at bounding box center [17, 179] width 11 height 7
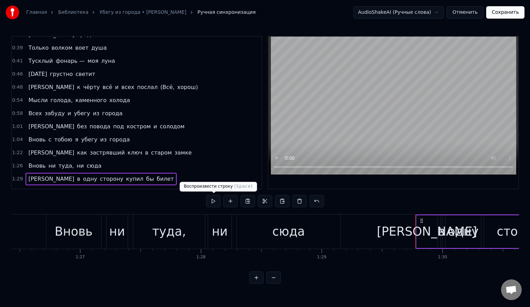
click at [213, 201] on button at bounding box center [213, 201] width 15 height 12
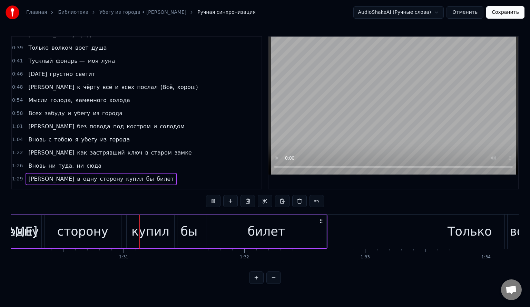
scroll to position [0, 10905]
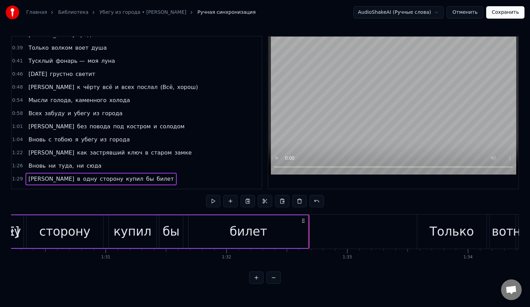
click at [17, 189] on span "1:33" at bounding box center [17, 192] width 11 height 7
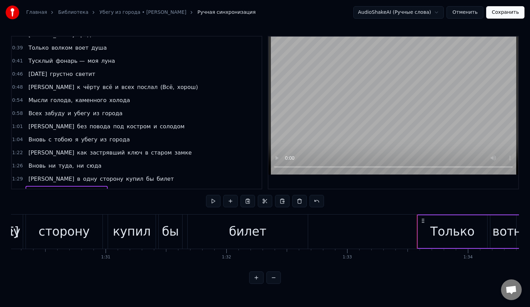
click at [213, 202] on button at bounding box center [213, 201] width 15 height 12
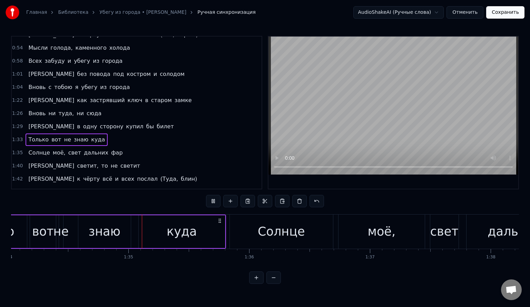
scroll to position [0, 11366]
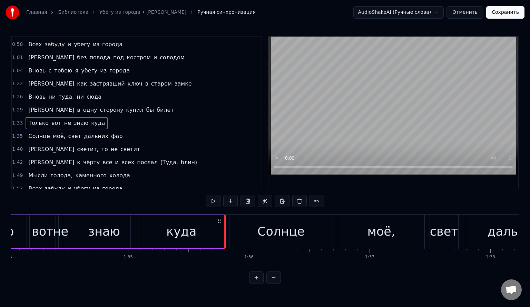
click at [17, 133] on span "1:35" at bounding box center [17, 136] width 11 height 7
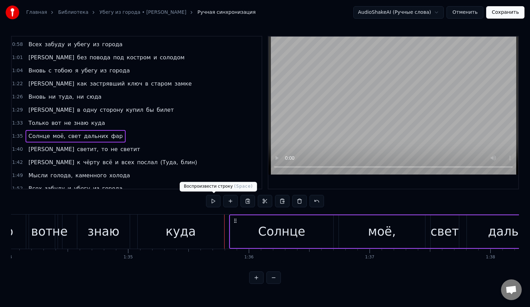
click at [214, 204] on button at bounding box center [213, 201] width 15 height 12
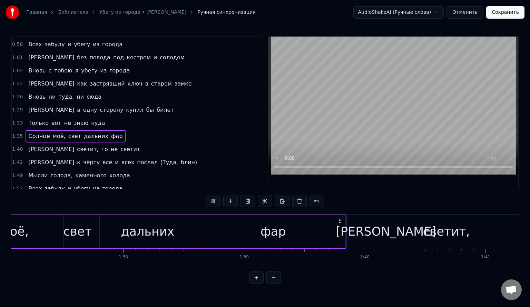
scroll to position [0, 11832]
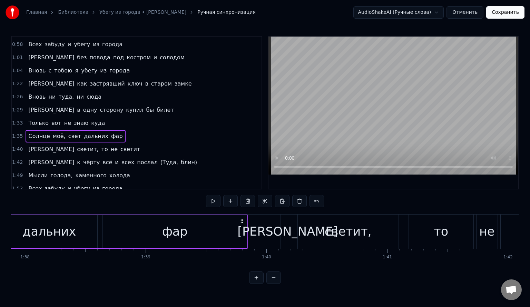
click at [17, 146] on span "1:40" at bounding box center [17, 149] width 11 height 7
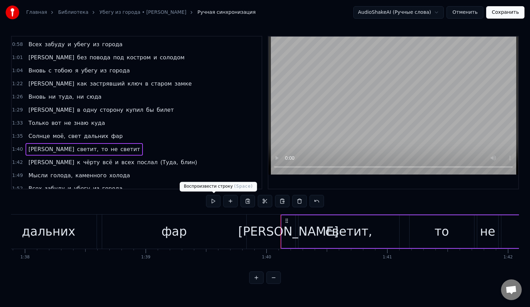
click at [216, 201] on button at bounding box center [213, 201] width 15 height 12
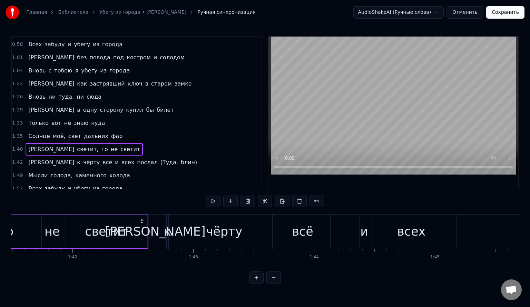
scroll to position [0, 12285]
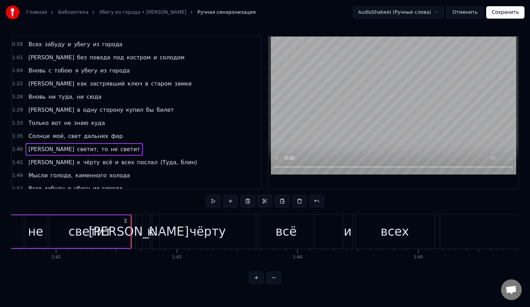
click at [16, 159] on span "1:42" at bounding box center [17, 162] width 11 height 7
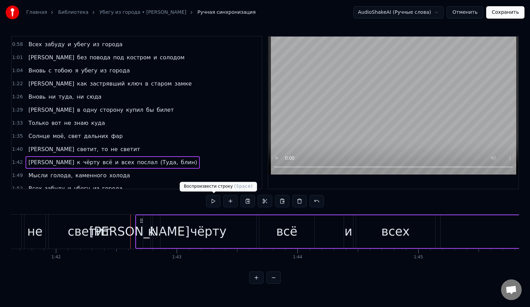
click at [214, 200] on button at bounding box center [213, 201] width 15 height 12
click at [140, 233] on div "[PERSON_NAME]" at bounding box center [139, 232] width 101 height 18
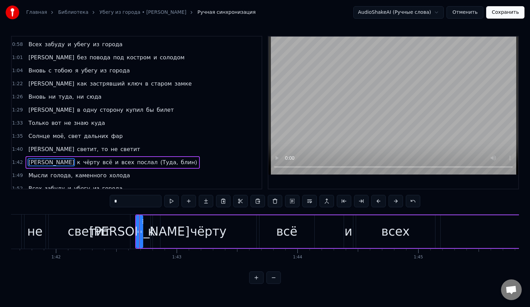
scroll to position [146, 0]
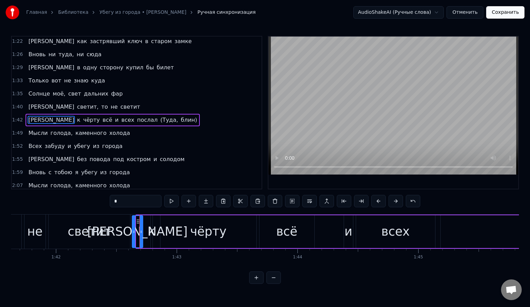
click at [133, 233] on icon at bounding box center [134, 232] width 3 height 6
click at [19, 117] on span "1:42" at bounding box center [17, 120] width 11 height 7
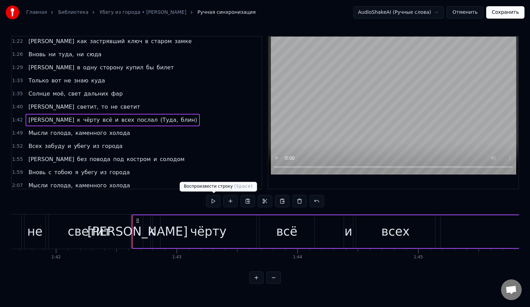
click at [210, 200] on button at bounding box center [213, 201] width 15 height 12
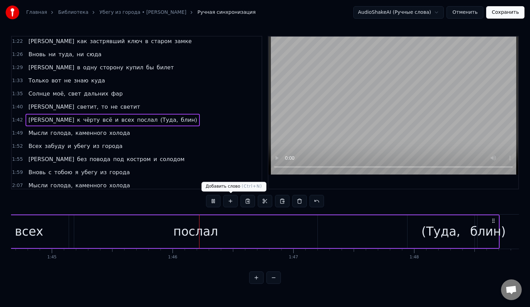
scroll to position [0, 12748]
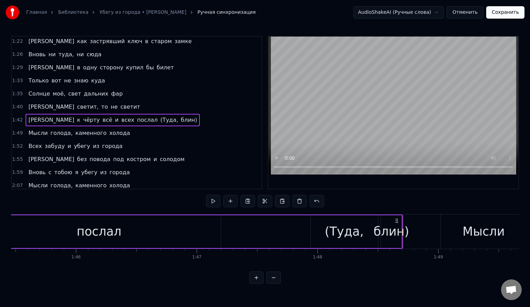
click at [19, 130] on span "1:49" at bounding box center [17, 133] width 11 height 7
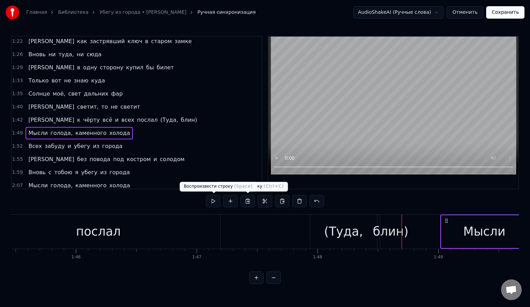
click at [216, 199] on button at bounding box center [213, 201] width 15 height 12
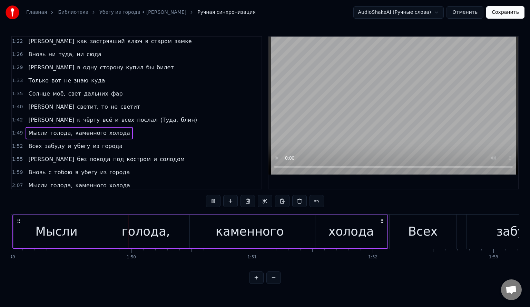
scroll to position [0, 13199]
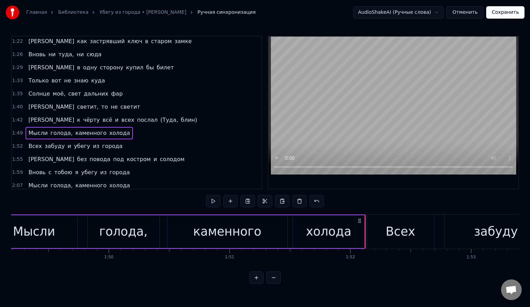
click at [18, 143] on span "1:52" at bounding box center [17, 146] width 11 height 7
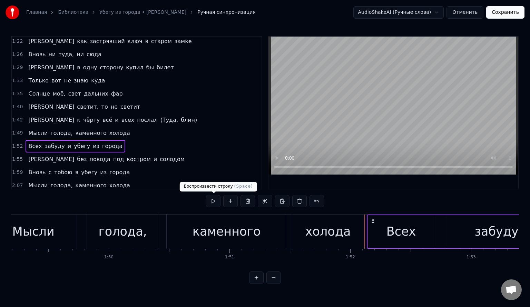
click at [217, 200] on button at bounding box center [213, 201] width 15 height 12
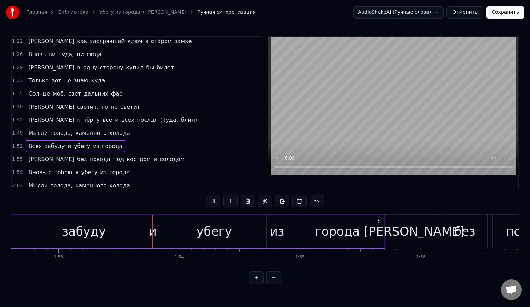
scroll to position [0, 13639]
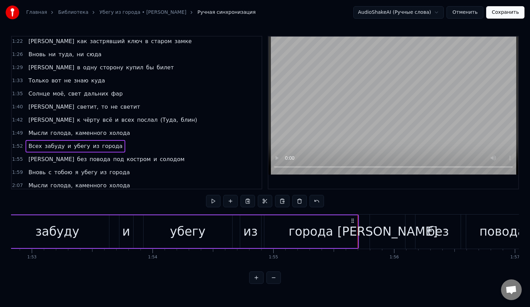
click at [20, 156] on span "1:55" at bounding box center [17, 159] width 11 height 7
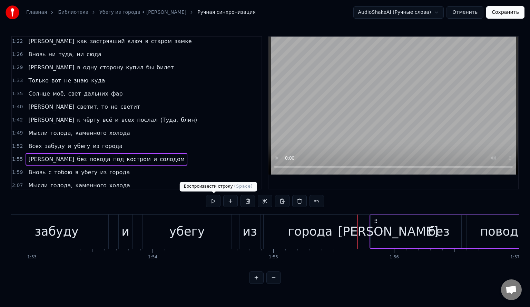
click at [216, 200] on button at bounding box center [213, 201] width 15 height 12
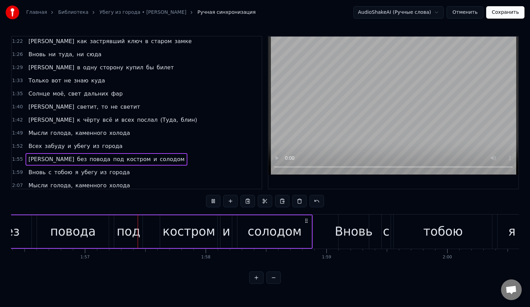
scroll to position [0, 14083]
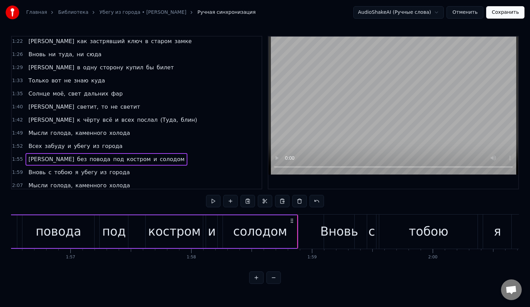
click at [18, 169] on span "1:59" at bounding box center [17, 172] width 11 height 7
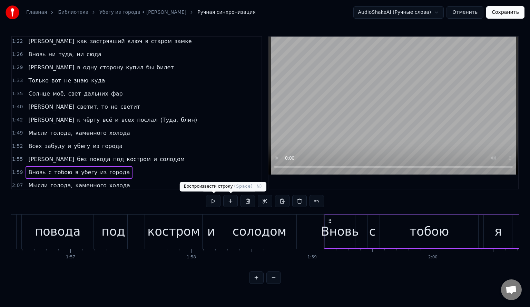
click at [216, 201] on button at bounding box center [213, 201] width 15 height 12
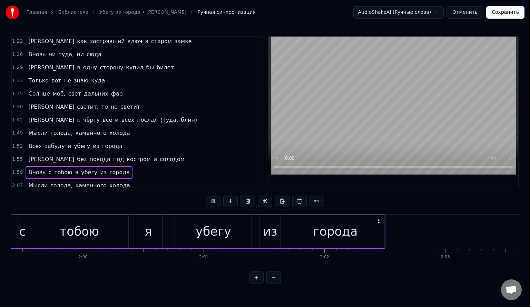
scroll to position [0, 14544]
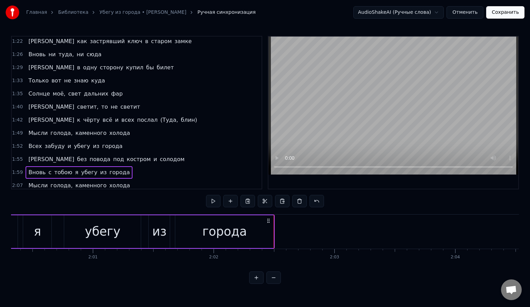
click at [18, 182] on span "2:07" at bounding box center [17, 185] width 11 height 7
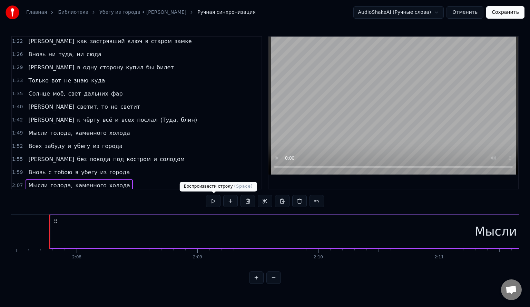
scroll to position [0, 15410]
click at [217, 200] on button at bounding box center [213, 201] width 15 height 12
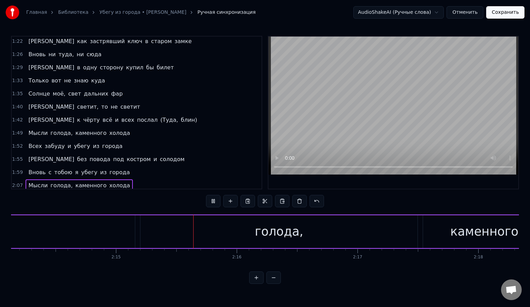
scroll to position [0, 16301]
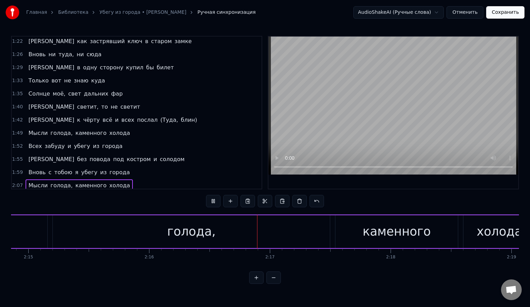
click at [217, 200] on button at bounding box center [213, 201] width 15 height 12
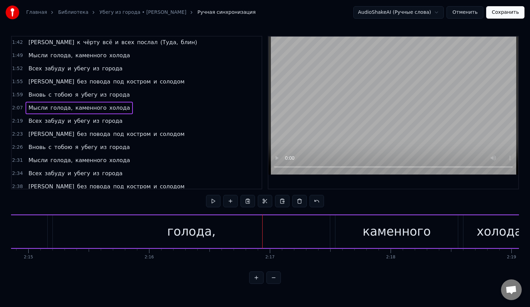
scroll to position [229, 0]
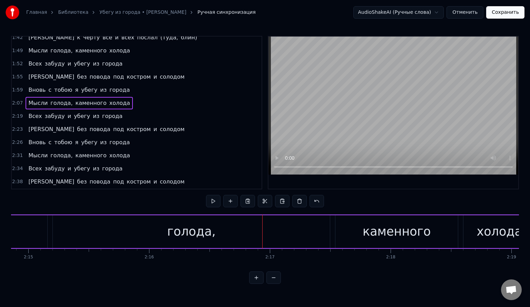
click at [276, 283] on button at bounding box center [274, 278] width 15 height 12
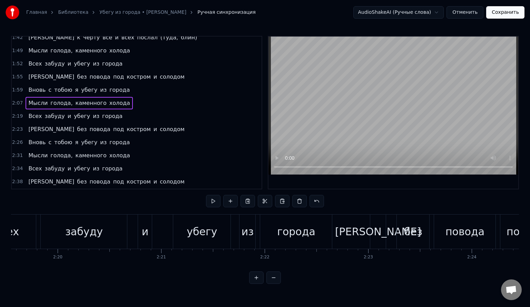
scroll to position [0, 14153]
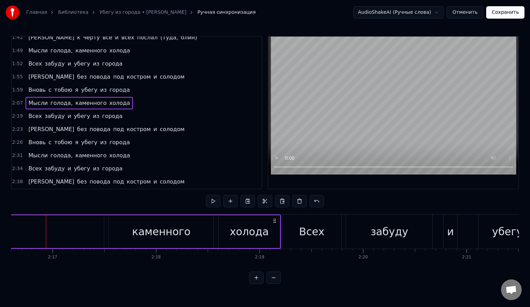
click at [276, 283] on button at bounding box center [274, 278] width 15 height 12
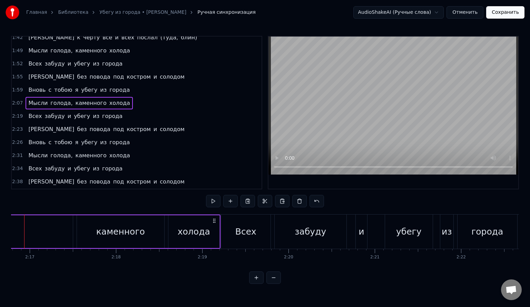
scroll to position [0, 11788]
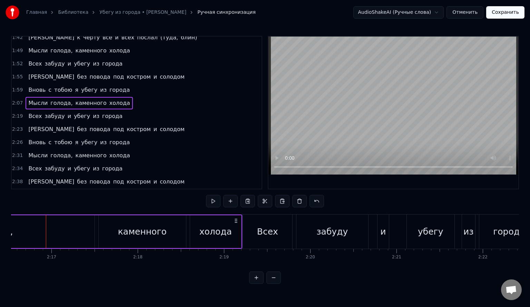
click at [274, 284] on button at bounding box center [274, 278] width 15 height 12
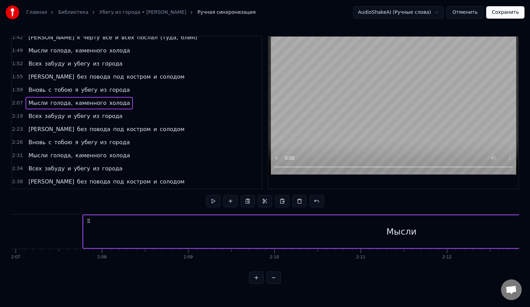
click at [274, 284] on button at bounding box center [274, 278] width 15 height 12
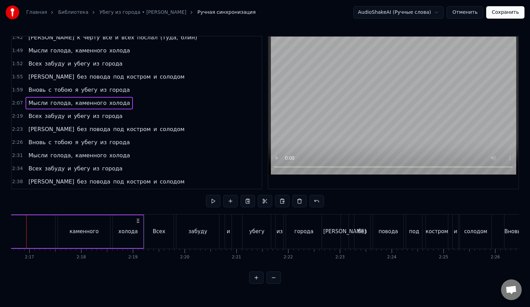
scroll to position [0, 7059]
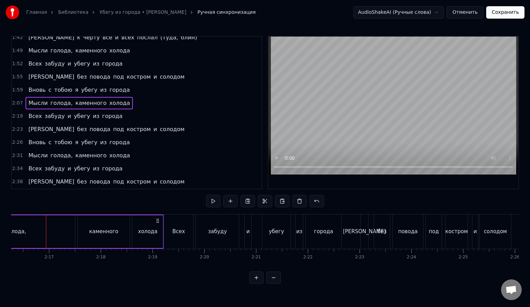
click at [112, 225] on div "каменного" at bounding box center [104, 232] width 52 height 33
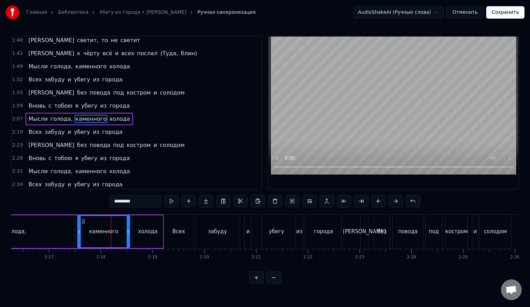
scroll to position [210, 0]
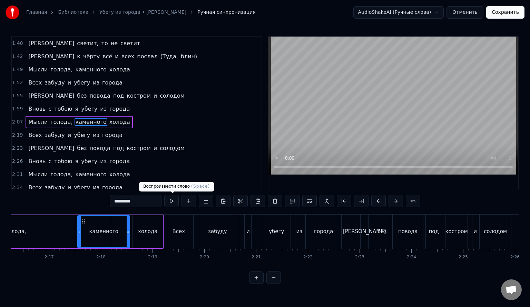
click at [175, 202] on button at bounding box center [171, 201] width 15 height 12
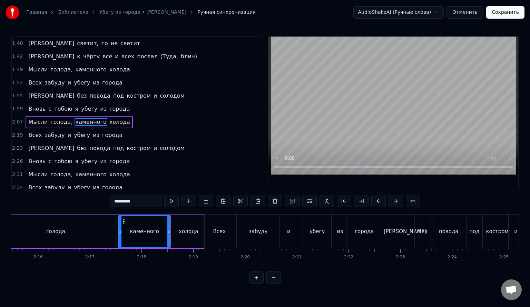
scroll to position [0, 7018]
click at [73, 237] on div "голода," at bounding box center [57, 232] width 118 height 33
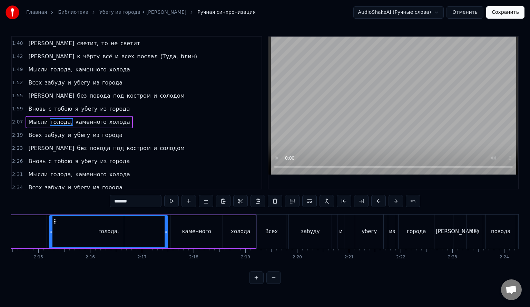
scroll to position [0, 6963]
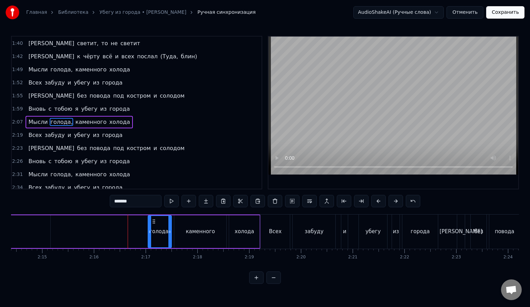
drag, startPoint x: 54, startPoint y: 231, endPoint x: 149, endPoint y: 235, distance: 95.0
click at [149, 235] on div at bounding box center [150, 231] width 3 height 31
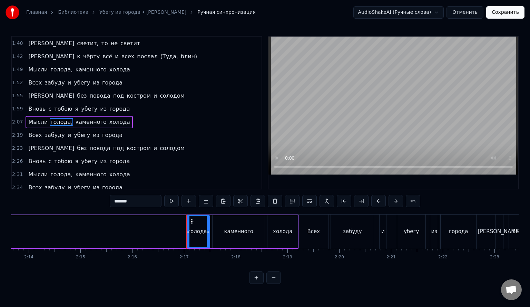
scroll to position [0, 6921]
type input "*****"
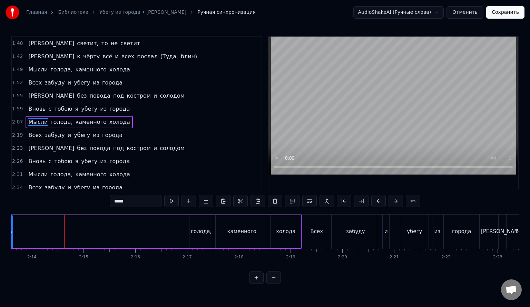
drag, startPoint x: 91, startPoint y: 232, endPoint x: 7, endPoint y: 232, distance: 83.9
click at [7, 232] on div "Главная Библиотека Убегу из города • [PERSON_NAME] Ручная синхронизация AudioSh…" at bounding box center [265, 142] width 530 height 284
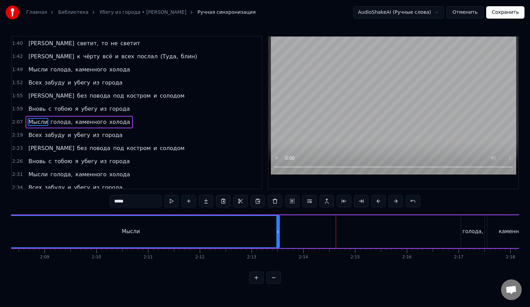
scroll to position [0, 6645]
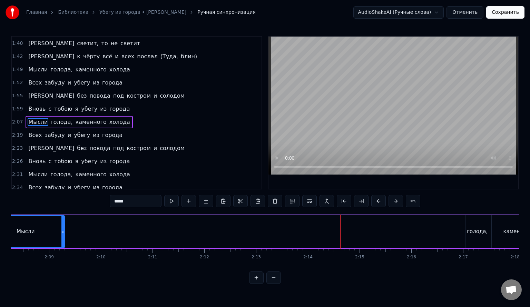
drag, startPoint x: 283, startPoint y: 235, endPoint x: 62, endPoint y: 233, distance: 220.7
click at [61, 233] on div at bounding box center [62, 231] width 3 height 31
click at [351, 235] on div "Мысли голода, каменного холода" at bounding box center [281, 232] width 593 height 34
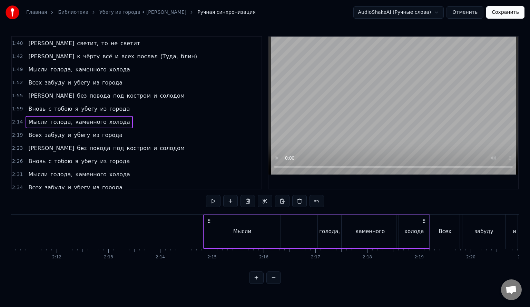
click at [263, 284] on button at bounding box center [256, 278] width 15 height 12
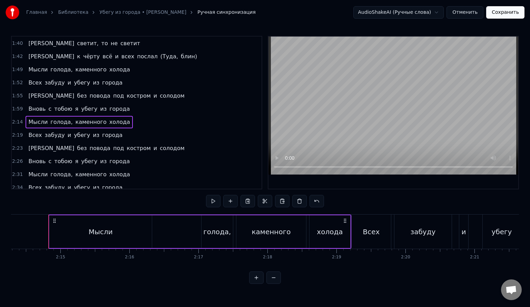
scroll to position [0, 9278]
click at [86, 227] on div "Мысли" at bounding box center [98, 232] width 103 height 33
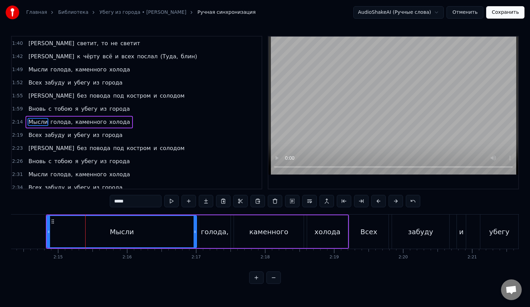
drag, startPoint x: 148, startPoint y: 230, endPoint x: 195, endPoint y: 233, distance: 47.4
click at [195, 233] on icon at bounding box center [195, 232] width 3 height 6
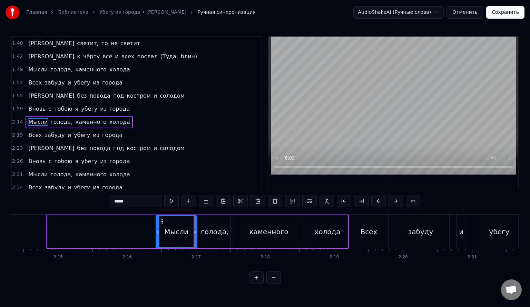
drag, startPoint x: 49, startPoint y: 231, endPoint x: 158, endPoint y: 234, distance: 109.2
click at [158, 234] on icon at bounding box center [157, 232] width 3 height 6
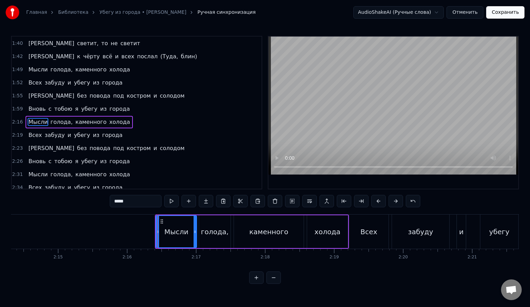
click at [258, 284] on button at bounding box center [256, 278] width 15 height 12
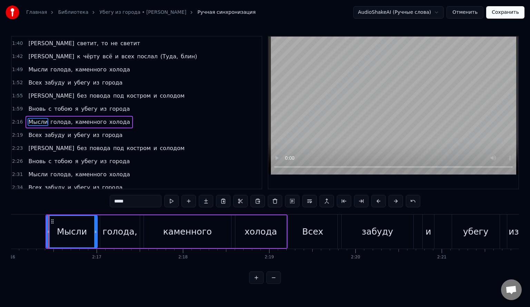
scroll to position [0, 11746]
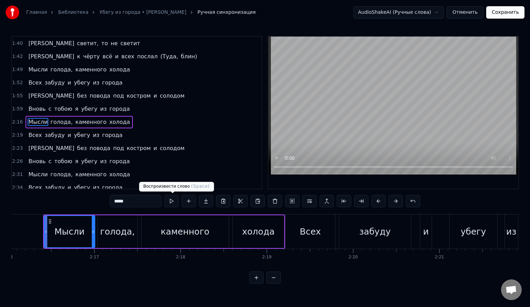
click at [174, 202] on button at bounding box center [171, 201] width 15 height 12
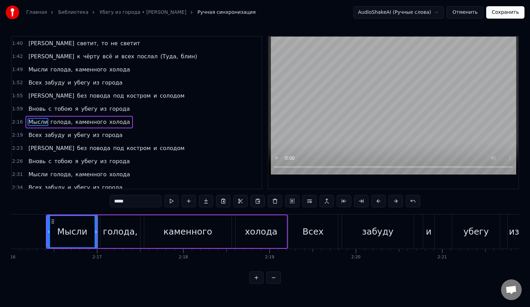
click at [18, 119] on span "2:16" at bounding box center [17, 122] width 11 height 7
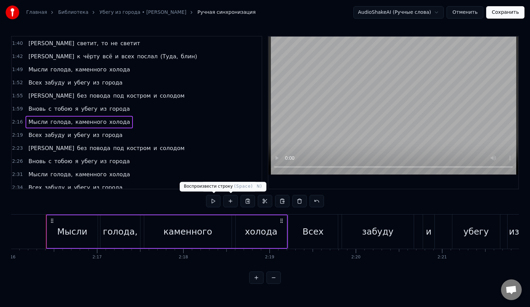
click at [212, 203] on button at bounding box center [213, 201] width 15 height 12
click at [86, 231] on div "Мысли" at bounding box center [72, 232] width 30 height 13
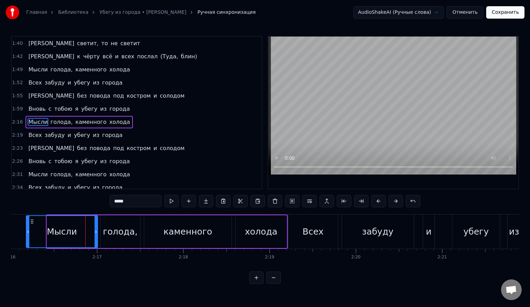
drag, startPoint x: 42, startPoint y: 232, endPoint x: 27, endPoint y: 232, distance: 15.5
click at [27, 232] on icon at bounding box center [28, 232] width 3 height 6
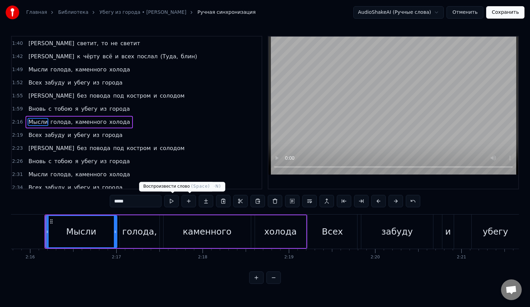
click at [175, 203] on button at bounding box center [171, 201] width 15 height 12
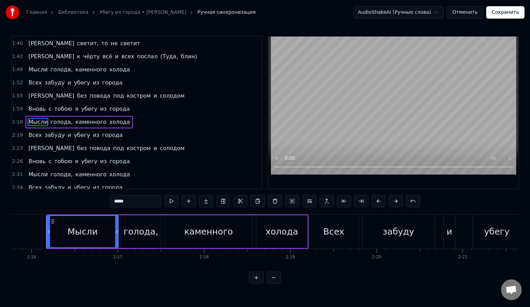
click at [76, 231] on div "Мысли" at bounding box center [83, 232] width 30 height 13
click at [45, 231] on icon at bounding box center [46, 232] width 3 height 6
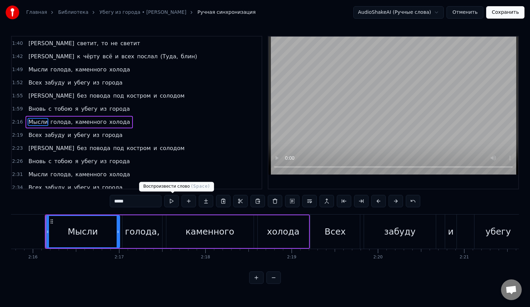
click at [172, 203] on button at bounding box center [171, 201] width 15 height 12
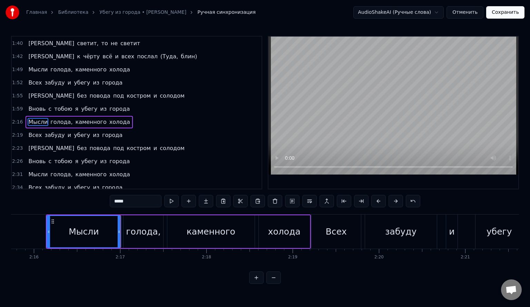
click at [109, 236] on div "Мысли" at bounding box center [84, 231] width 74 height 31
drag, startPoint x: 119, startPoint y: 233, endPoint x: 103, endPoint y: 233, distance: 16.2
click at [103, 233] on icon at bounding box center [102, 232] width 3 height 6
click at [138, 232] on div "голода," at bounding box center [143, 232] width 35 height 13
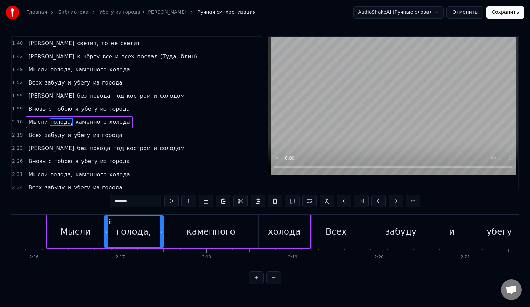
drag, startPoint x: 125, startPoint y: 232, endPoint x: 106, endPoint y: 232, distance: 19.0
click at [106, 232] on icon at bounding box center [106, 232] width 3 height 6
click at [174, 203] on button at bounding box center [171, 201] width 15 height 12
click at [170, 235] on div "каменного" at bounding box center [211, 232] width 87 height 33
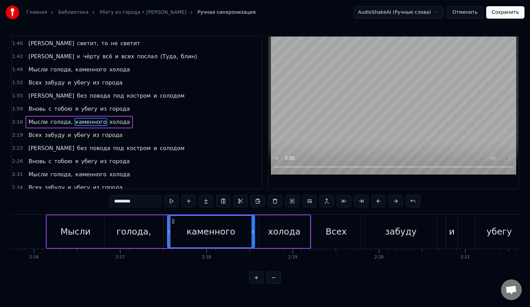
click at [155, 232] on div "голода," at bounding box center [134, 232] width 59 height 33
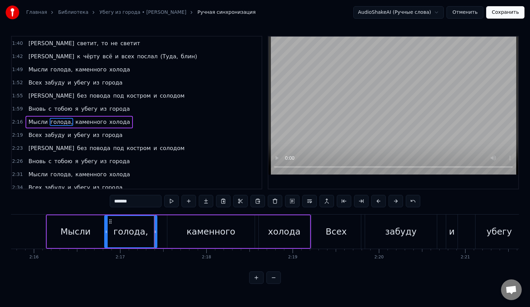
drag, startPoint x: 162, startPoint y: 232, endPoint x: 155, endPoint y: 232, distance: 6.2
click at [155, 232] on icon at bounding box center [155, 232] width 3 height 6
click at [177, 233] on div "каменного" at bounding box center [211, 232] width 87 height 33
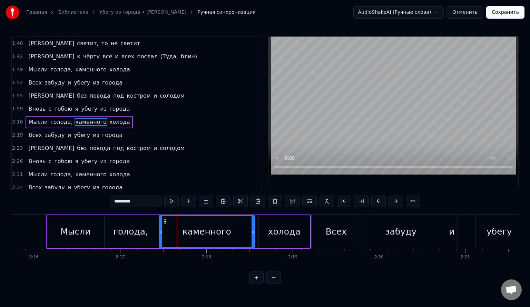
drag, startPoint x: 169, startPoint y: 232, endPoint x: 160, endPoint y: 233, distance: 8.4
click at [160, 233] on icon at bounding box center [161, 232] width 3 height 6
click at [171, 203] on button at bounding box center [171, 201] width 15 height 12
click at [243, 234] on div "каменного" at bounding box center [207, 231] width 95 height 31
click at [269, 230] on div "холода" at bounding box center [284, 232] width 51 height 33
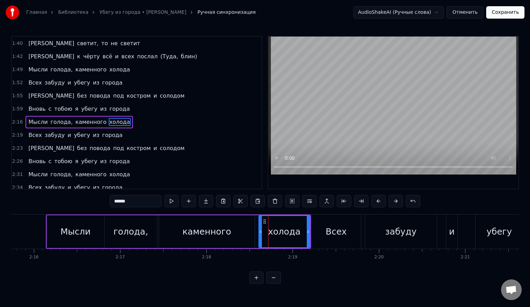
click at [251, 231] on div "каменного" at bounding box center [207, 232] width 96 height 33
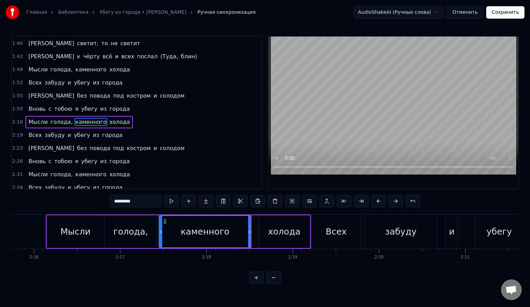
drag, startPoint x: 253, startPoint y: 231, endPoint x: 249, endPoint y: 232, distance: 3.6
click at [249, 232] on icon at bounding box center [249, 232] width 3 height 6
click at [270, 231] on div "холода" at bounding box center [284, 232] width 32 height 13
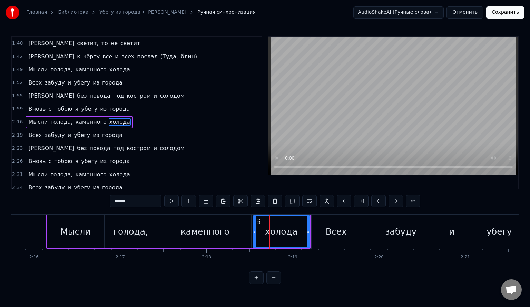
drag, startPoint x: 260, startPoint y: 231, endPoint x: 254, endPoint y: 232, distance: 5.6
click at [254, 232] on icon at bounding box center [254, 232] width 3 height 6
click at [170, 202] on button at bounding box center [171, 201] width 15 height 12
click at [327, 233] on div "Всех" at bounding box center [336, 232] width 21 height 13
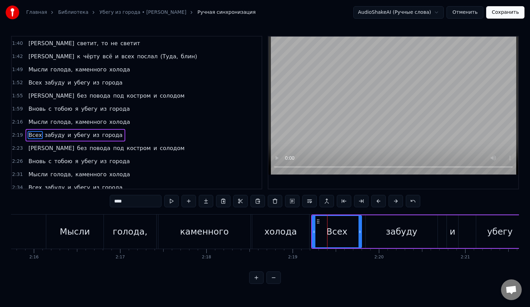
scroll to position [222, 0]
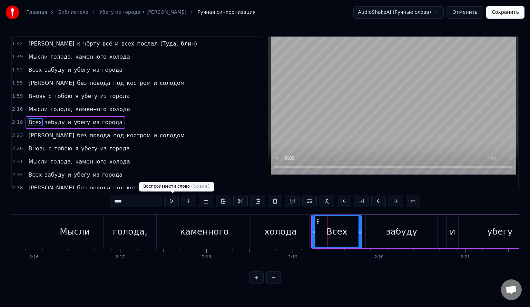
click at [172, 202] on button at bounding box center [171, 201] width 15 height 12
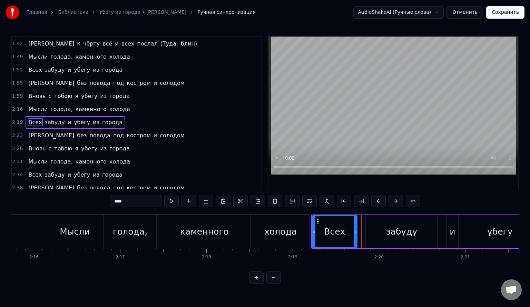
drag, startPoint x: 360, startPoint y: 231, endPoint x: 353, endPoint y: 232, distance: 6.4
click at [354, 232] on icon at bounding box center [355, 232] width 3 height 6
click at [376, 230] on div "забуду" at bounding box center [402, 232] width 72 height 33
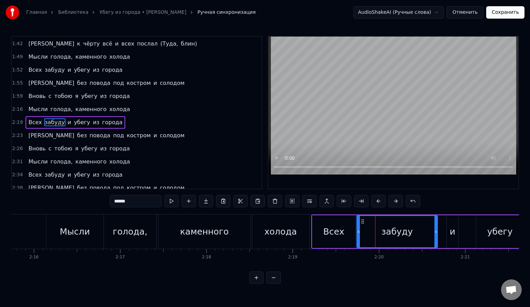
drag, startPoint x: 366, startPoint y: 231, endPoint x: 357, endPoint y: 231, distance: 9.0
click at [357, 231] on icon at bounding box center [358, 232] width 3 height 6
click at [172, 201] on button at bounding box center [171, 201] width 15 height 12
drag, startPoint x: 436, startPoint y: 232, endPoint x: 423, endPoint y: 232, distance: 13.1
click at [423, 232] on icon at bounding box center [423, 232] width 3 height 6
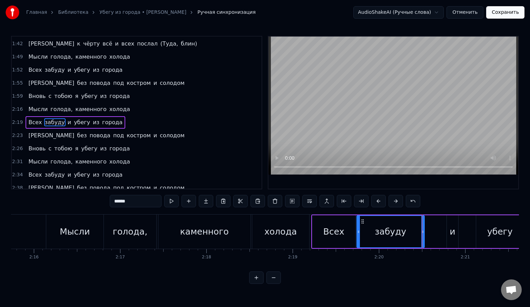
click at [450, 229] on div "и" at bounding box center [453, 232] width 6 height 13
type input "*"
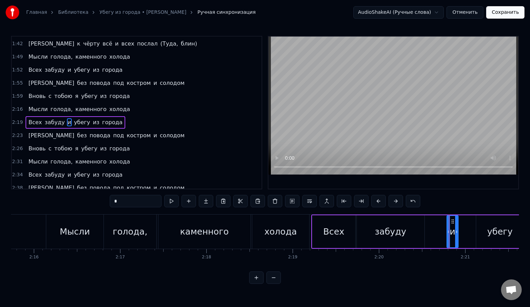
click at [446, 229] on div "Всех забуду и убегу из города" at bounding box center [461, 232] width 298 height 34
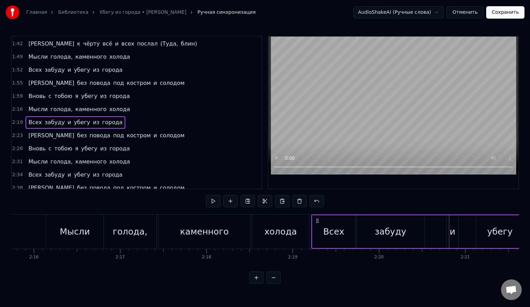
click at [449, 230] on div "и" at bounding box center [452, 232] width 11 height 33
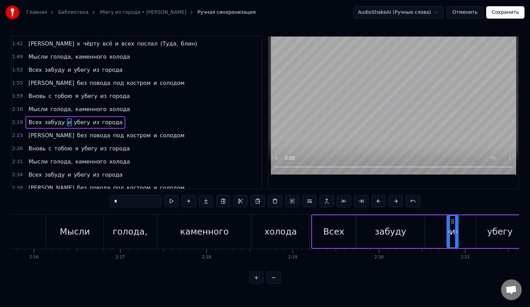
click at [448, 231] on div at bounding box center [448, 232] width 0 height 34
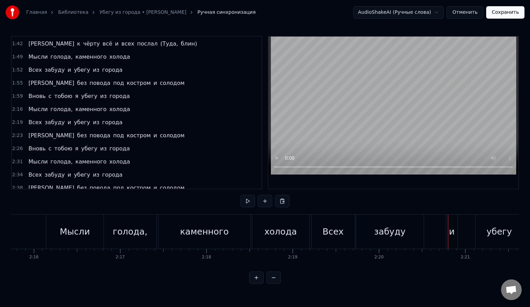
click at [450, 231] on div "и" at bounding box center [452, 232] width 6 height 13
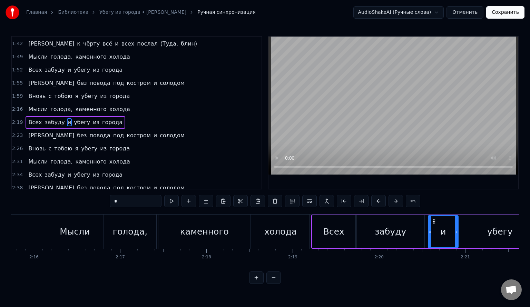
drag, startPoint x: 448, startPoint y: 233, endPoint x: 429, endPoint y: 233, distance: 18.7
click at [429, 233] on icon at bounding box center [430, 232] width 3 height 6
click at [390, 234] on div "забуду" at bounding box center [390, 232] width 31 height 13
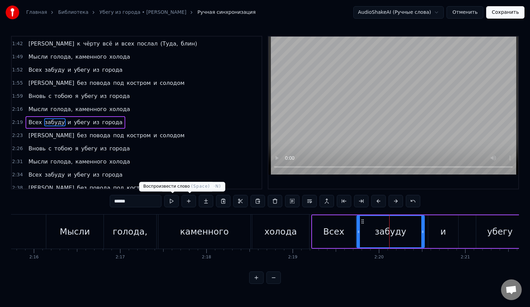
click at [178, 203] on button at bounding box center [171, 201] width 15 height 12
click at [412, 233] on div "забуду" at bounding box center [390, 231] width 67 height 31
click at [431, 231] on div "и" at bounding box center [444, 232] width 30 height 33
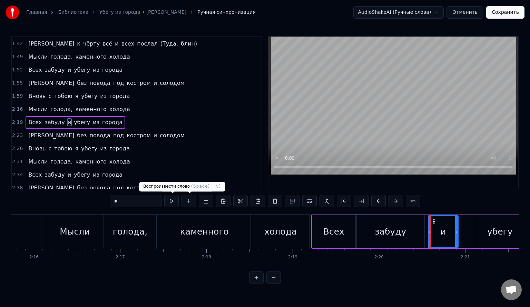
click at [173, 203] on button at bounding box center [171, 201] width 15 height 12
click at [443, 232] on div "и" at bounding box center [444, 232] width 6 height 13
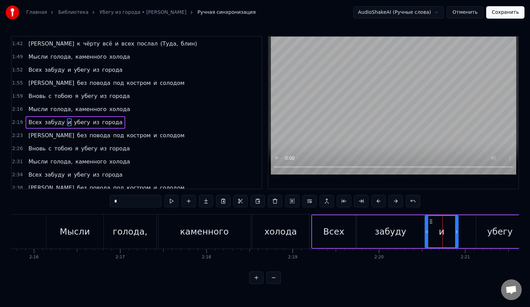
click at [427, 232] on icon at bounding box center [427, 232] width 3 height 6
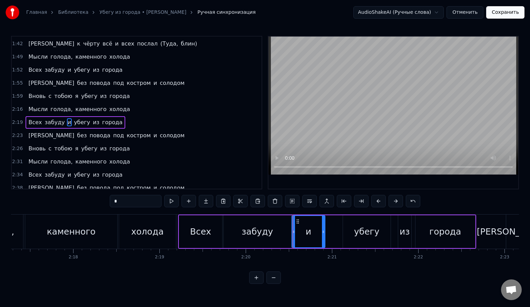
scroll to position [0, 11845]
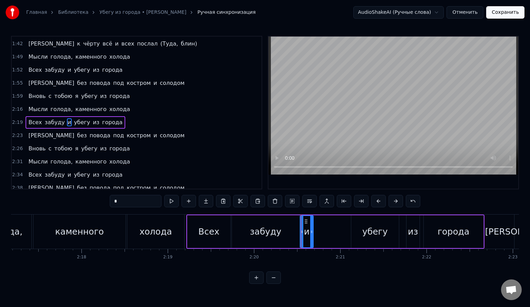
drag, startPoint x: 332, startPoint y: 231, endPoint x: 312, endPoint y: 231, distance: 20.0
click at [312, 231] on icon at bounding box center [311, 232] width 3 height 6
click at [374, 228] on div "убегу" at bounding box center [376, 232] width 26 height 13
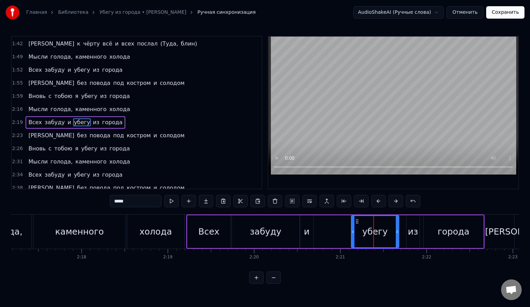
click at [351, 230] on div "убегу" at bounding box center [375, 232] width 48 height 33
drag, startPoint x: 352, startPoint y: 230, endPoint x: 317, endPoint y: 232, distance: 35.6
click at [317, 232] on icon at bounding box center [317, 232] width 3 height 6
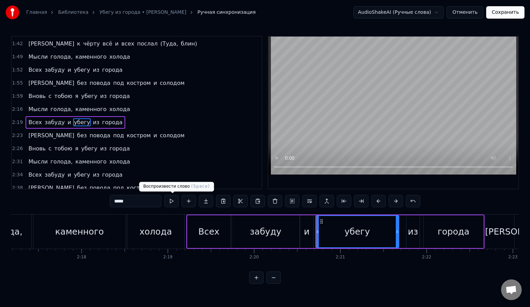
click at [176, 201] on button at bounding box center [171, 201] width 15 height 12
click at [410, 237] on div "из" at bounding box center [413, 232] width 10 height 13
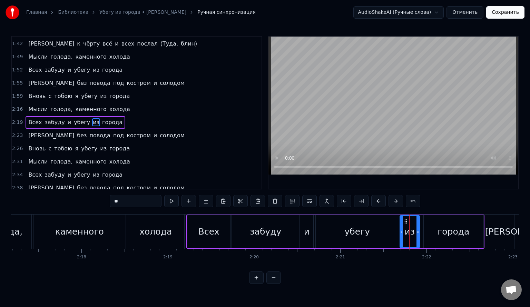
drag, startPoint x: 407, startPoint y: 236, endPoint x: 400, endPoint y: 236, distance: 6.6
click at [401, 236] on div at bounding box center [402, 231] width 3 height 31
click
type input "******"
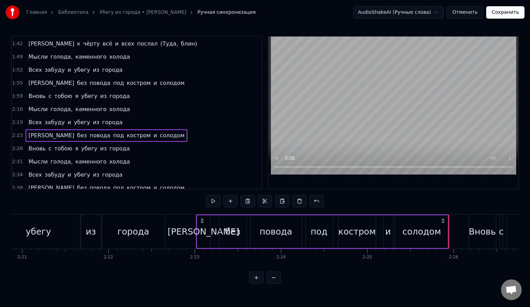
scroll to position [229, 0]
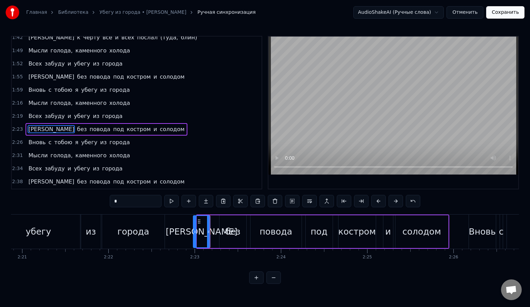
drag, startPoint x: 197, startPoint y: 228, endPoint x: 193, endPoint y: 229, distance: 3.8
drag, startPoint x: 194, startPoint y: 230, endPoint x: 189, endPoint y: 231, distance: 5.2
drag, startPoint x: 189, startPoint y: 232, endPoint x: 184, endPoint y: 233, distance: 5.3
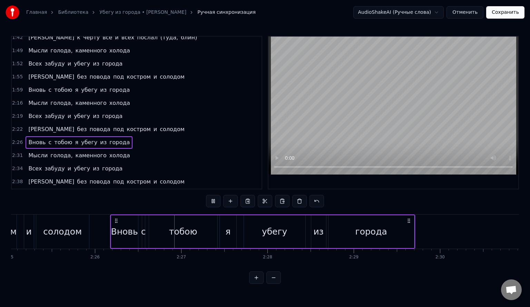
scroll to position [0, 12604]
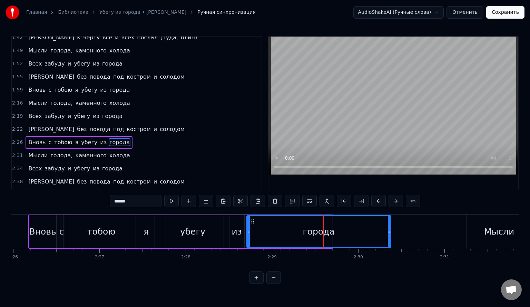
drag, startPoint x: 332, startPoint y: 233, endPoint x: 390, endPoint y: 235, distance: 58.7
drag, startPoint x: 390, startPoint y: 233, endPoint x: 362, endPoint y: 233, distance: 27.6
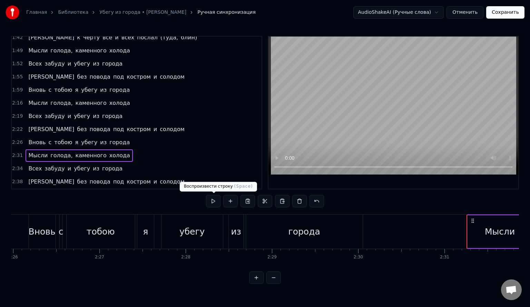
drag, startPoint x: 216, startPoint y: 199, endPoint x: 213, endPoint y: 196, distance: 3.7
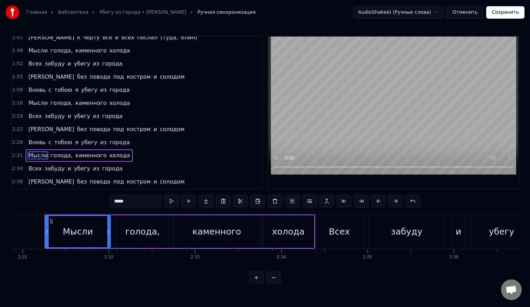
scroll to position [0, 13025]
drag, startPoint x: 47, startPoint y: 232, endPoint x: 35, endPoint y: 231, distance: 12.1
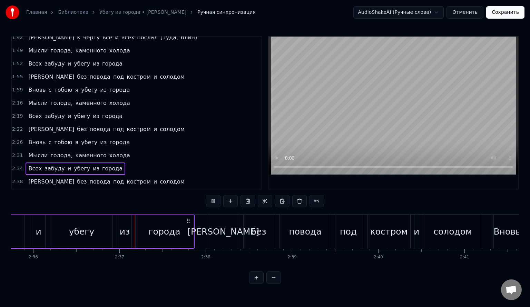
scroll to position [0, 13473]
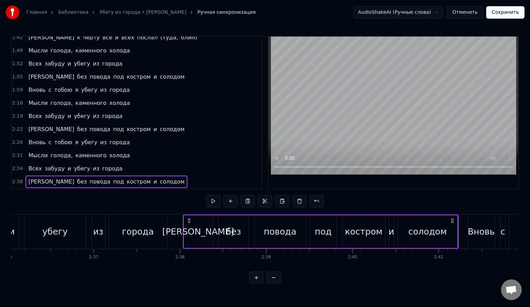
drag, startPoint x: 18, startPoint y: 182, endPoint x: 24, endPoint y: 182, distance: 5.9
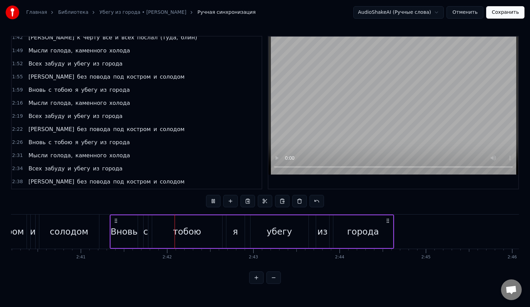
scroll to position [0, 13913]
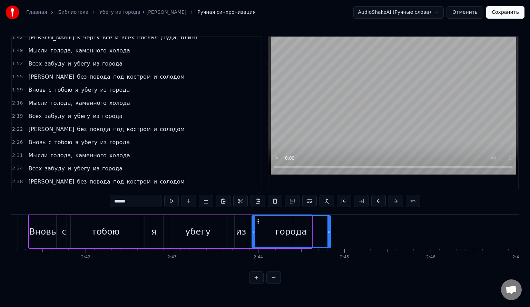
drag, startPoint x: 309, startPoint y: 233, endPoint x: 328, endPoint y: 233, distance: 19.0
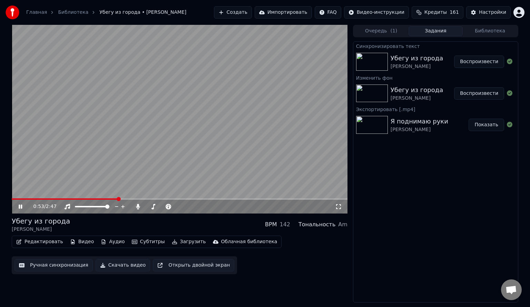
click at [117, 199] on span at bounding box center [65, 199] width 106 height 1
click at [200, 200] on div "1:01 / 2:47" at bounding box center [180, 207] width 336 height 14
click at [200, 200] on span at bounding box center [180, 199] width 336 height 1
click at [20, 209] on icon at bounding box center [25, 207] width 16 height 6
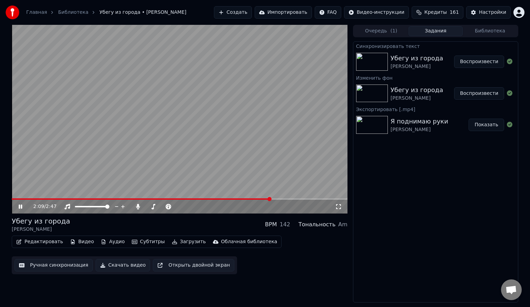
click at [271, 200] on span at bounding box center [180, 199] width 336 height 1
click at [19, 206] on icon at bounding box center [20, 207] width 3 height 4
click at [19, 206] on icon at bounding box center [20, 206] width 4 height 5
click at [21, 208] on icon at bounding box center [25, 207] width 16 height 6
click at [21, 207] on icon at bounding box center [20, 207] width 3 height 4
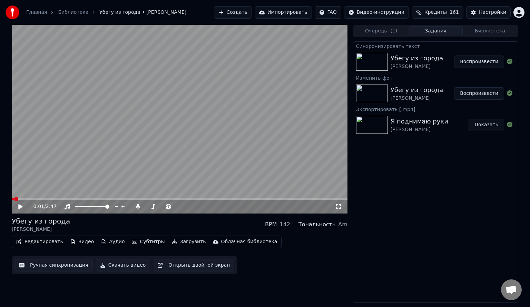
click at [117, 265] on button "Скачать видео" at bounding box center [123, 265] width 55 height 12
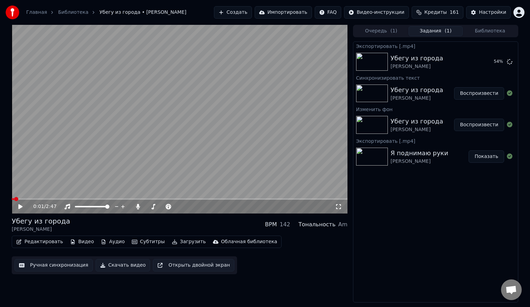
click at [481, 35] on button "Библиотека" at bounding box center [490, 31] width 55 height 10
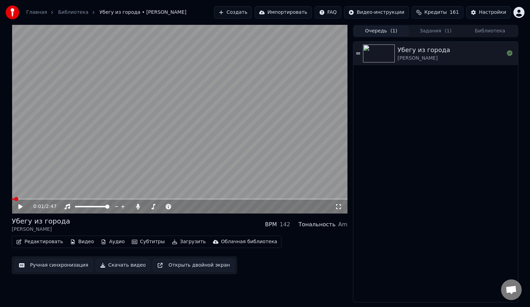
click at [386, 35] on button "Очередь ( 1 )" at bounding box center [381, 31] width 55 height 10
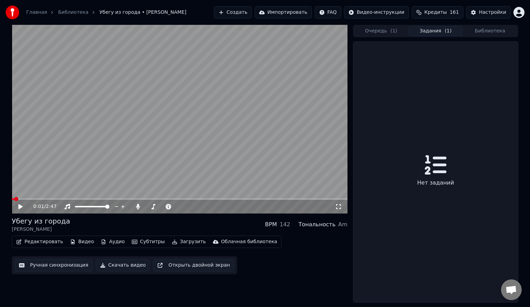
click at [431, 32] on button "Задания ( 1 )" at bounding box center [436, 31] width 55 height 10
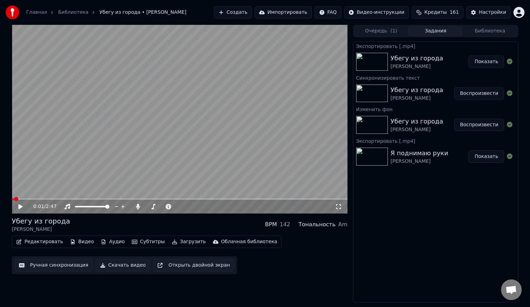
click at [485, 63] on button "Показать" at bounding box center [487, 62] width 36 height 12
